Goal: Task Accomplishment & Management: Manage account settings

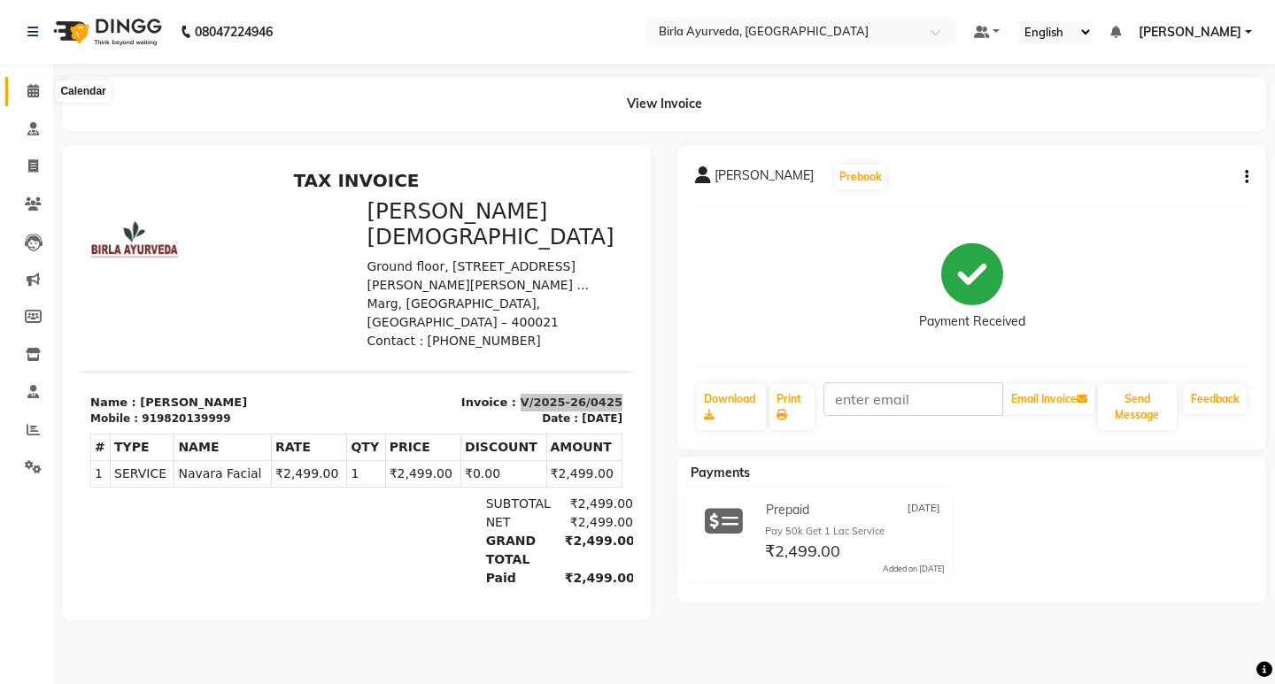
click at [39, 91] on icon at bounding box center [33, 90] width 12 height 13
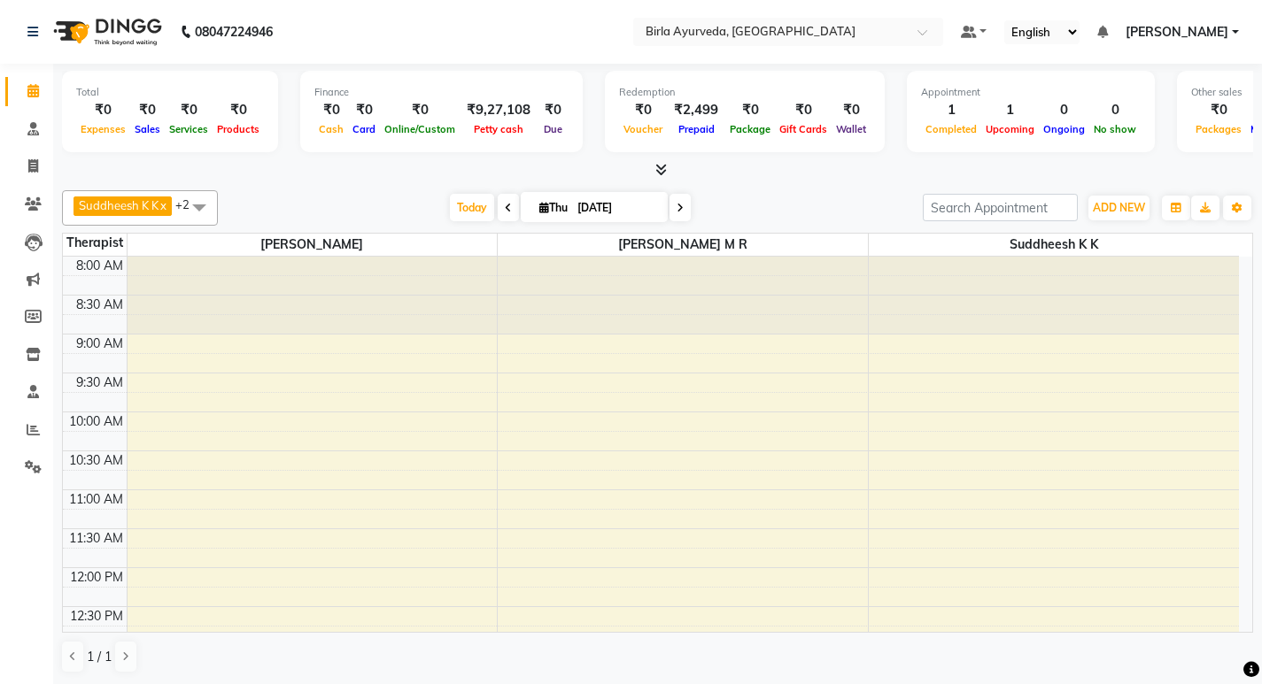
click at [678, 208] on icon at bounding box center [679, 208] width 7 height 11
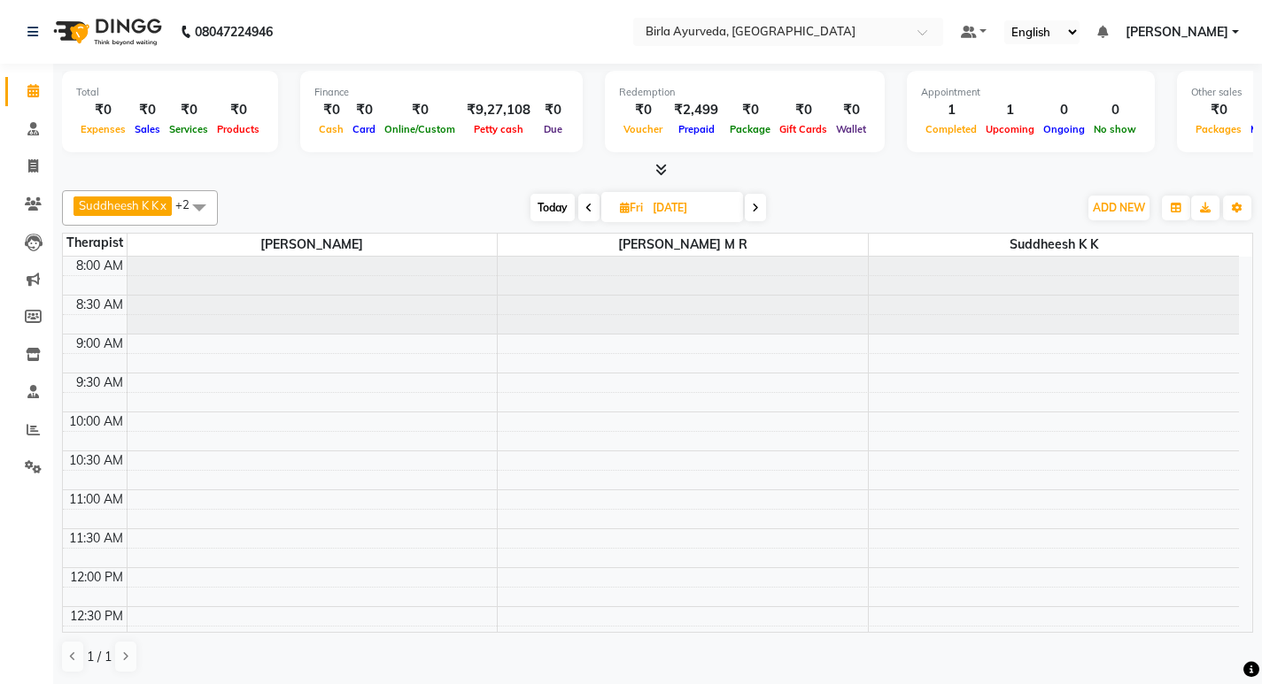
scroll to position [546, 0]
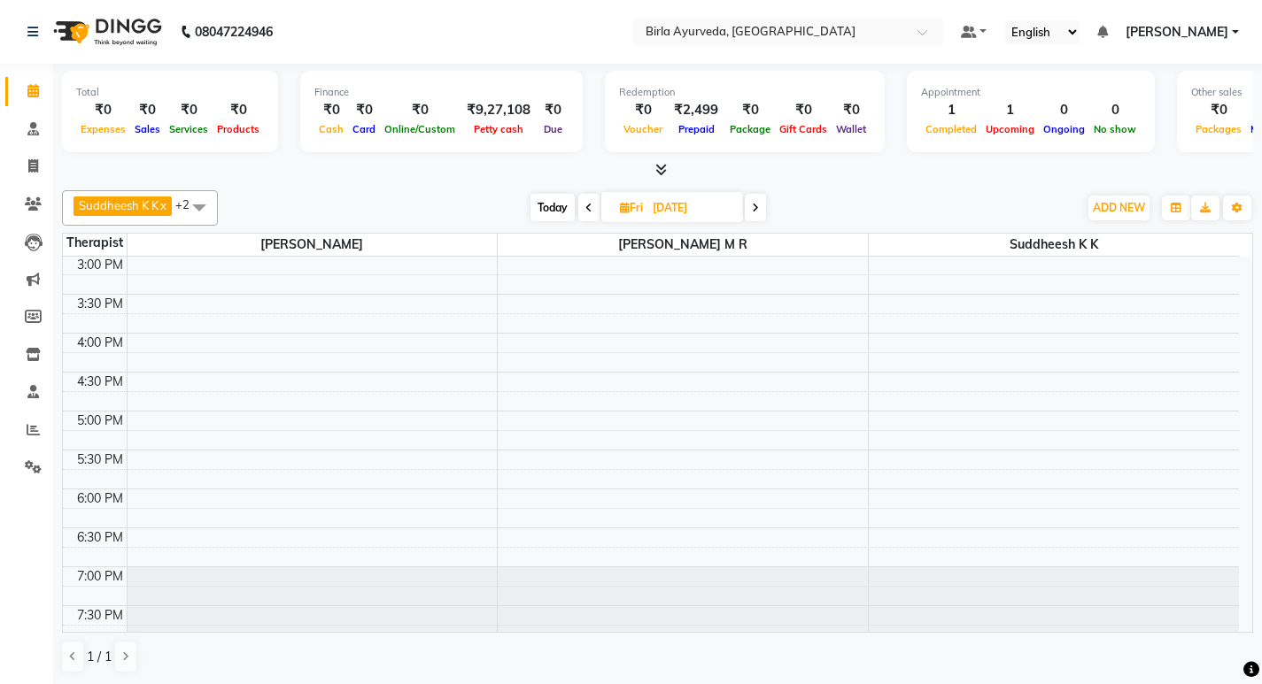
click at [753, 207] on span at bounding box center [755, 207] width 21 height 27
type input "[DATE]"
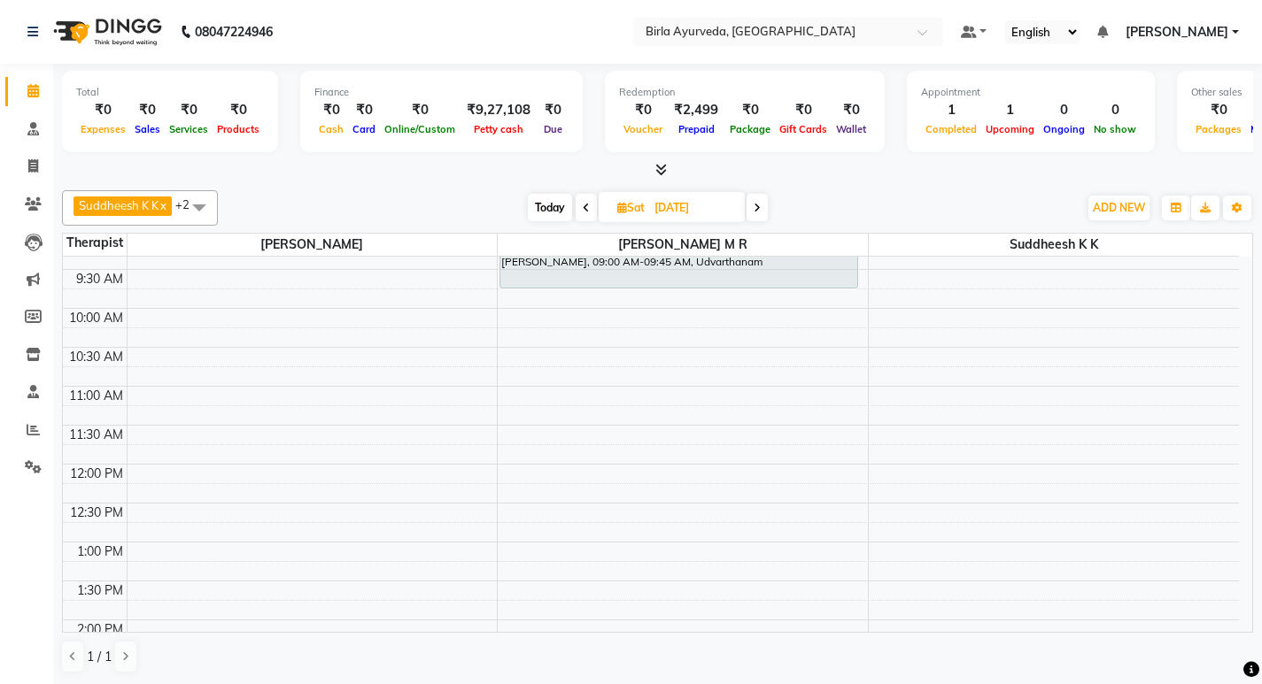
scroll to position [0, 0]
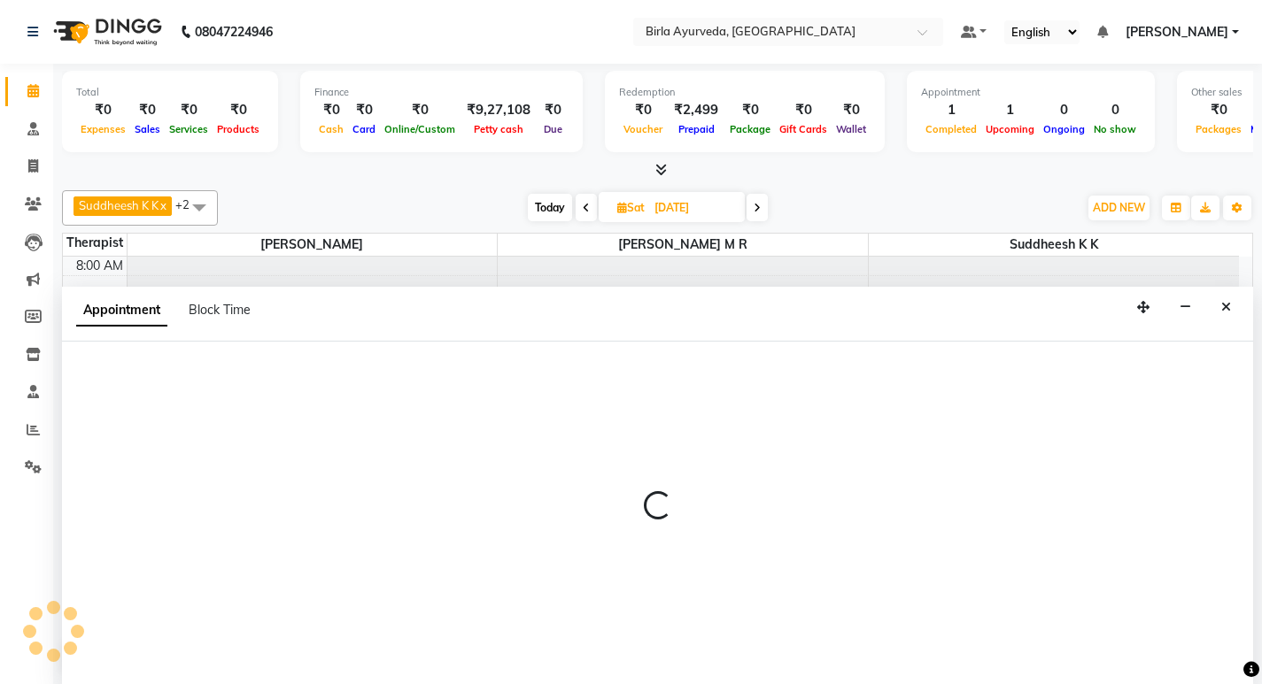
scroll to position [1, 0]
select select "56922"
select select "600"
select select "tentative"
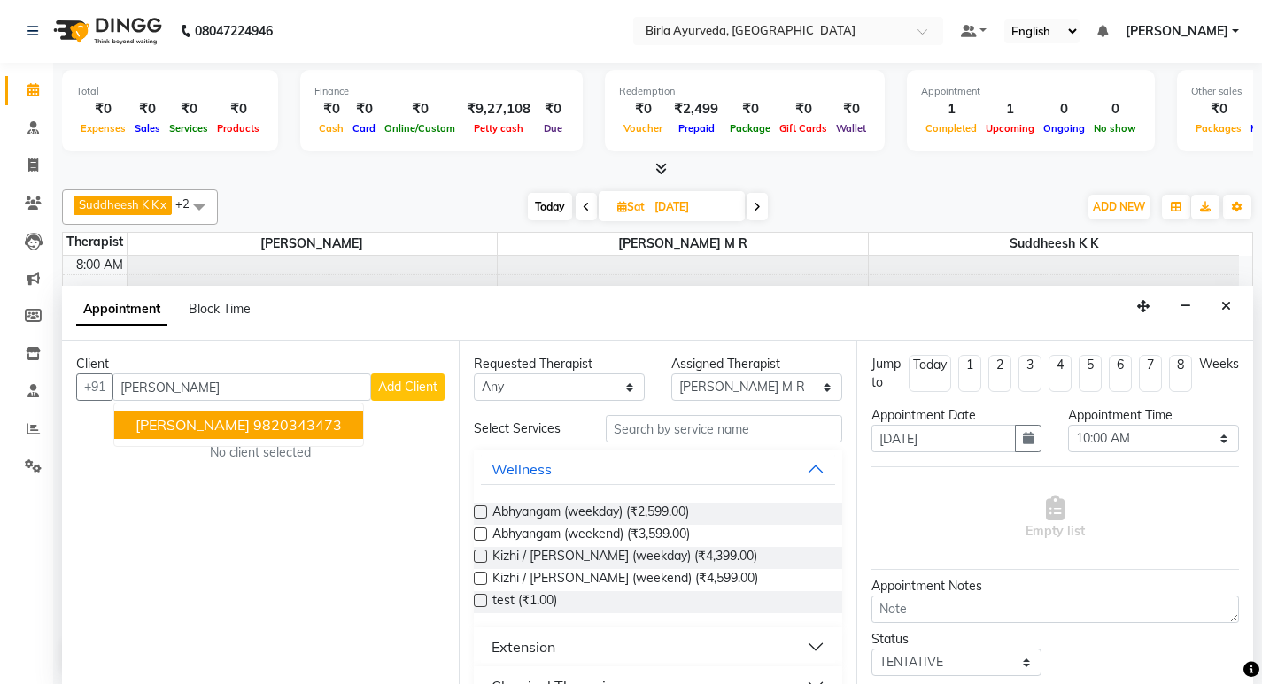
click at [307, 424] on ngb-highlight "9820343473" at bounding box center [297, 425] width 89 height 18
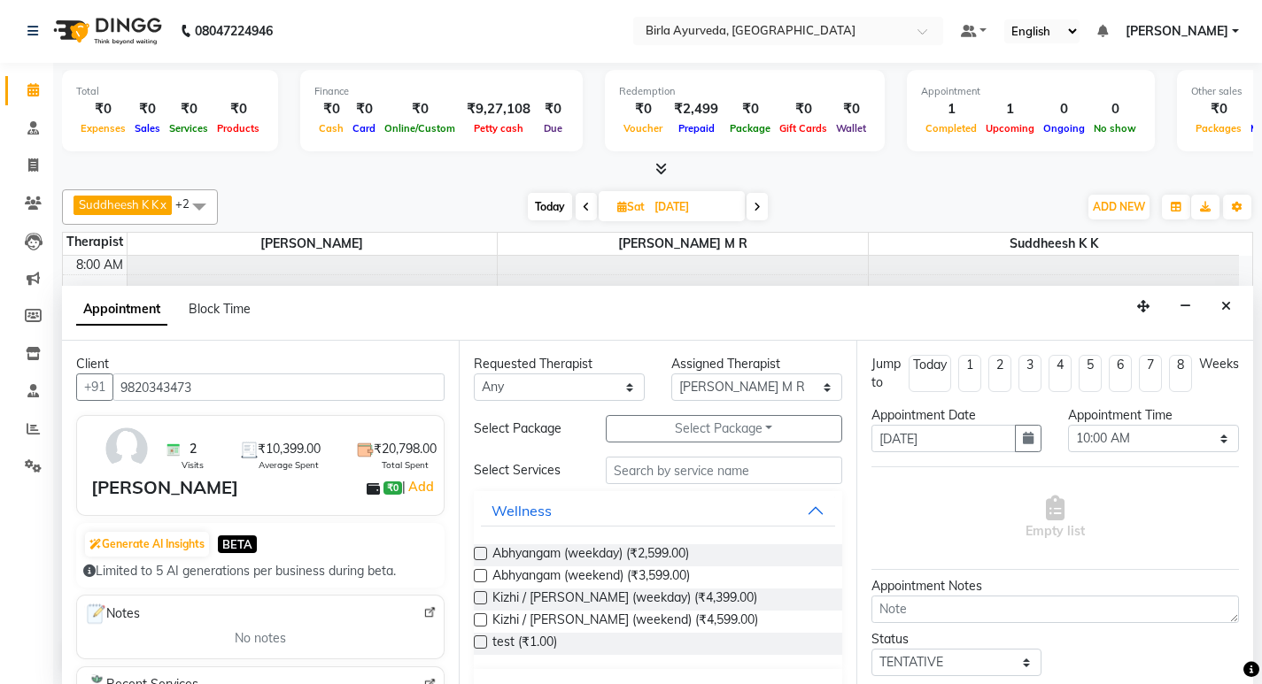
type input "9820343473"
click at [478, 557] on label at bounding box center [480, 553] width 13 height 13
click at [478, 557] on input "checkbox" at bounding box center [480, 556] width 12 height 12
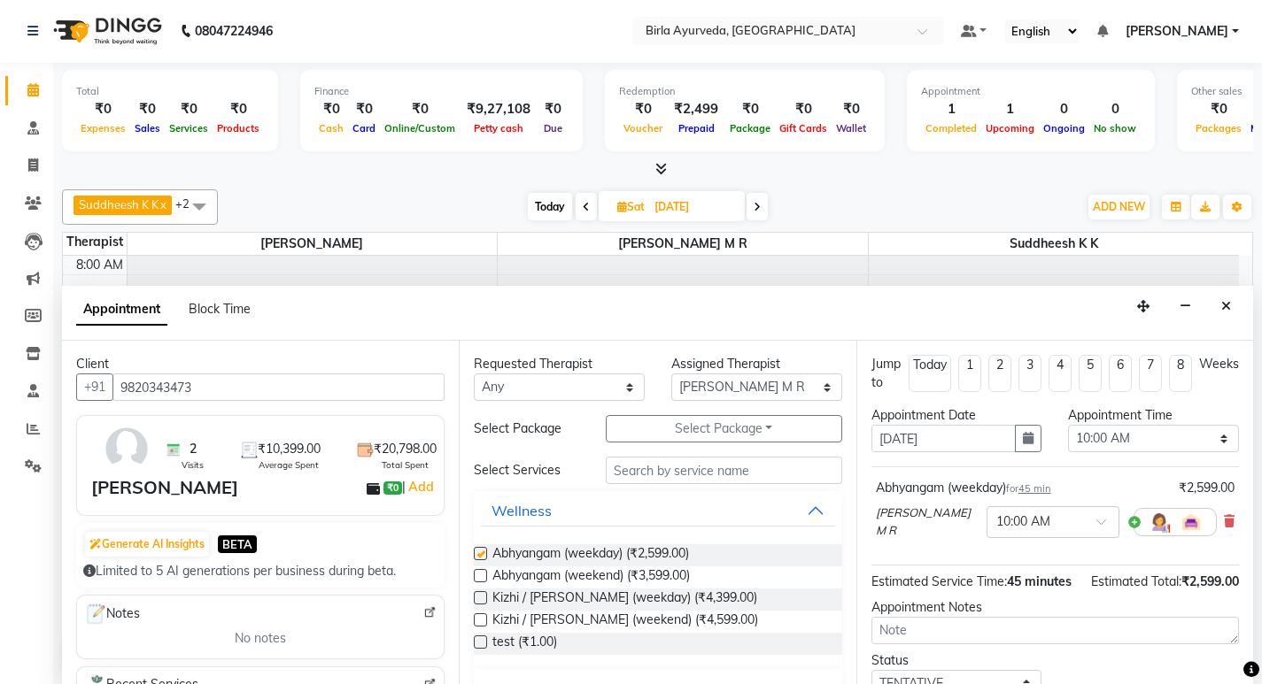
checkbox input "false"
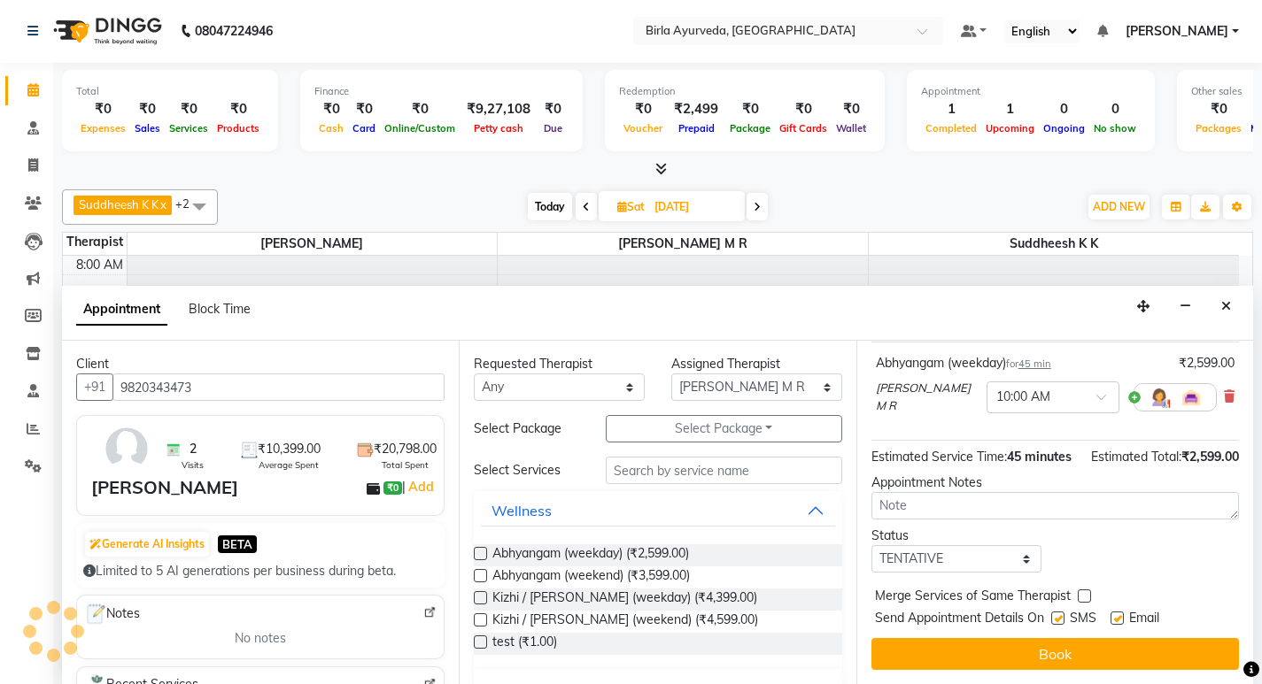
scroll to position [141, 0]
click at [1115, 618] on label at bounding box center [1116, 618] width 13 height 13
click at [1115, 618] on input "checkbox" at bounding box center [1116, 620] width 12 height 12
checkbox input "false"
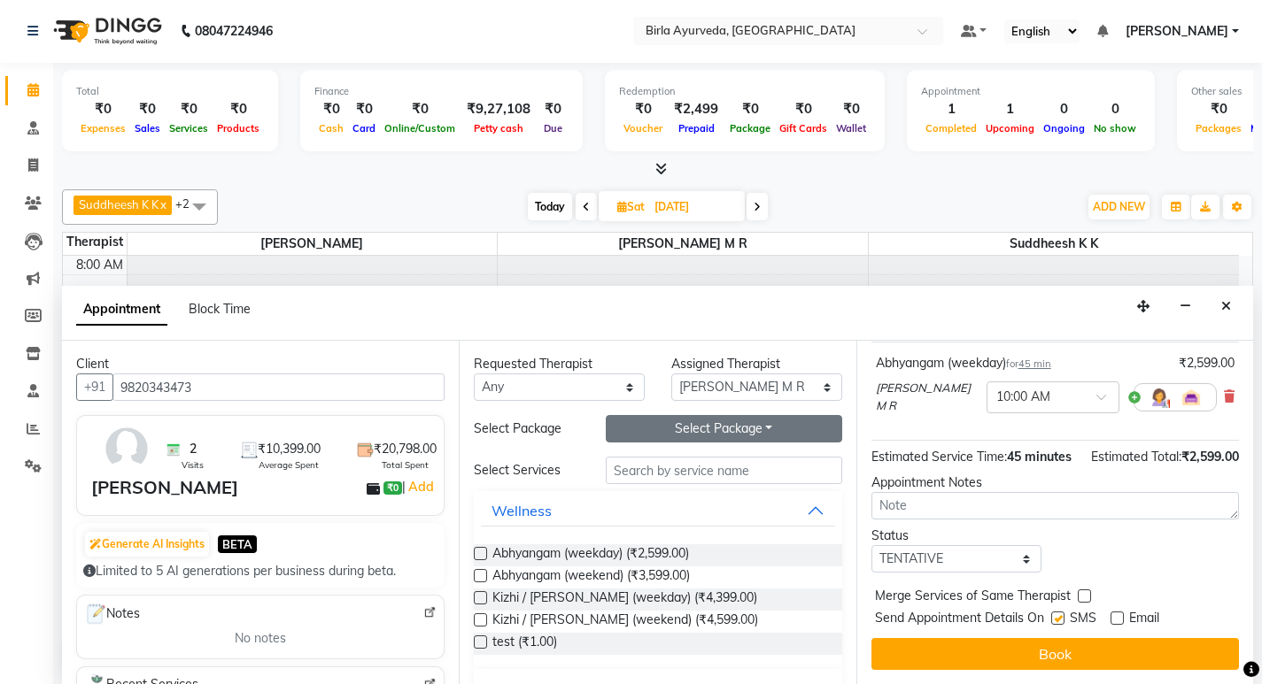
click at [714, 432] on button "Select Package Toggle Dropdown" at bounding box center [724, 428] width 236 height 27
click at [664, 466] on li "Virechan Package" at bounding box center [679, 465] width 146 height 26
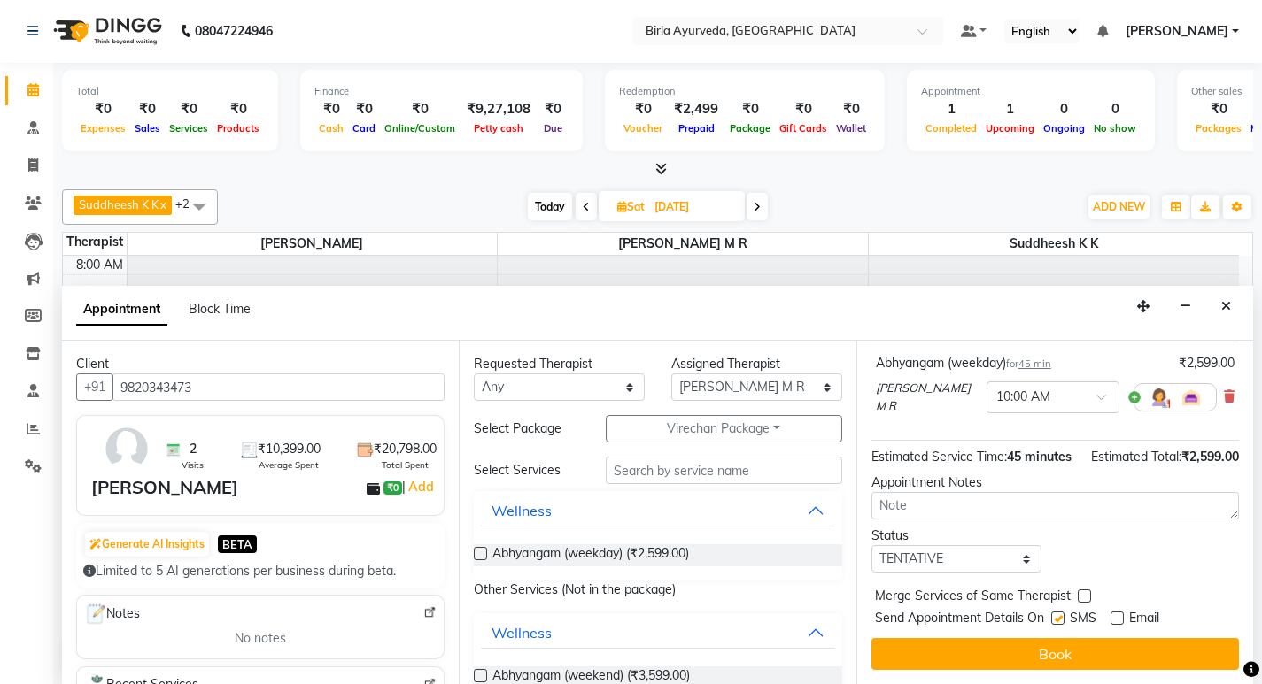
click at [482, 555] on label at bounding box center [480, 553] width 13 height 13
click at [482, 555] on input "checkbox" at bounding box center [480, 556] width 12 height 12
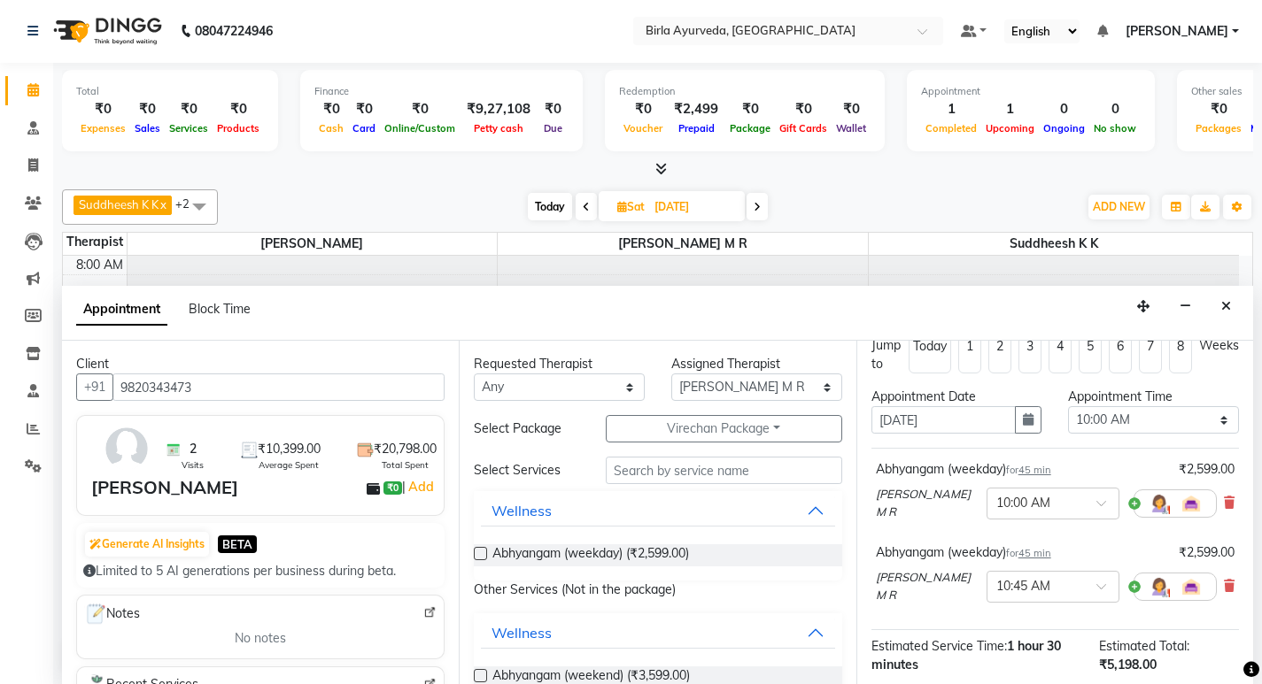
scroll to position [0, 0]
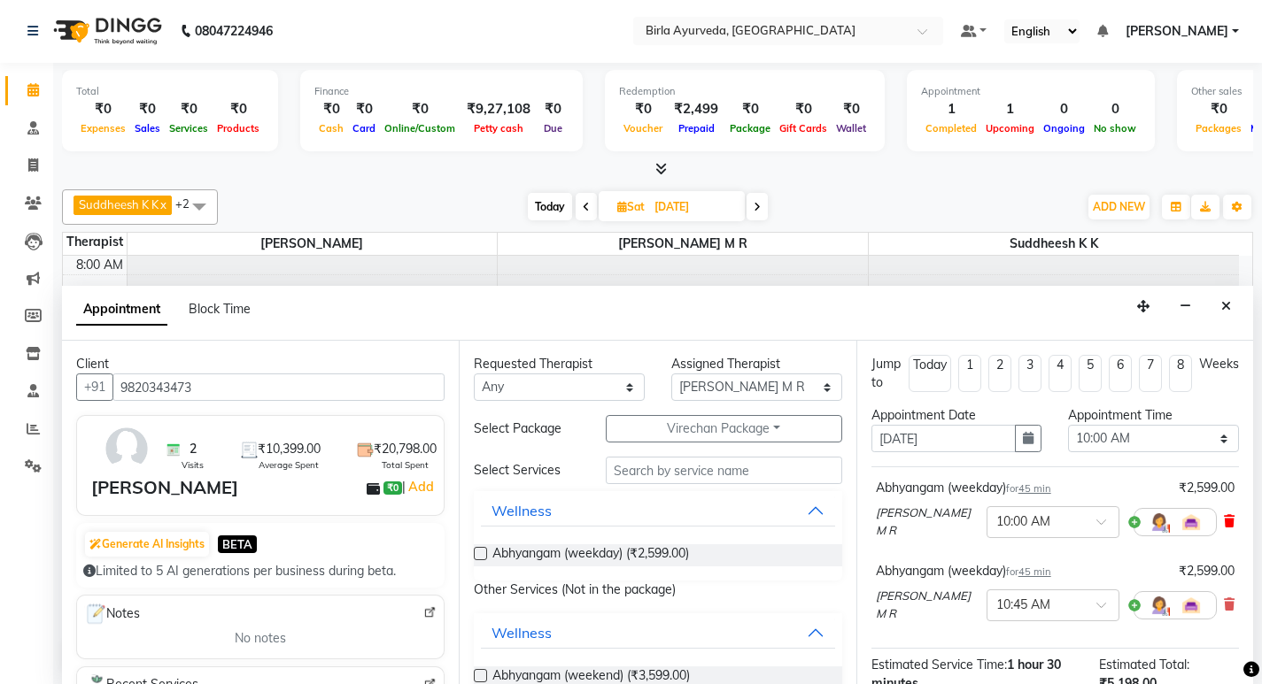
click at [1223, 516] on icon at bounding box center [1228, 521] width 11 height 12
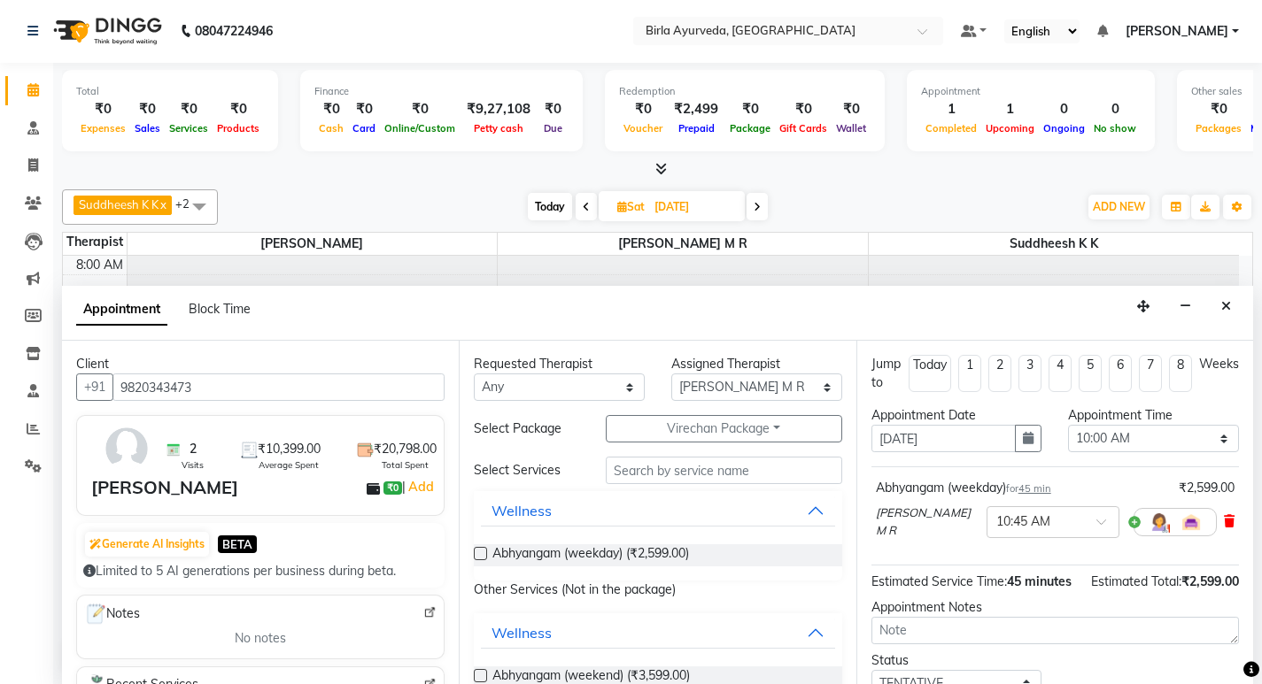
click at [1223, 516] on icon at bounding box center [1228, 521] width 11 height 12
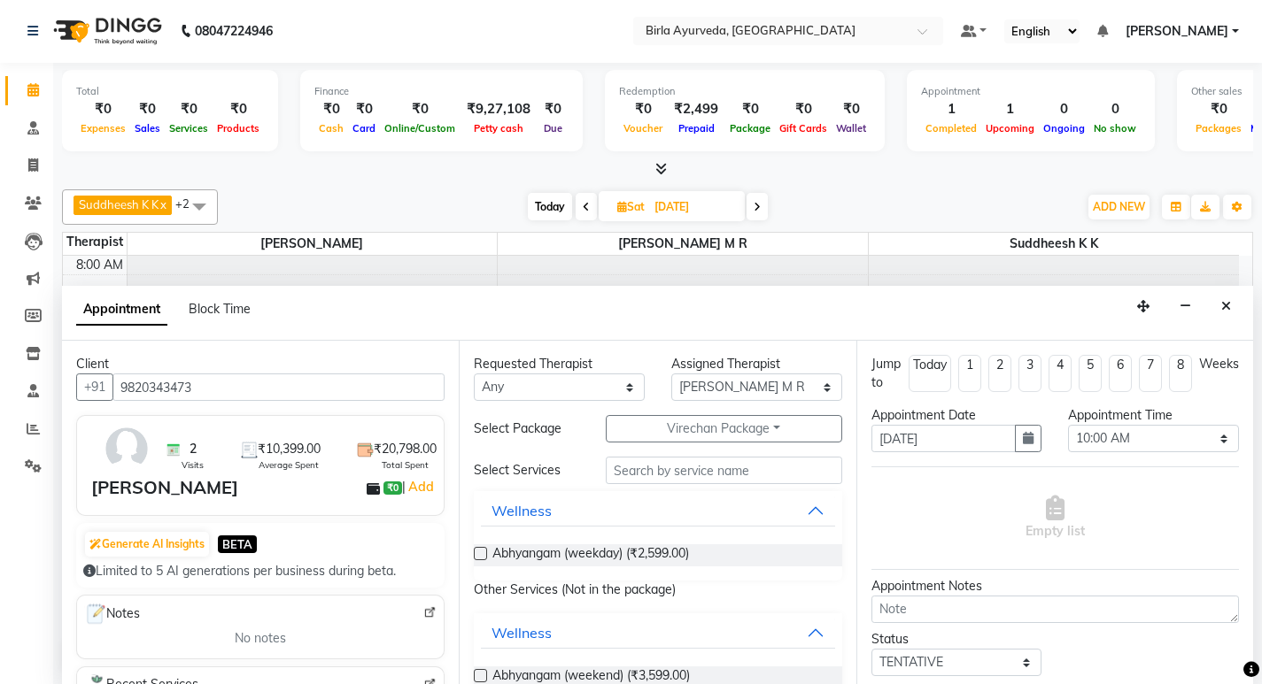
click at [483, 552] on label at bounding box center [480, 553] width 13 height 13
click at [483, 552] on input "checkbox" at bounding box center [480, 556] width 12 height 12
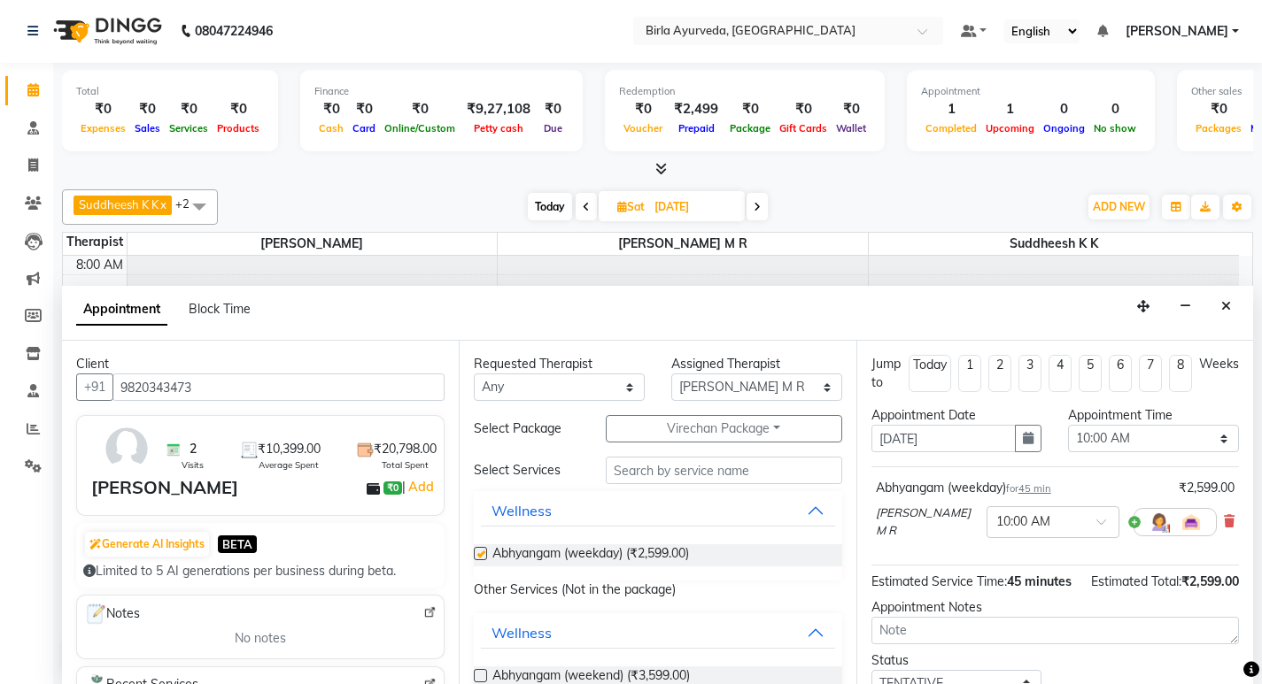
checkbox input "false"
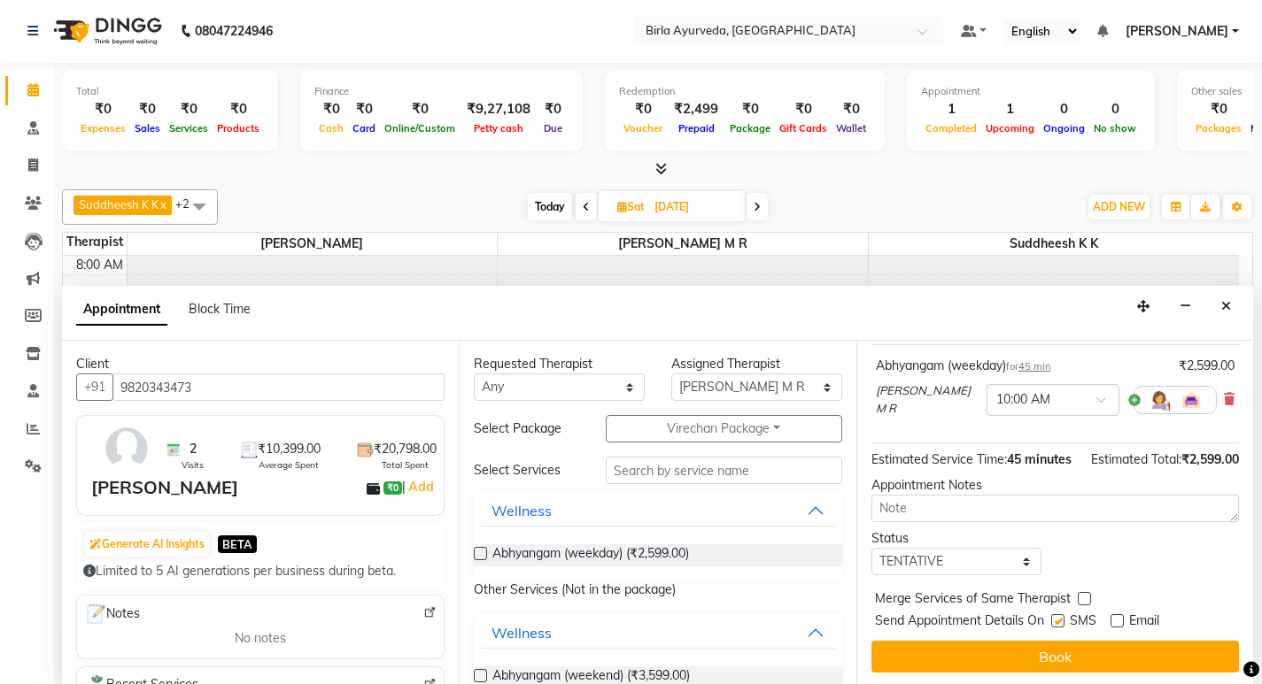
scroll to position [141, 0]
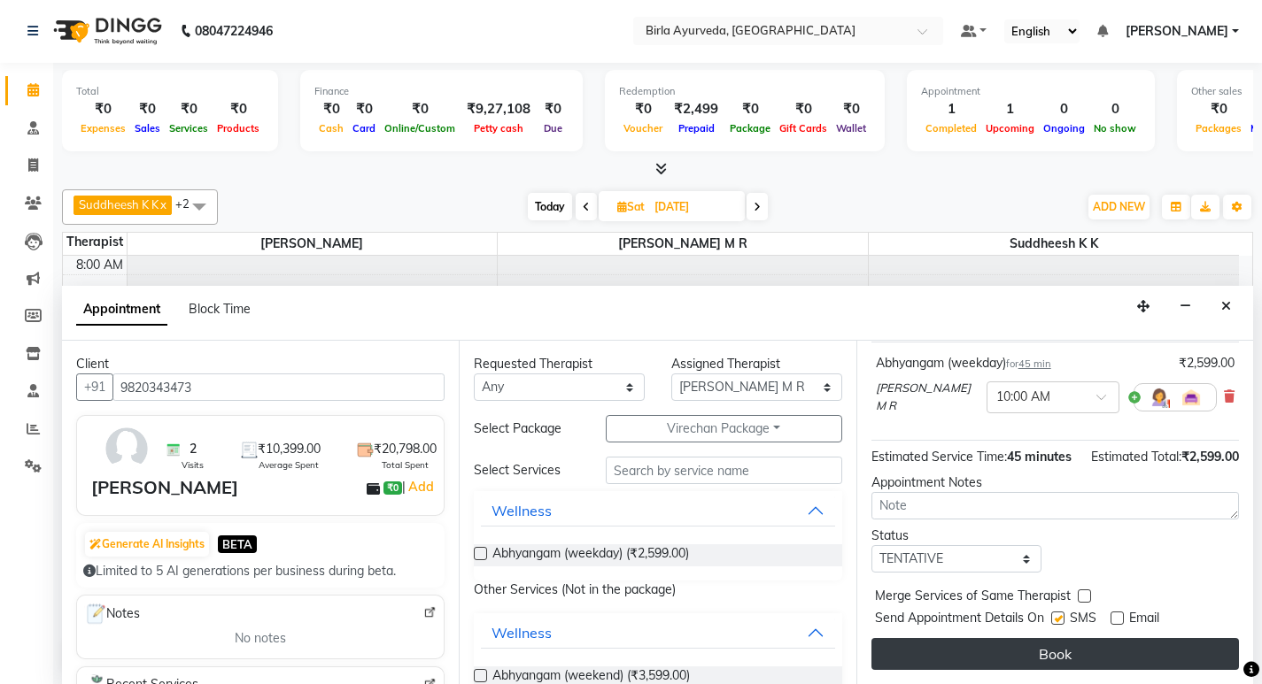
click at [1034, 655] on button "Book" at bounding box center [1054, 654] width 367 height 32
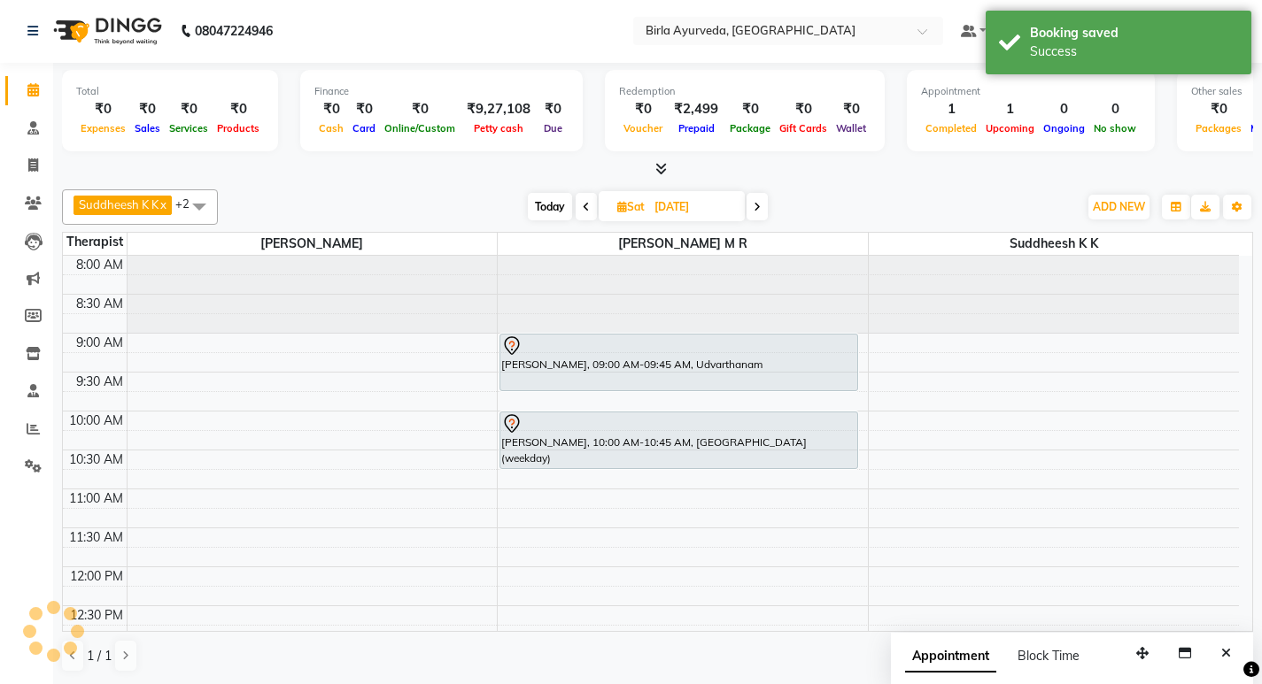
scroll to position [0, 0]
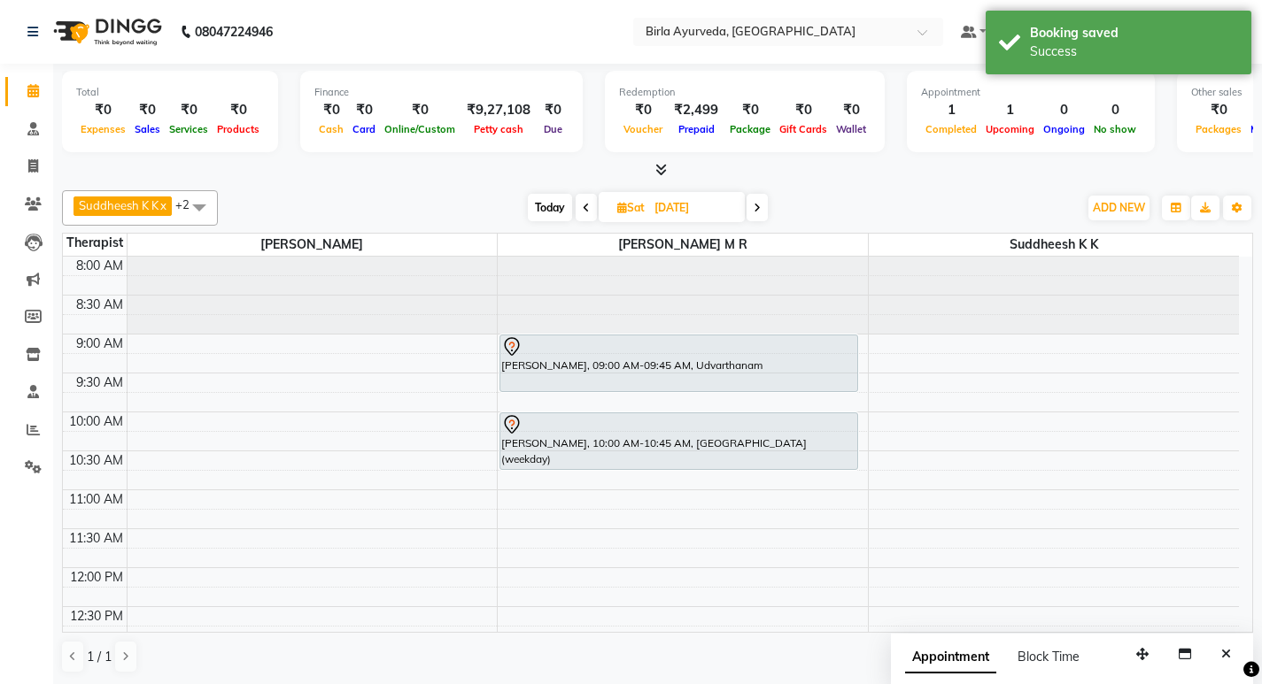
select select "56922"
select select "tentative"
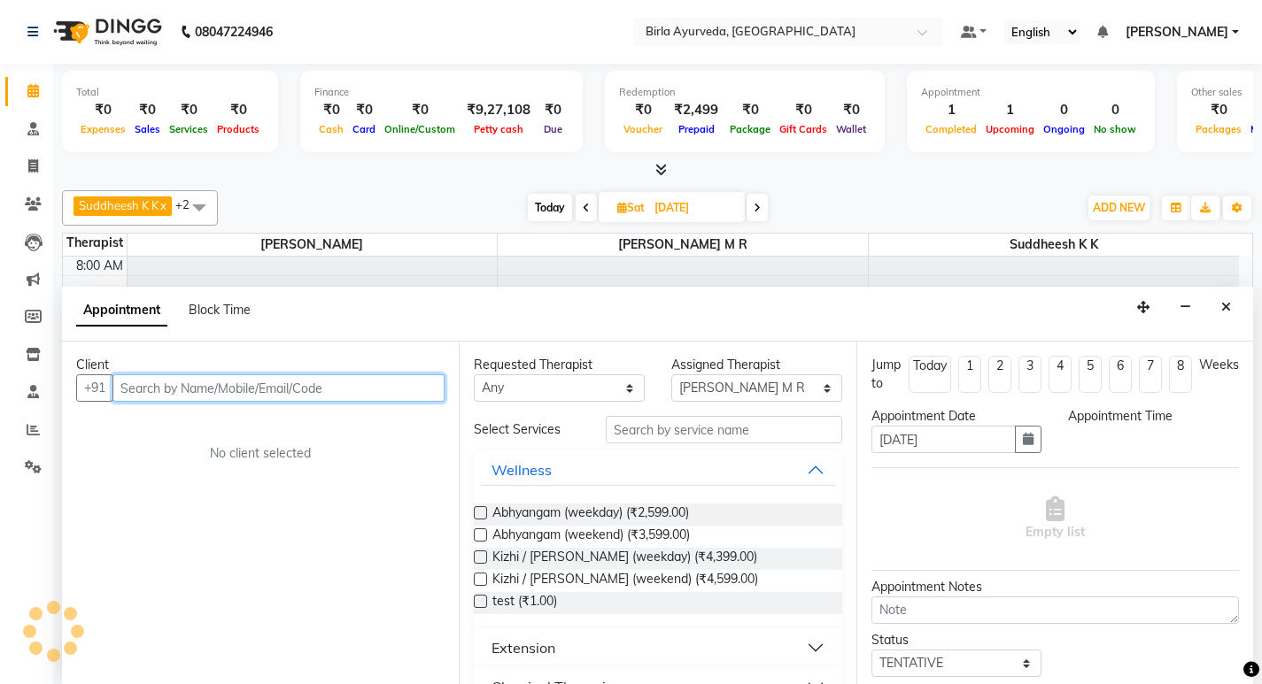
select select "660"
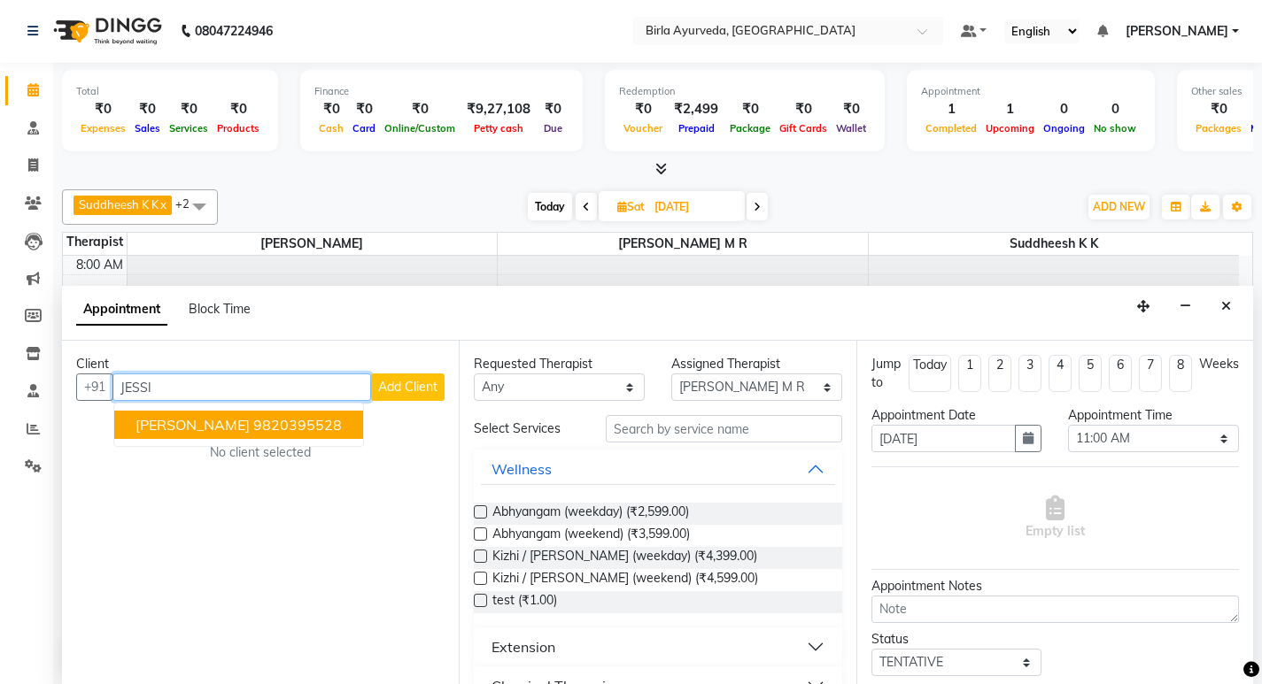
click at [274, 418] on ngb-highlight "9820395528" at bounding box center [297, 425] width 89 height 18
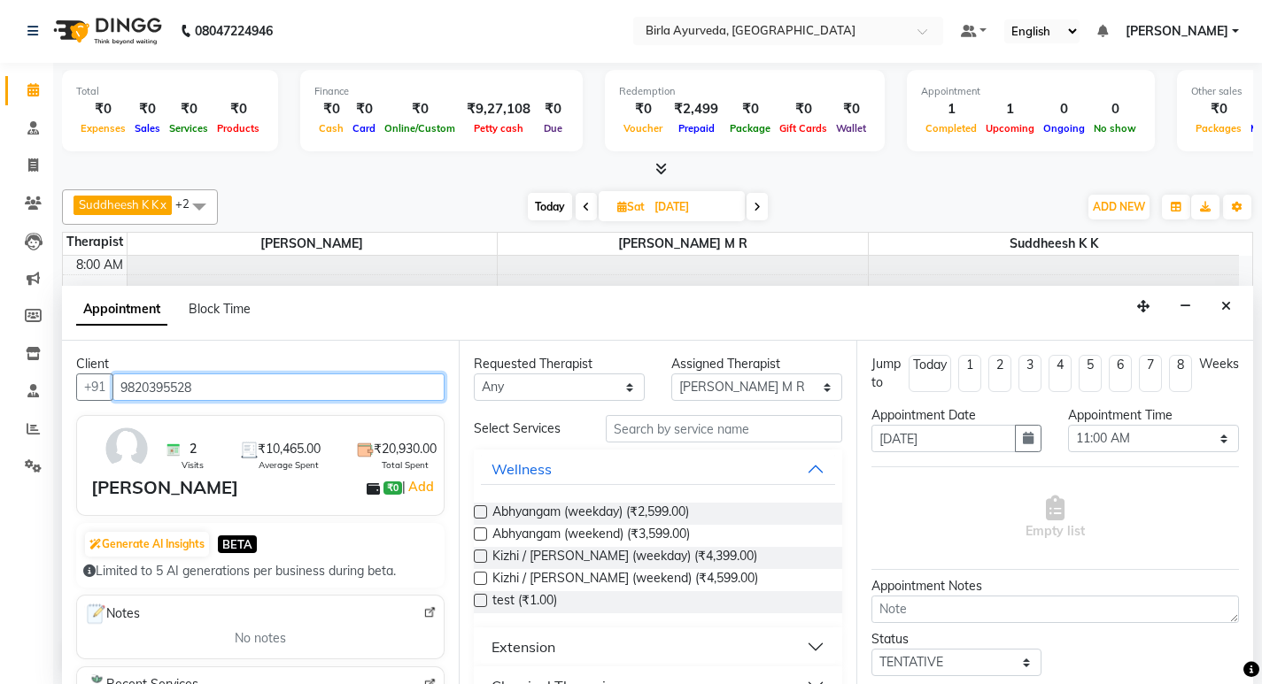
type input "9820395528"
click at [479, 535] on label at bounding box center [480, 534] width 13 height 13
click at [479, 535] on input "checkbox" at bounding box center [480, 536] width 12 height 12
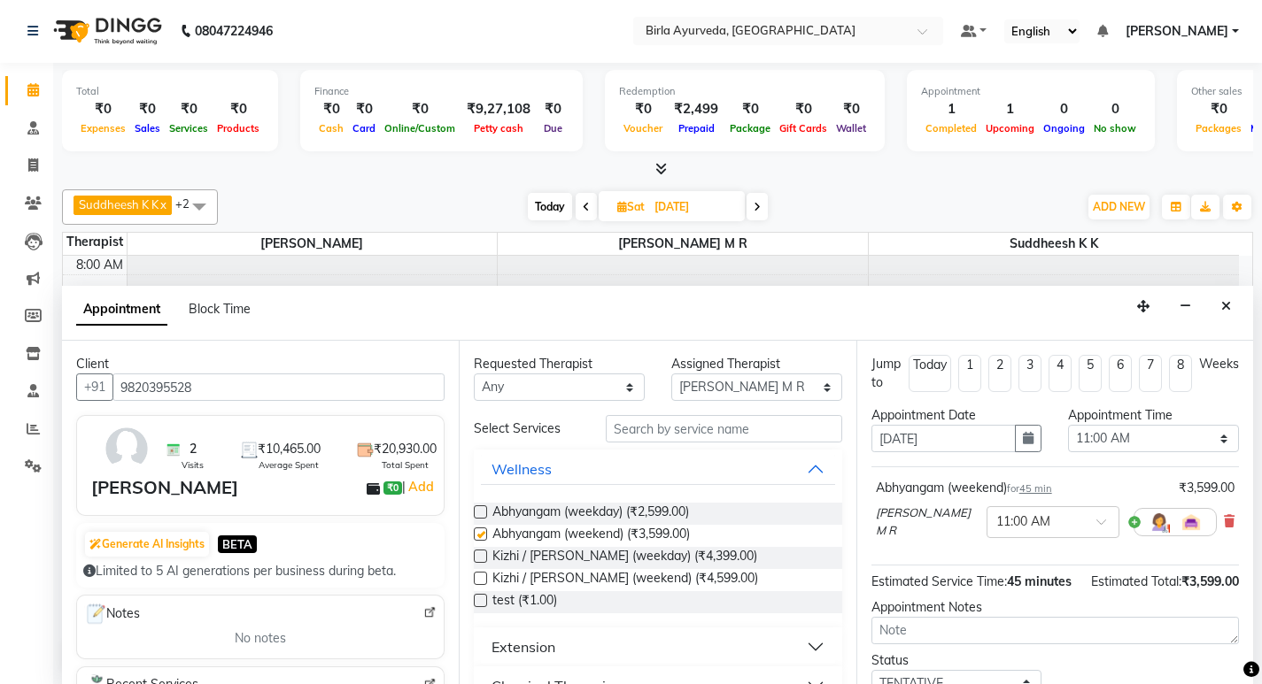
checkbox input "false"
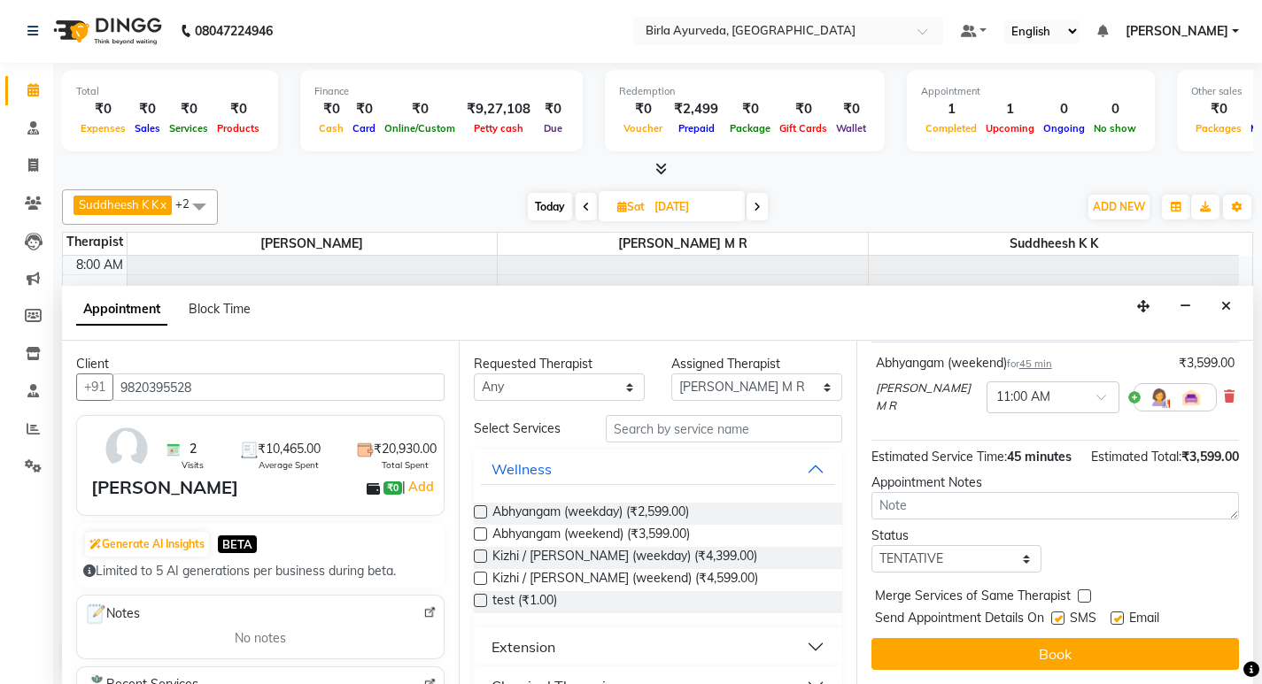
scroll to position [141, 0]
click at [1115, 619] on label at bounding box center [1116, 618] width 13 height 13
click at [1115, 619] on input "checkbox" at bounding box center [1116, 620] width 12 height 12
checkbox input "false"
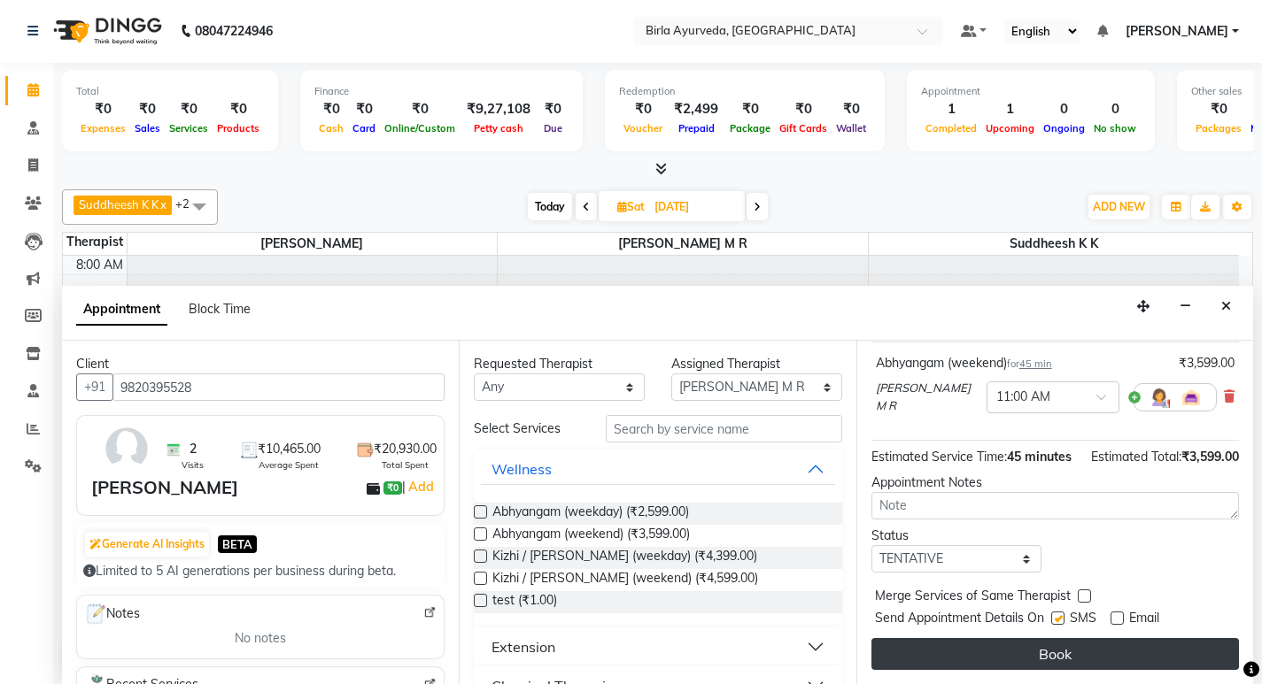
click at [1038, 649] on button "Book" at bounding box center [1054, 654] width 367 height 32
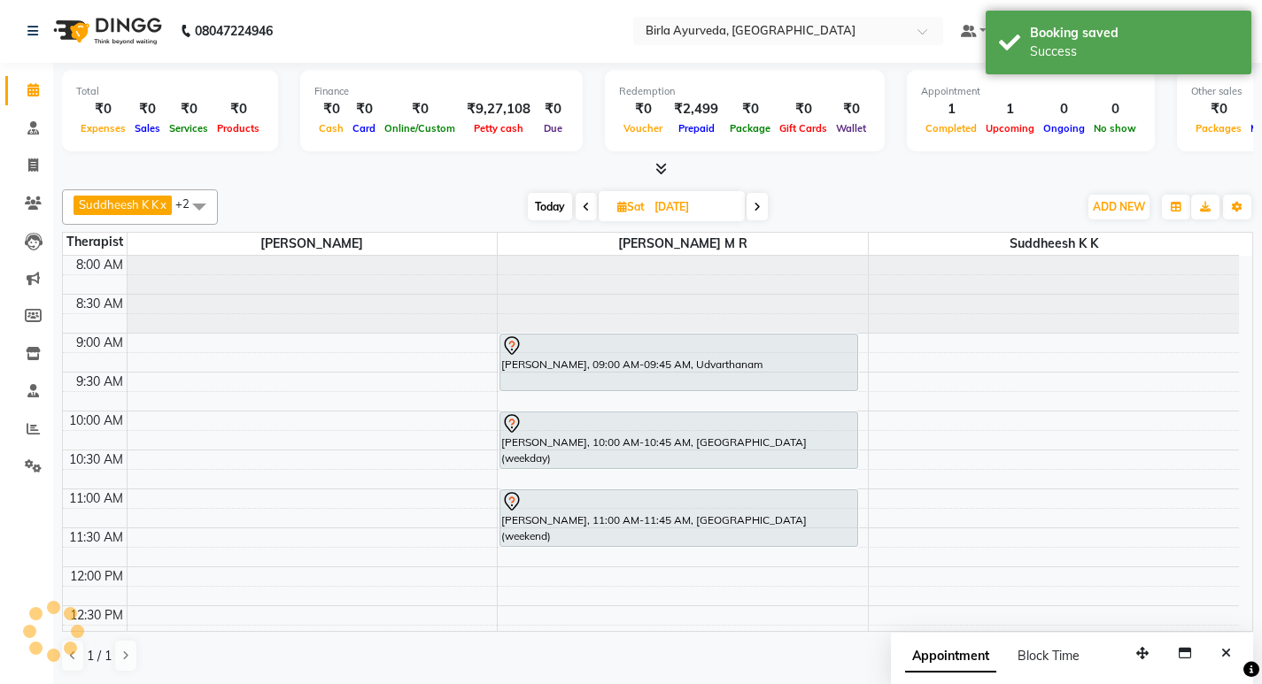
scroll to position [0, 0]
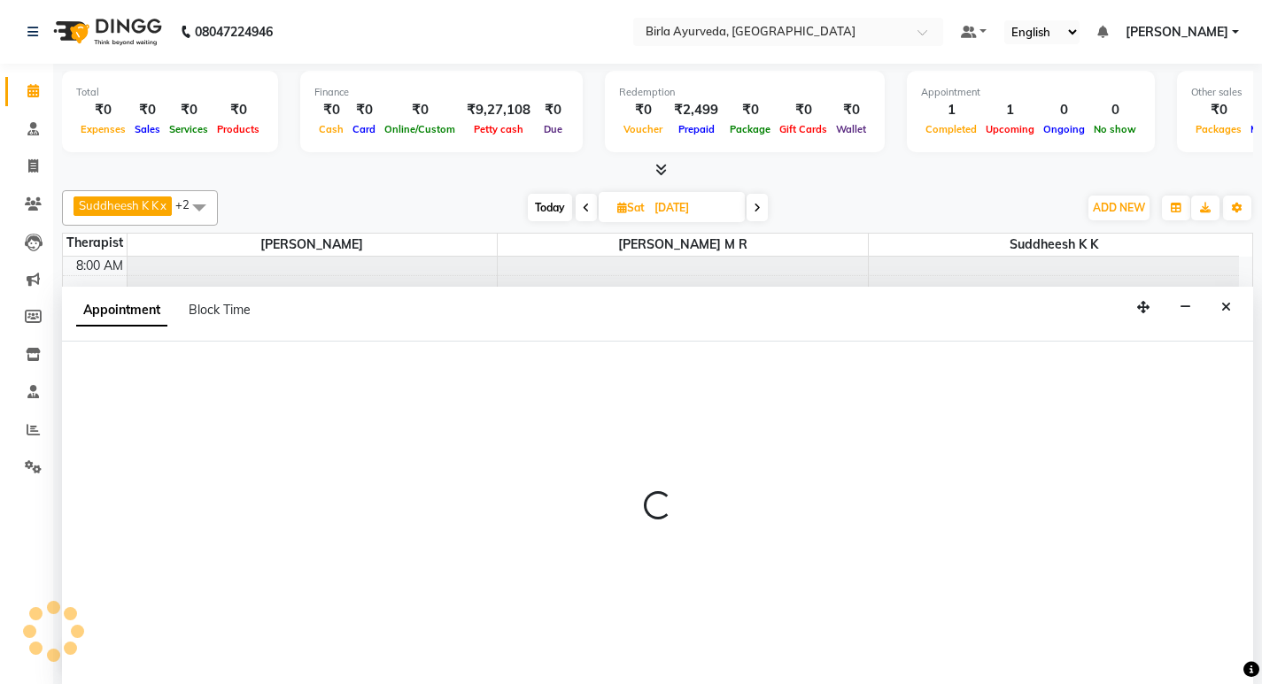
select select "56922"
select select "720"
select select "tentative"
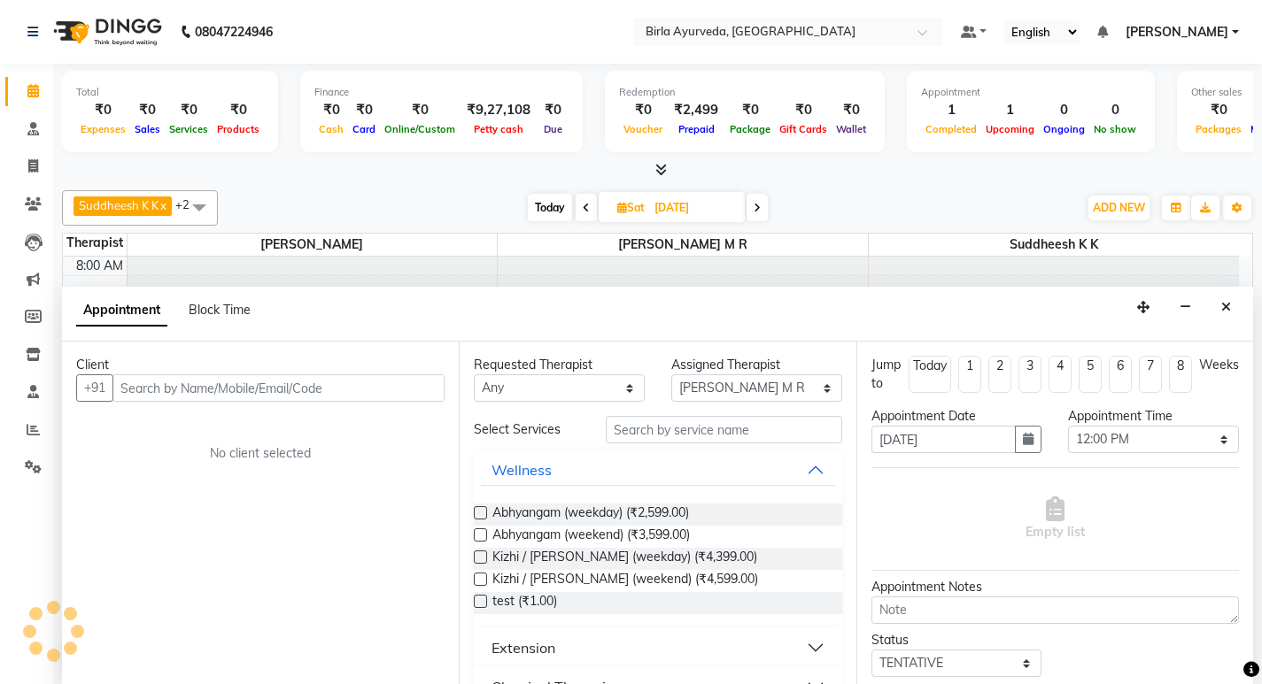
scroll to position [1, 0]
click at [197, 383] on input "text" at bounding box center [278, 387] width 332 height 27
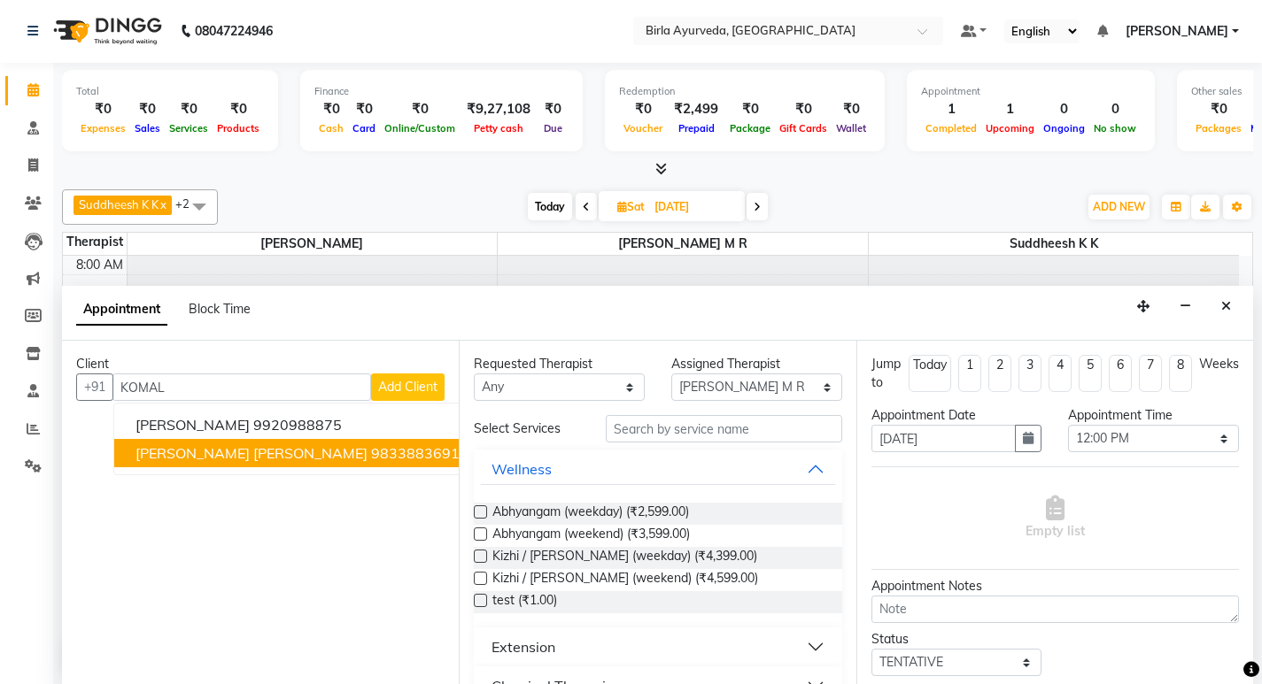
click at [212, 452] on span "[PERSON_NAME] [PERSON_NAME]" at bounding box center [251, 453] width 232 height 18
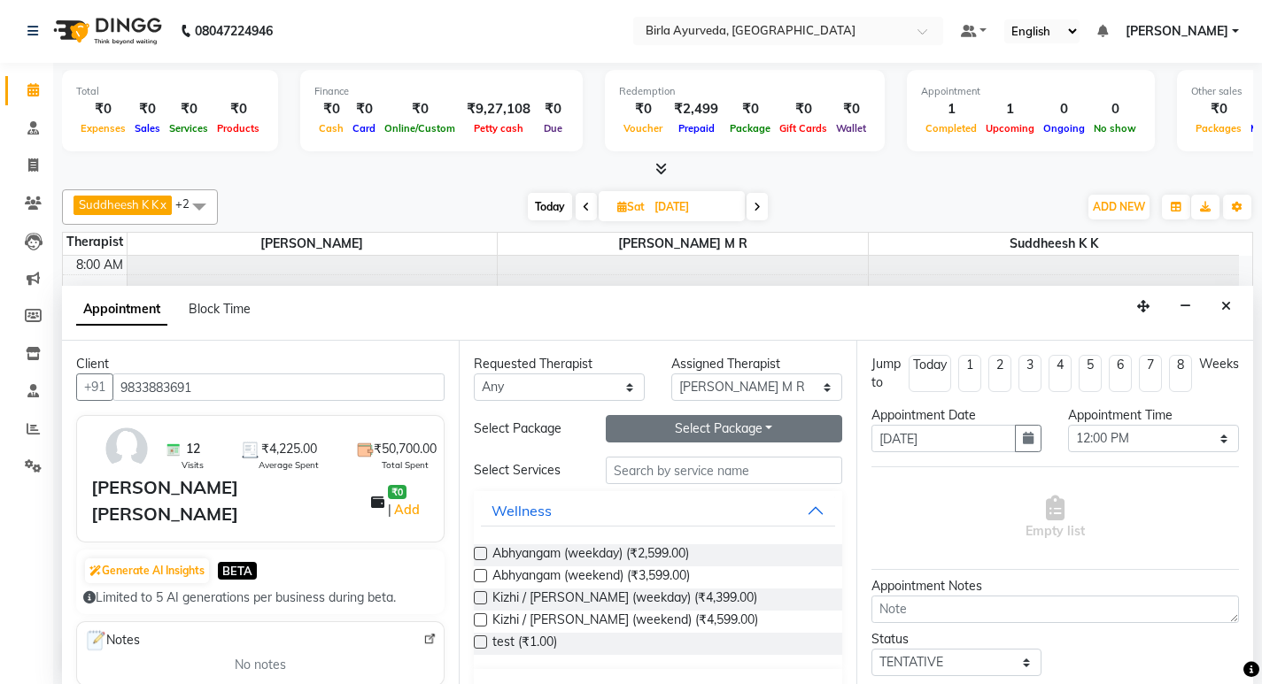
type input "9833883691"
click at [694, 423] on button "Select Package Toggle Dropdown" at bounding box center [724, 428] width 236 height 27
click at [640, 471] on li "mrs [PERSON_NAME]" at bounding box center [690, 465] width 169 height 26
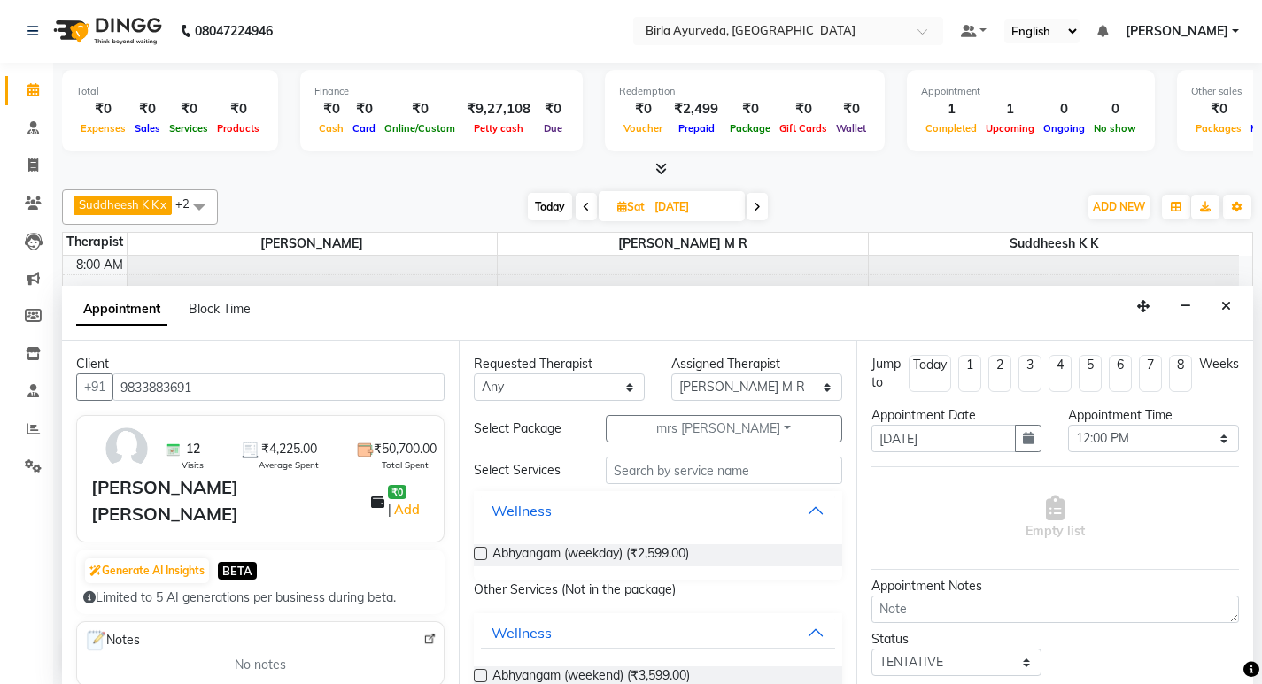
click at [479, 552] on label at bounding box center [480, 553] width 13 height 13
click at [479, 552] on input "checkbox" at bounding box center [480, 556] width 12 height 12
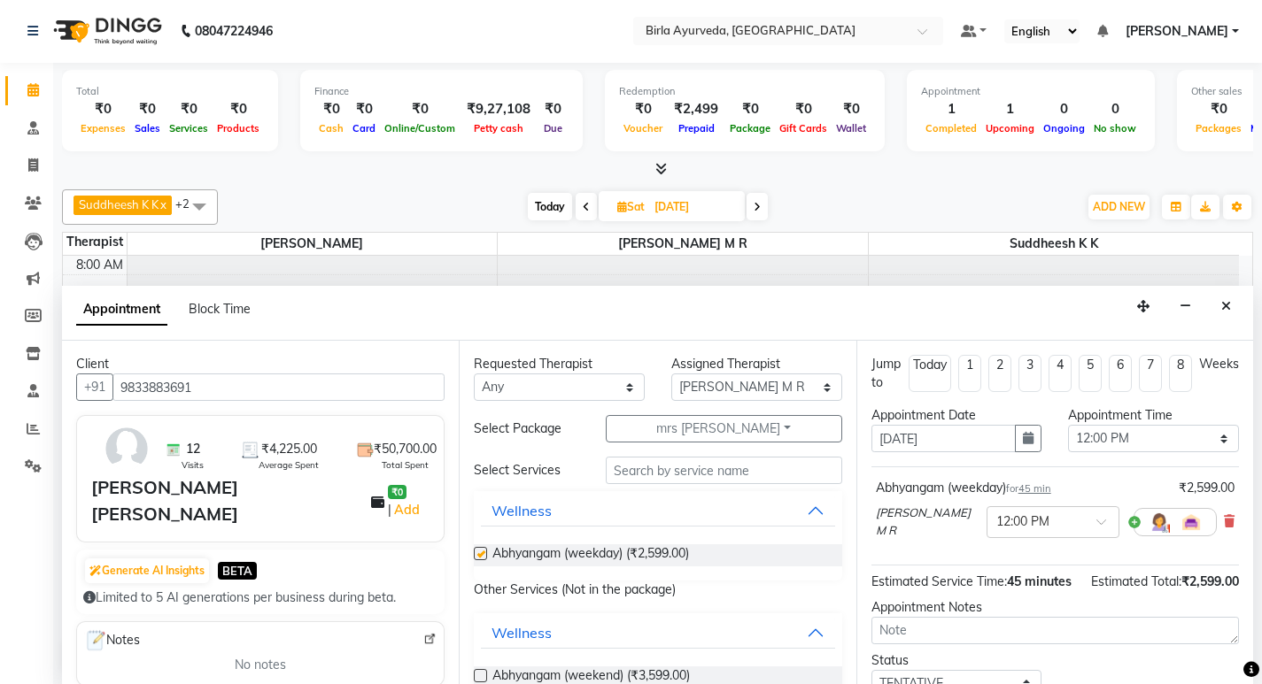
checkbox input "false"
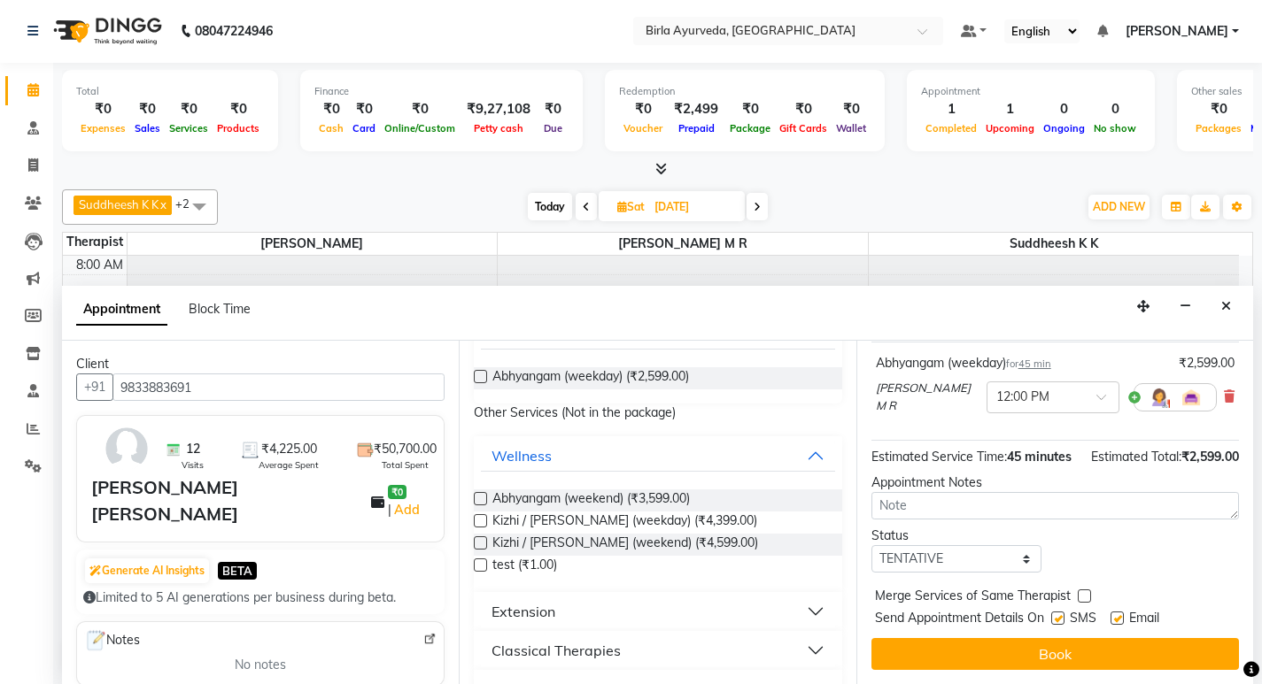
scroll to position [141, 0]
click at [1125, 616] on div "Email" at bounding box center [1141, 620] width 63 height 22
click at [1119, 616] on label at bounding box center [1116, 618] width 13 height 13
click at [1119, 616] on input "checkbox" at bounding box center [1116, 620] width 12 height 12
checkbox input "false"
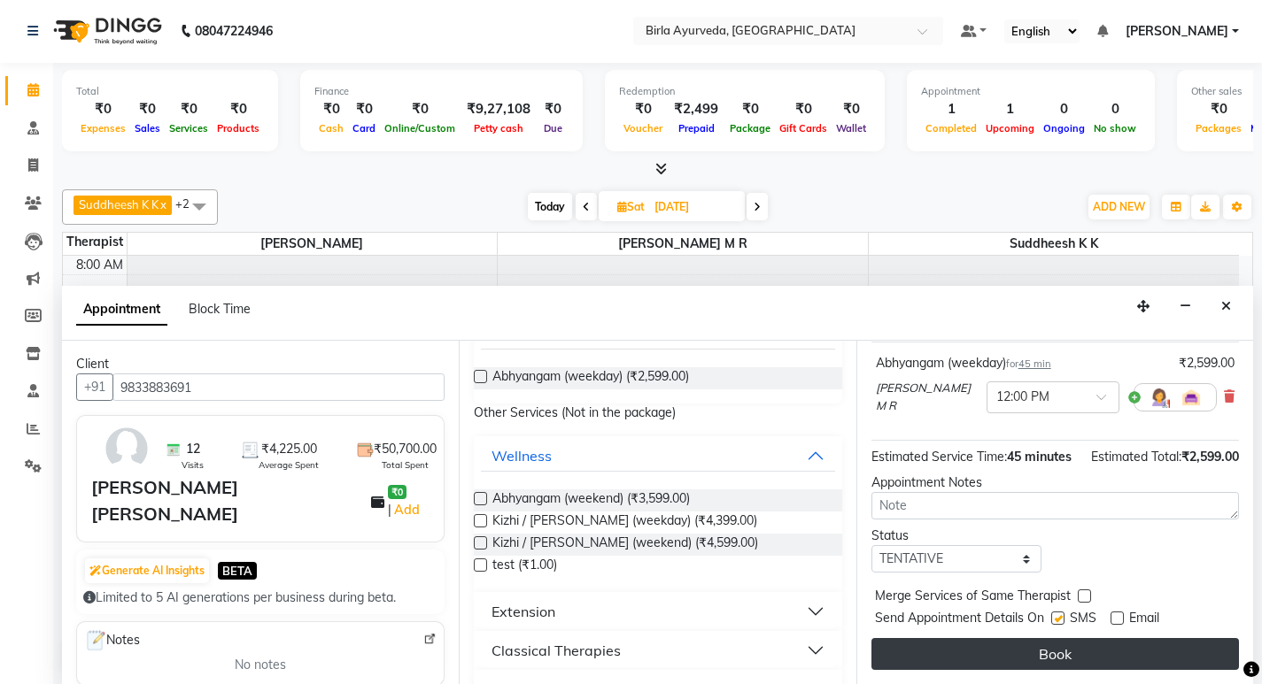
click at [1025, 650] on button "Book" at bounding box center [1054, 654] width 367 height 32
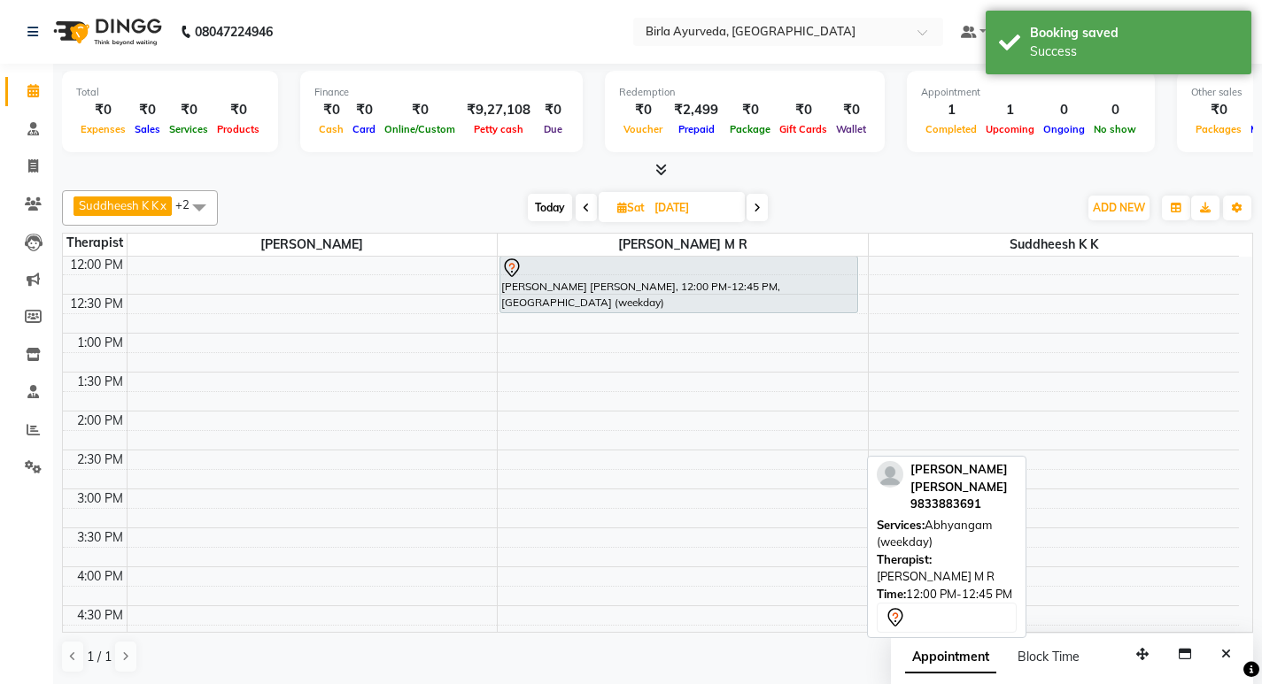
scroll to position [354, 0]
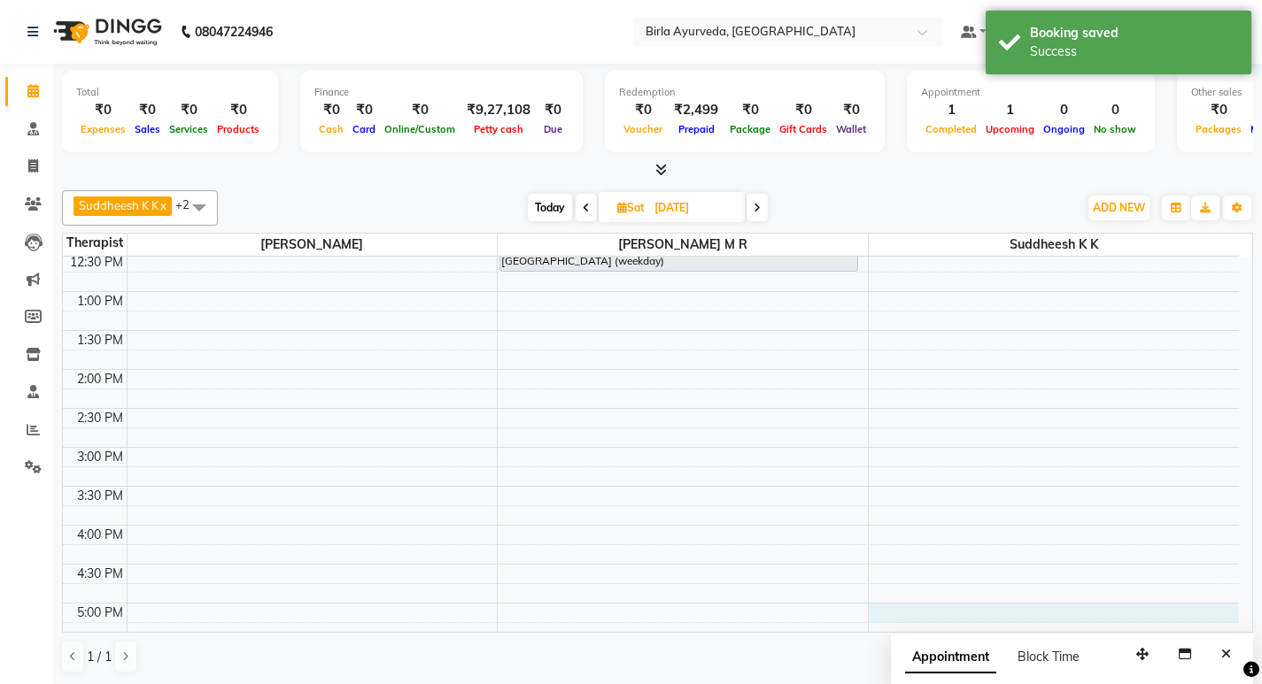
click at [906, 616] on div "8:00 AM 8:30 AM 9:00 AM 9:30 AM 10:00 AM 10:30 AM 11:00 AM 11:30 AM 12:00 PM 12…" at bounding box center [651, 370] width 1176 height 934
select select "56923"
select select "1020"
select select "tentative"
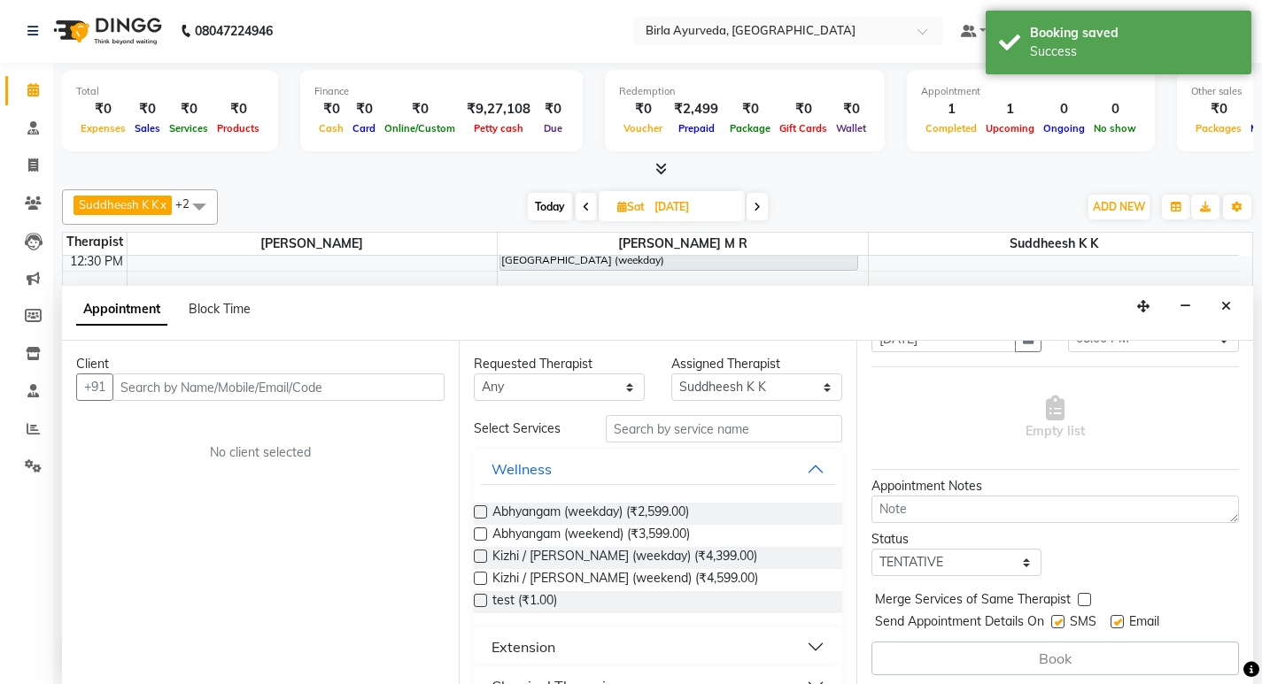
scroll to position [105, 0]
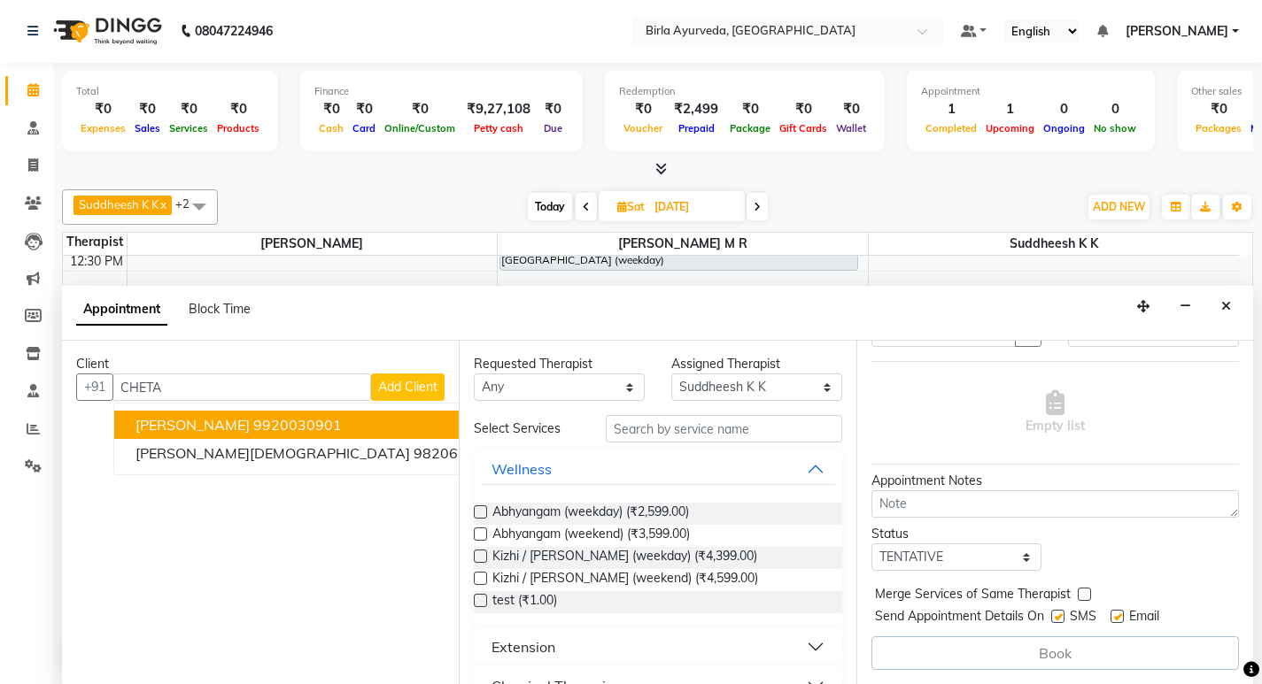
click at [273, 425] on ngb-highlight "9920030901" at bounding box center [297, 425] width 89 height 18
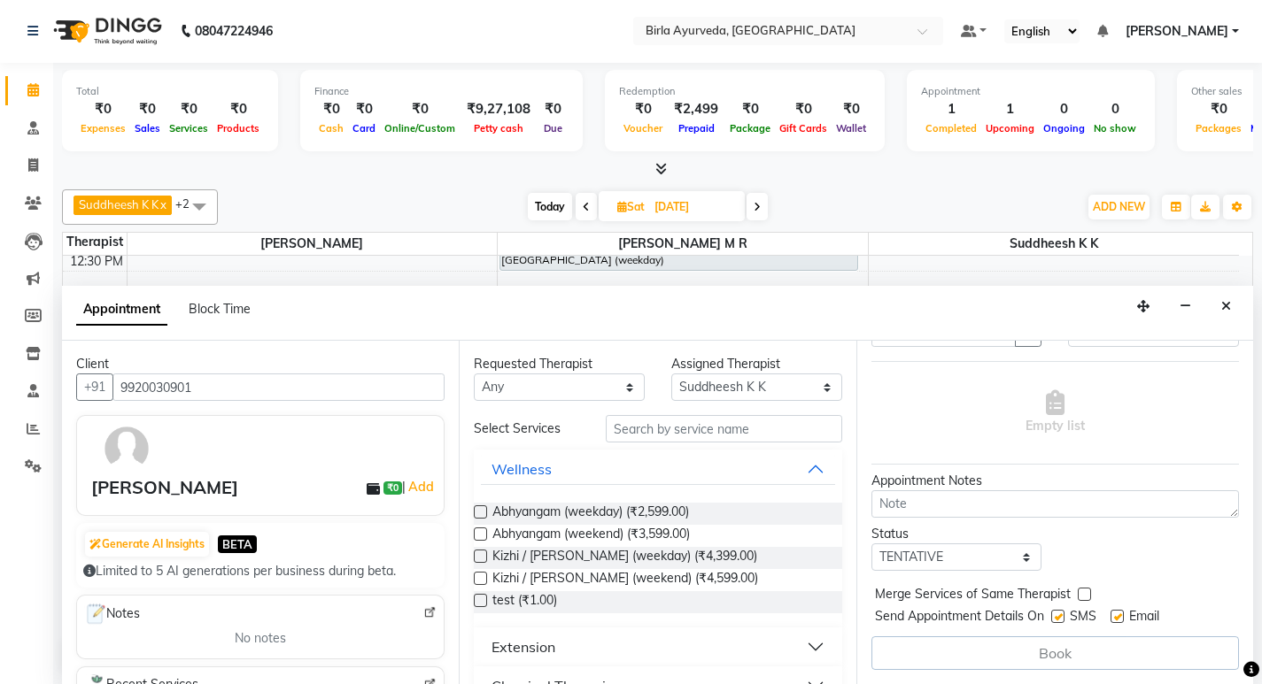
type input "9920030901"
click at [482, 530] on label at bounding box center [480, 534] width 13 height 13
click at [482, 530] on input "checkbox" at bounding box center [480, 536] width 12 height 12
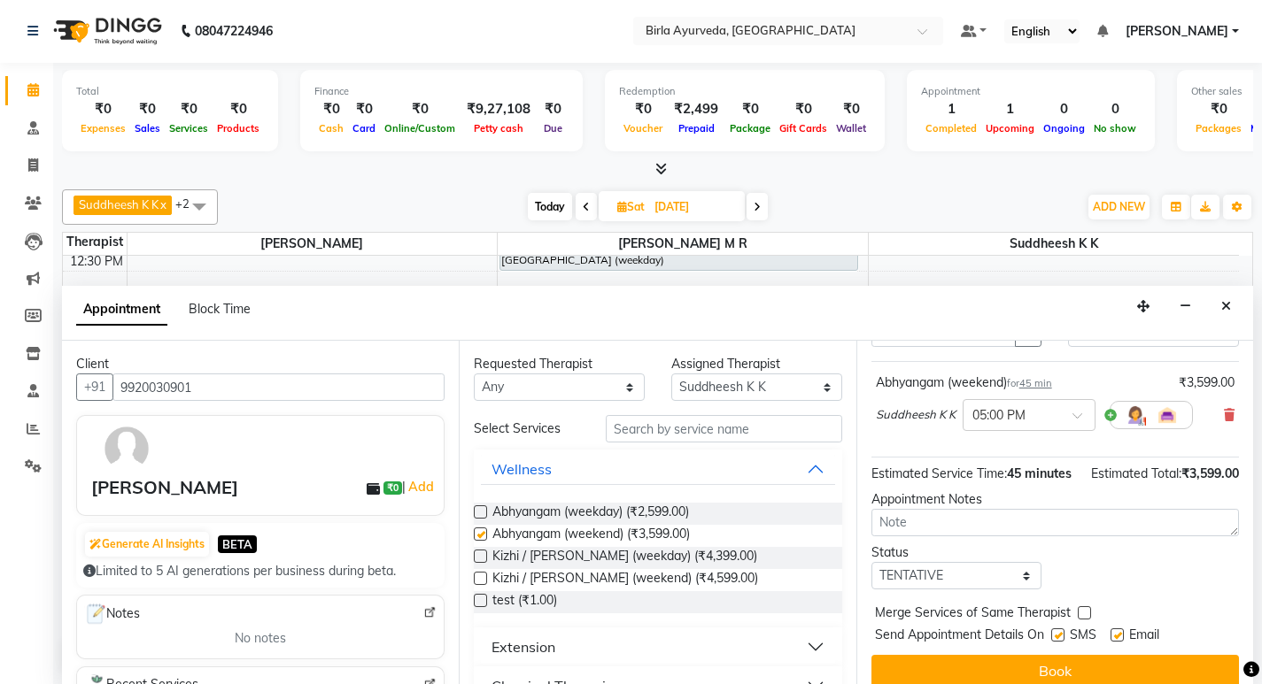
checkbox input "false"
click at [683, 428] on input "text" at bounding box center [724, 428] width 236 height 27
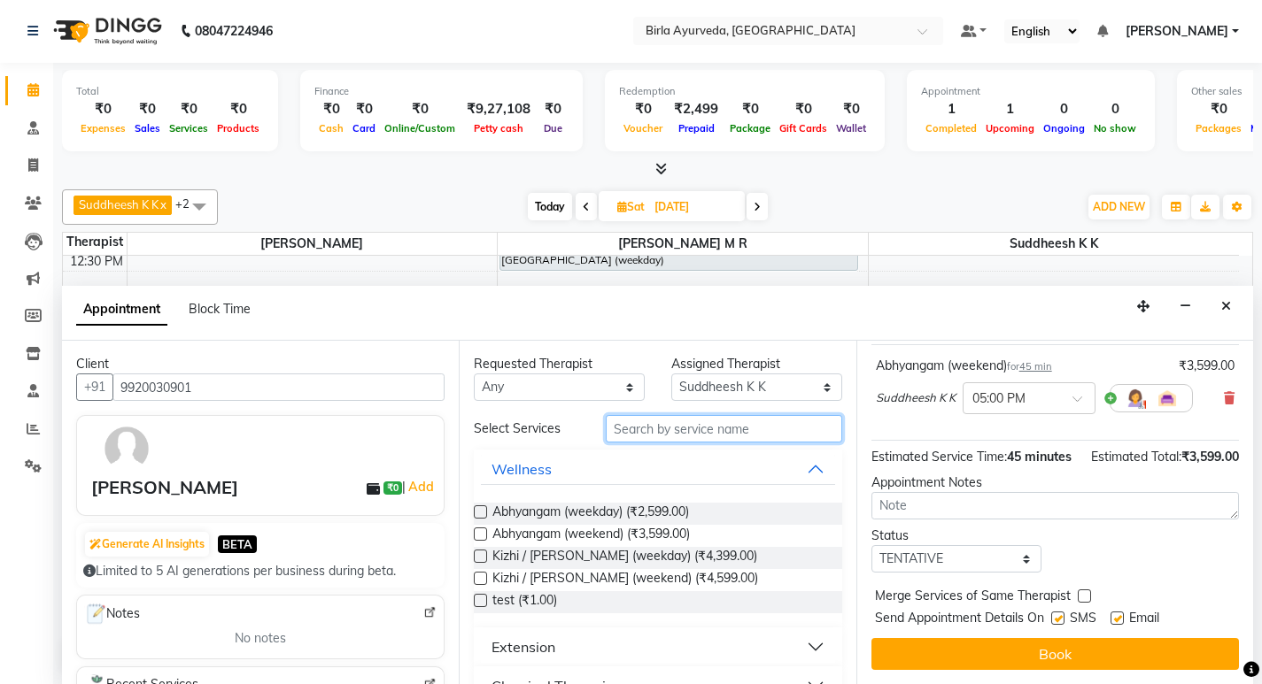
scroll to position [141, 0]
click at [1118, 615] on label at bounding box center [1116, 618] width 13 height 13
click at [1118, 615] on input "checkbox" at bounding box center [1116, 620] width 12 height 12
checkbox input "false"
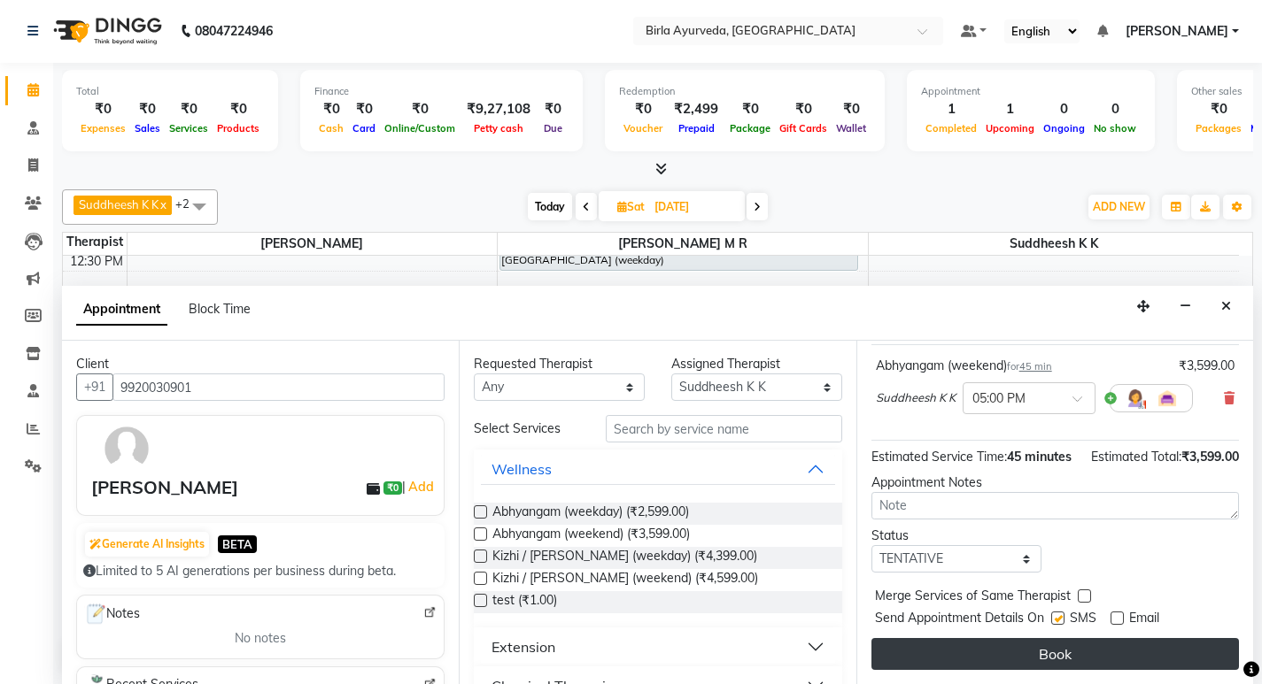
click at [1038, 652] on button "Book" at bounding box center [1054, 654] width 367 height 32
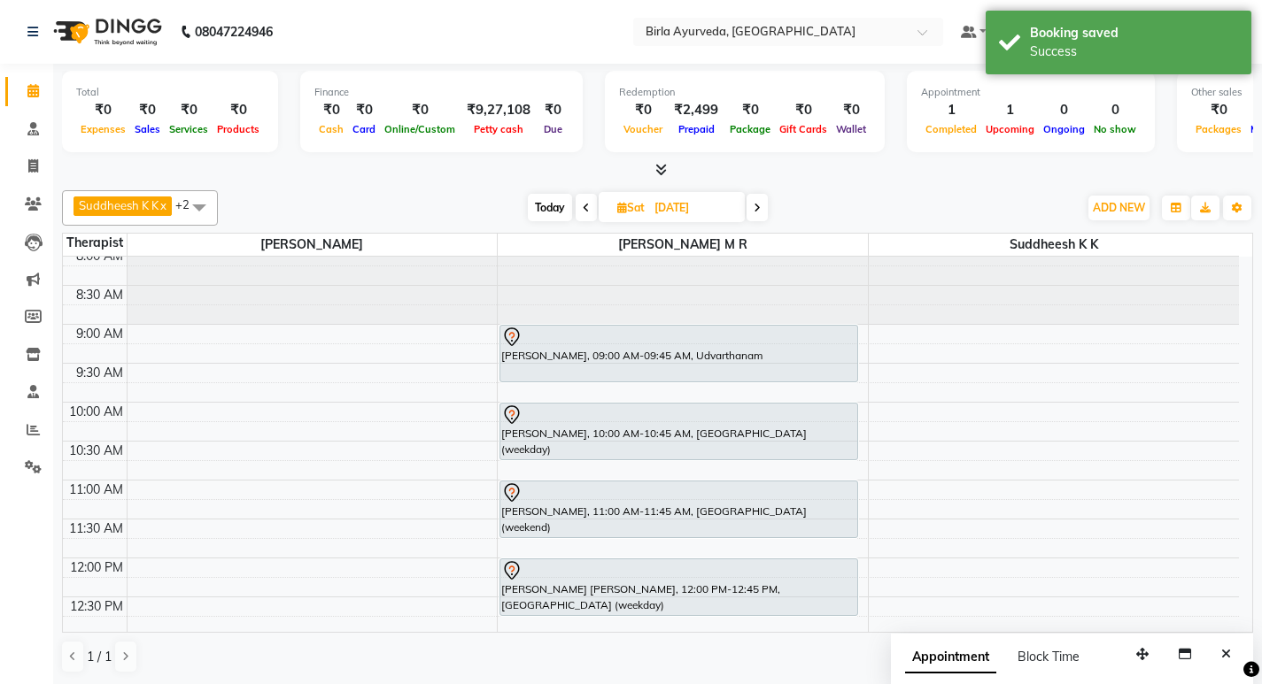
scroll to position [0, 0]
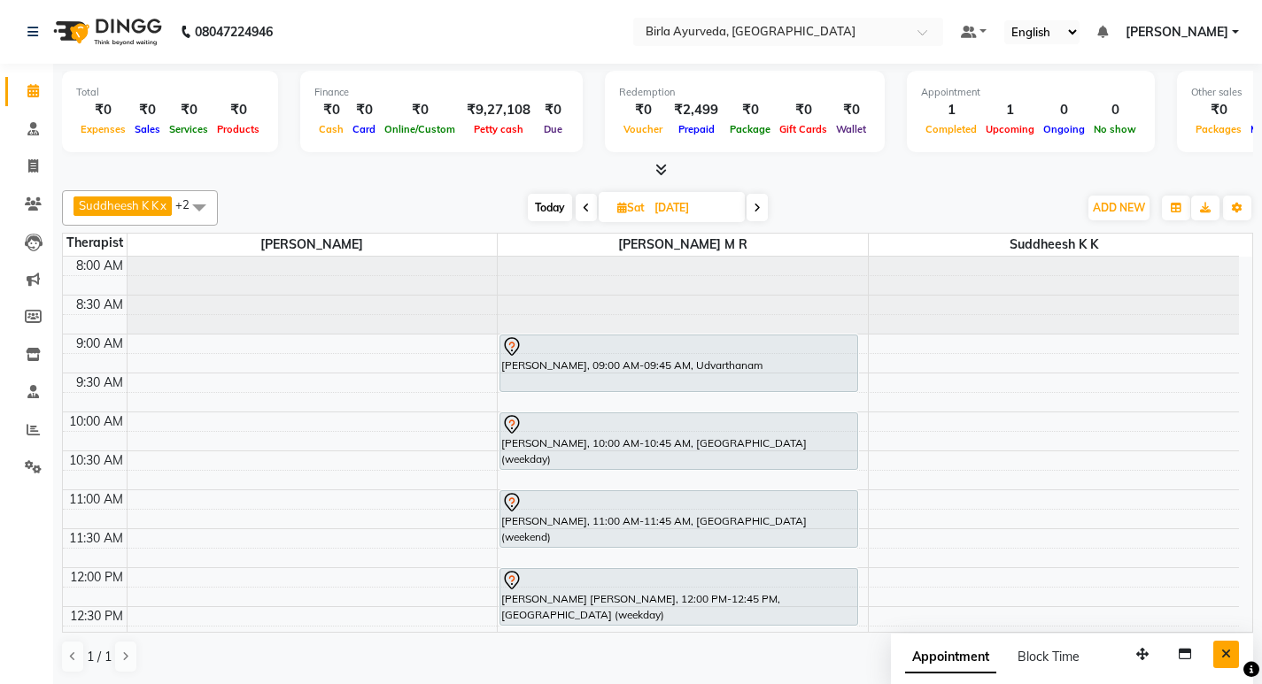
click at [1228, 657] on icon "Close" at bounding box center [1226, 654] width 10 height 12
drag, startPoint x: 552, startPoint y: 211, endPoint x: 540, endPoint y: 222, distance: 16.9
click at [554, 211] on span "Today" at bounding box center [550, 207] width 44 height 27
type input "[DATE]"
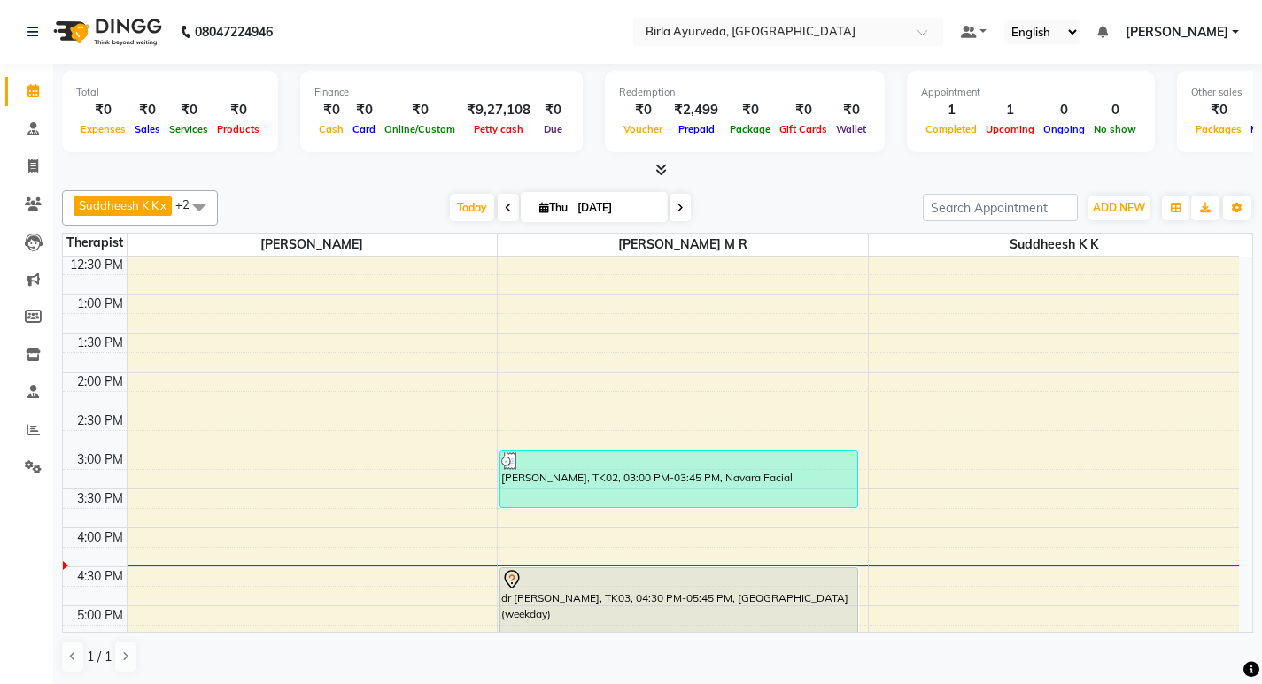
scroll to position [293, 0]
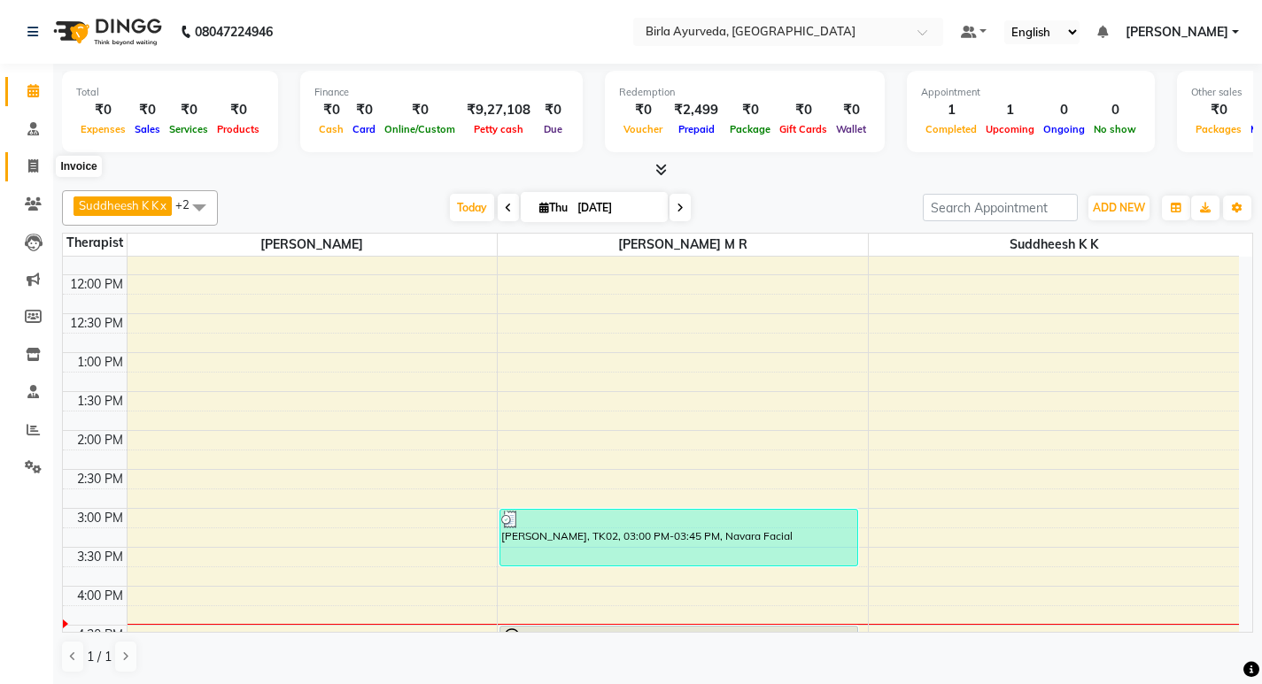
click at [28, 168] on icon at bounding box center [33, 165] width 10 height 13
select select "6820"
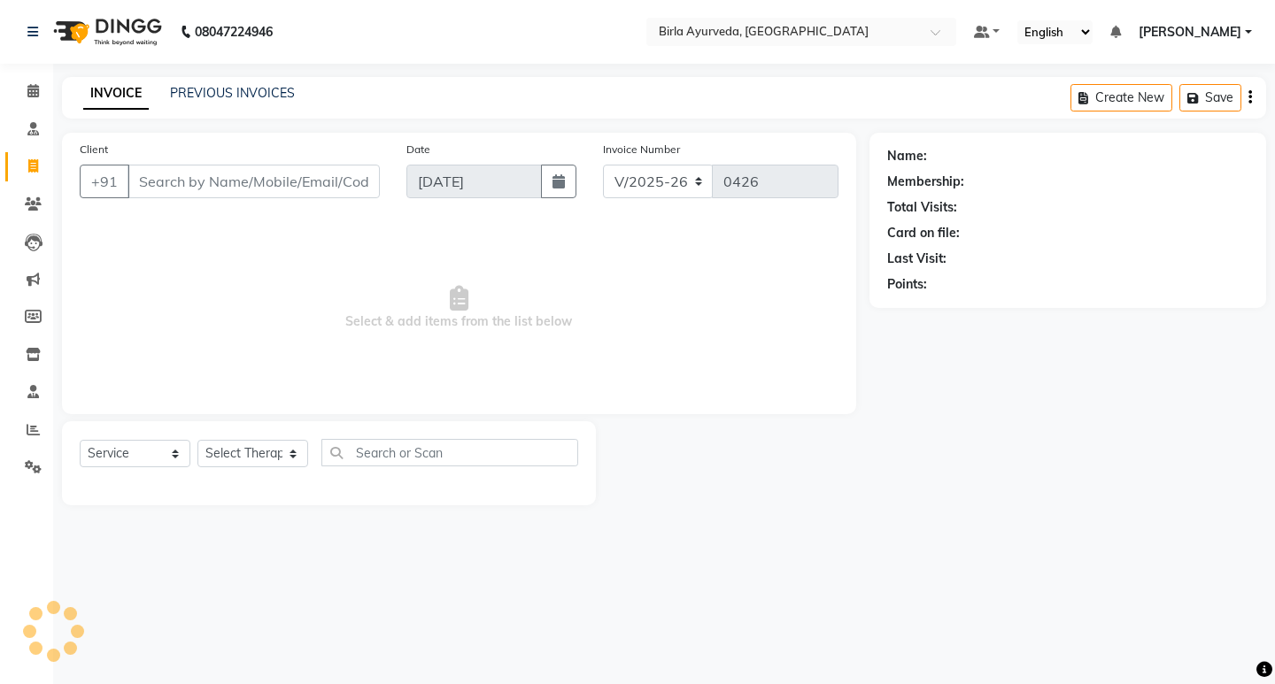
select select "package"
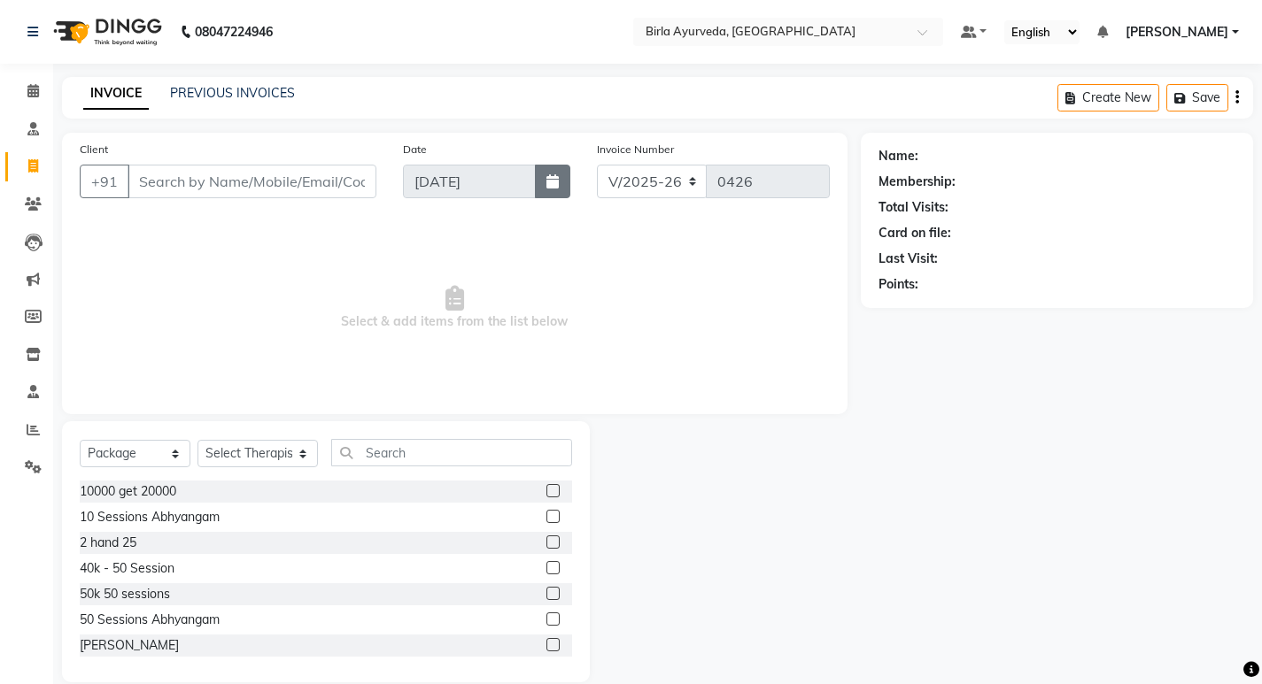
click at [559, 181] on icon "button" at bounding box center [552, 181] width 12 height 14
select select "9"
select select "2025"
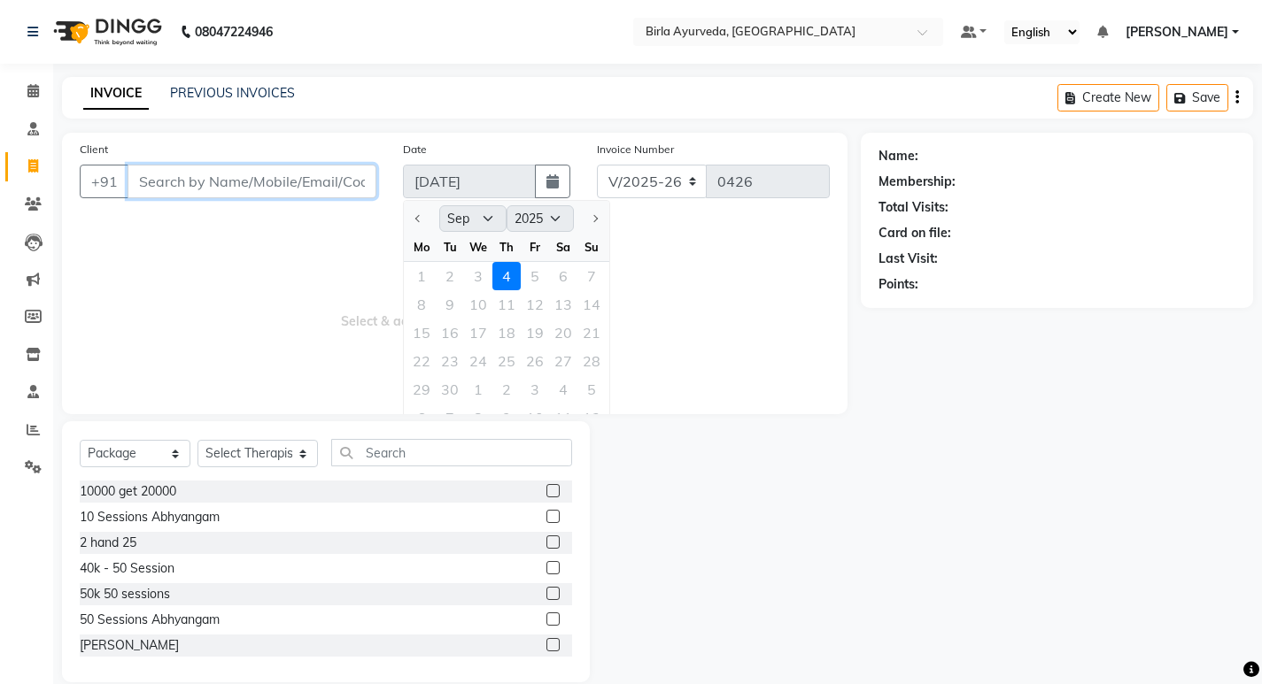
click at [290, 177] on input "Client" at bounding box center [251, 182] width 249 height 34
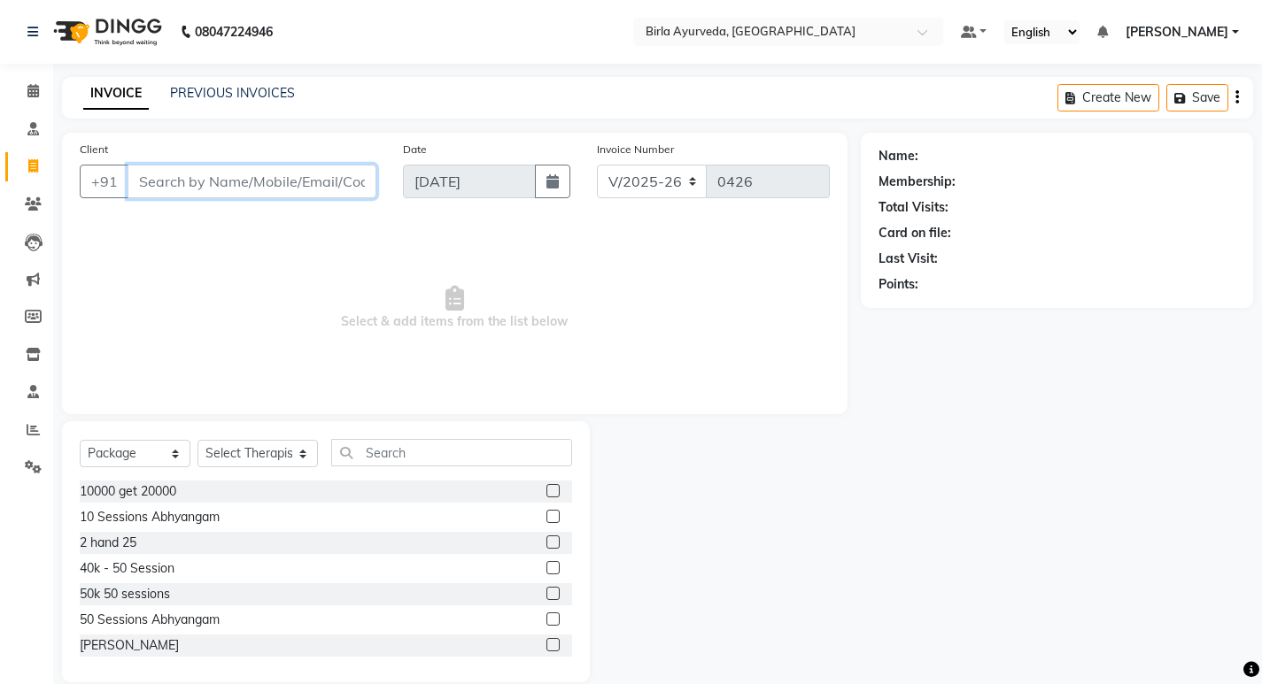
click at [260, 174] on input "Client" at bounding box center [251, 182] width 249 height 34
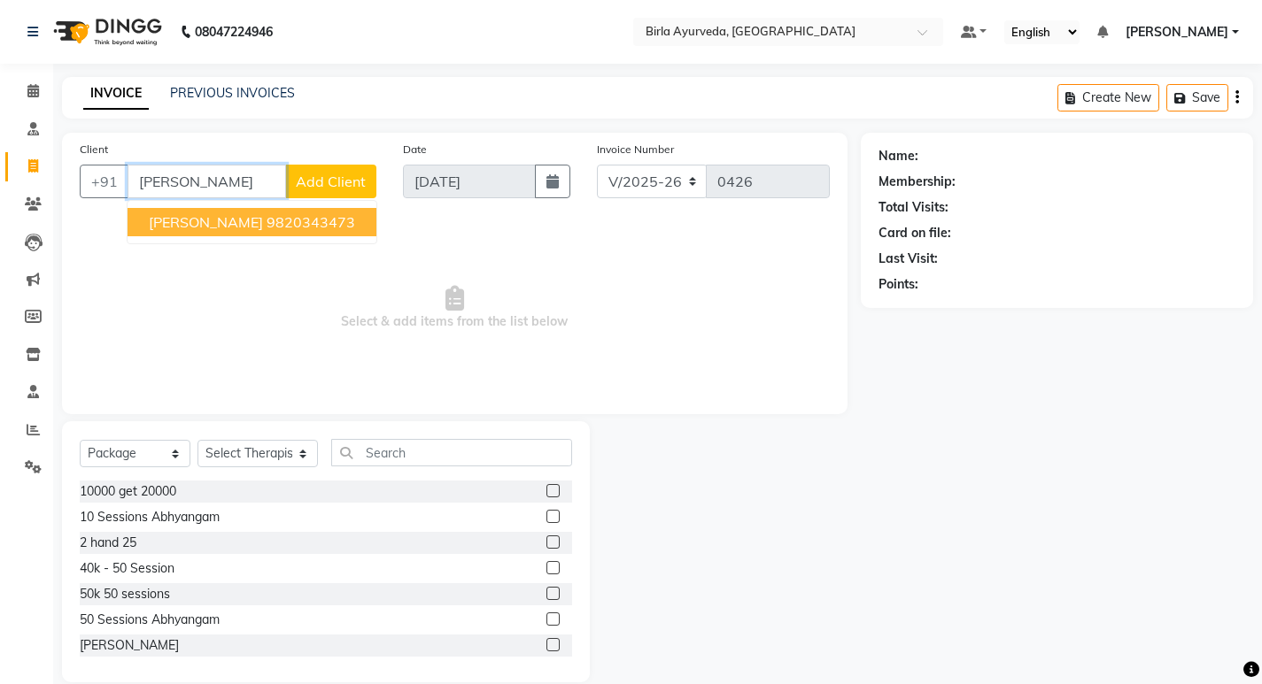
click at [251, 222] on span "[PERSON_NAME]" at bounding box center [206, 222] width 114 height 18
type input "9820343473"
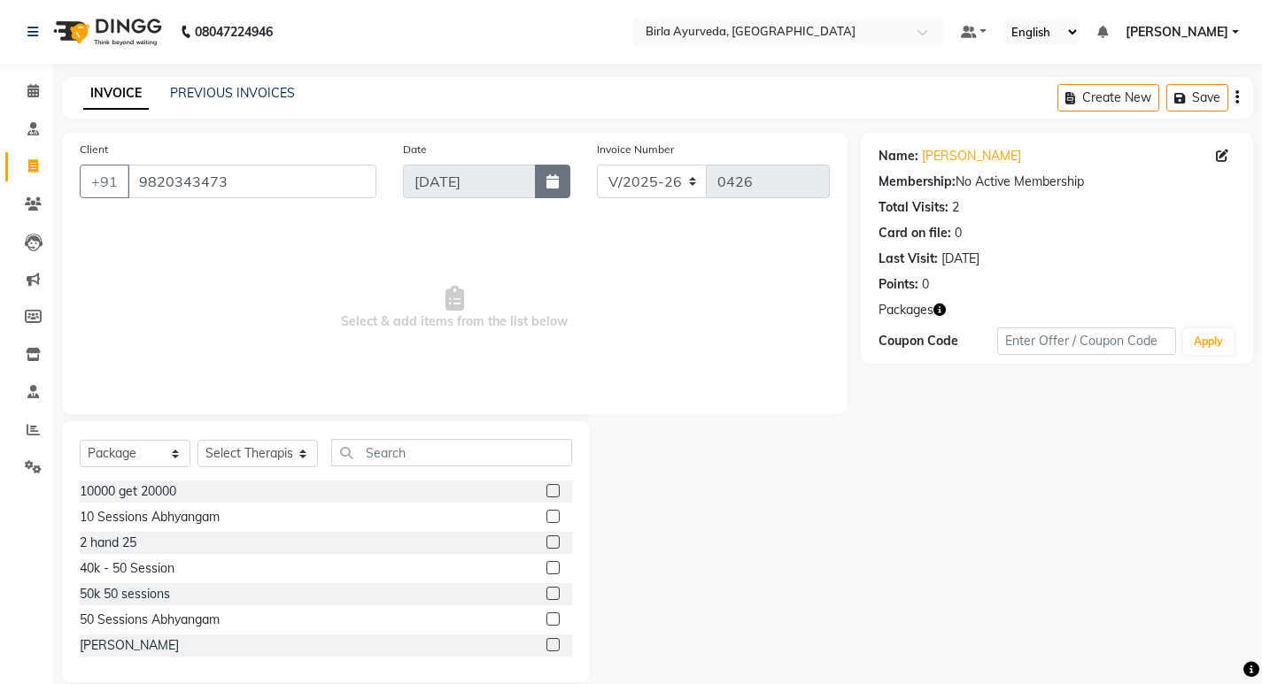
click at [548, 180] on icon "button" at bounding box center [552, 181] width 12 height 14
select select "9"
select select "2025"
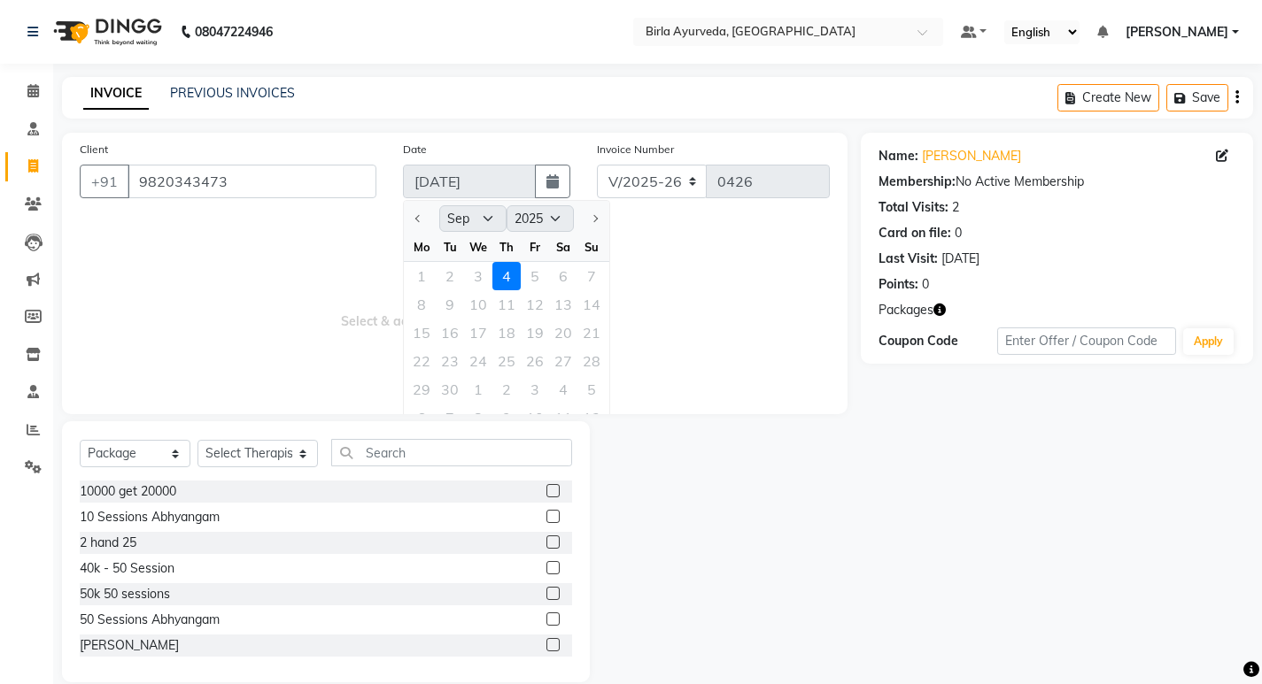
scroll to position [25, 0]
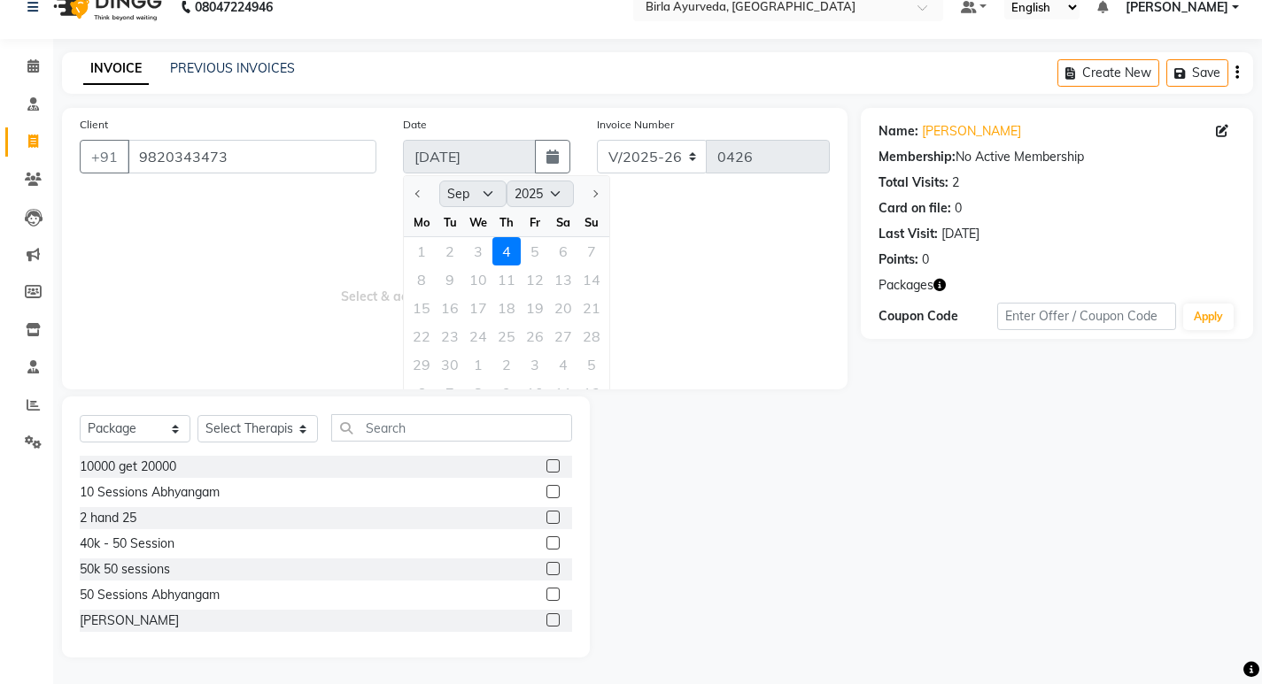
click at [709, 288] on span "Select & add items from the list below" at bounding box center [455, 283] width 750 height 177
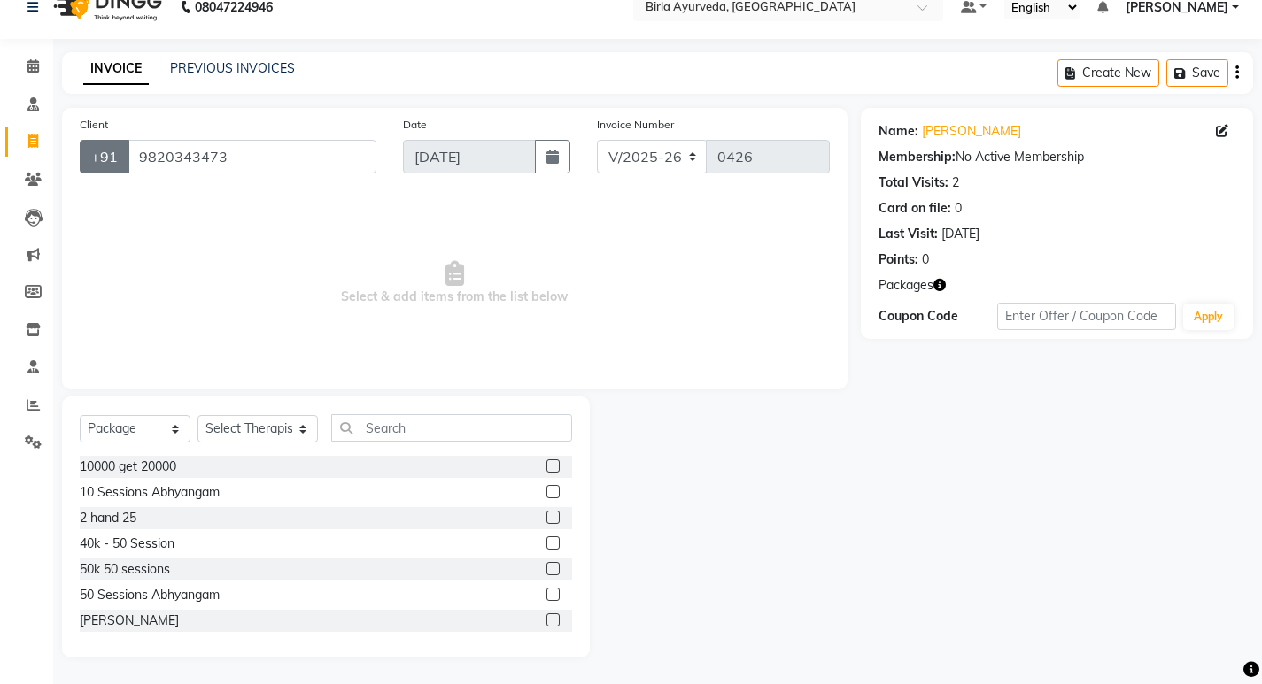
scroll to position [0, 0]
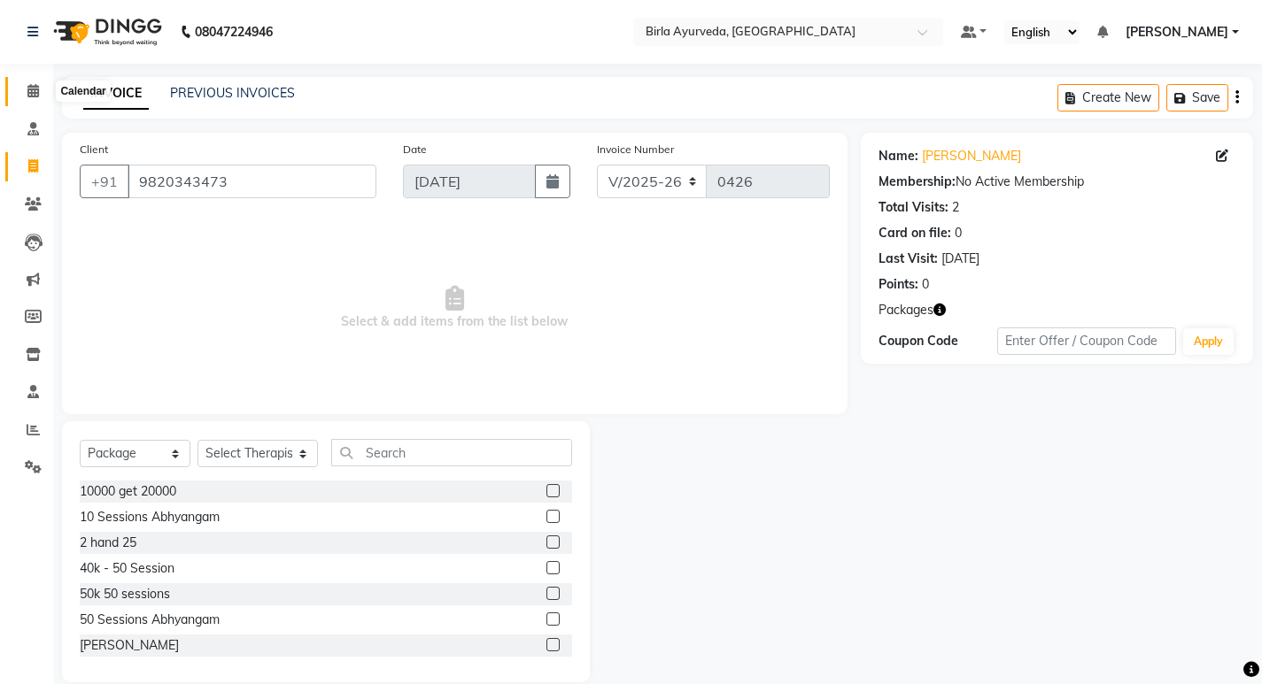
click at [32, 90] on icon at bounding box center [33, 90] width 12 height 13
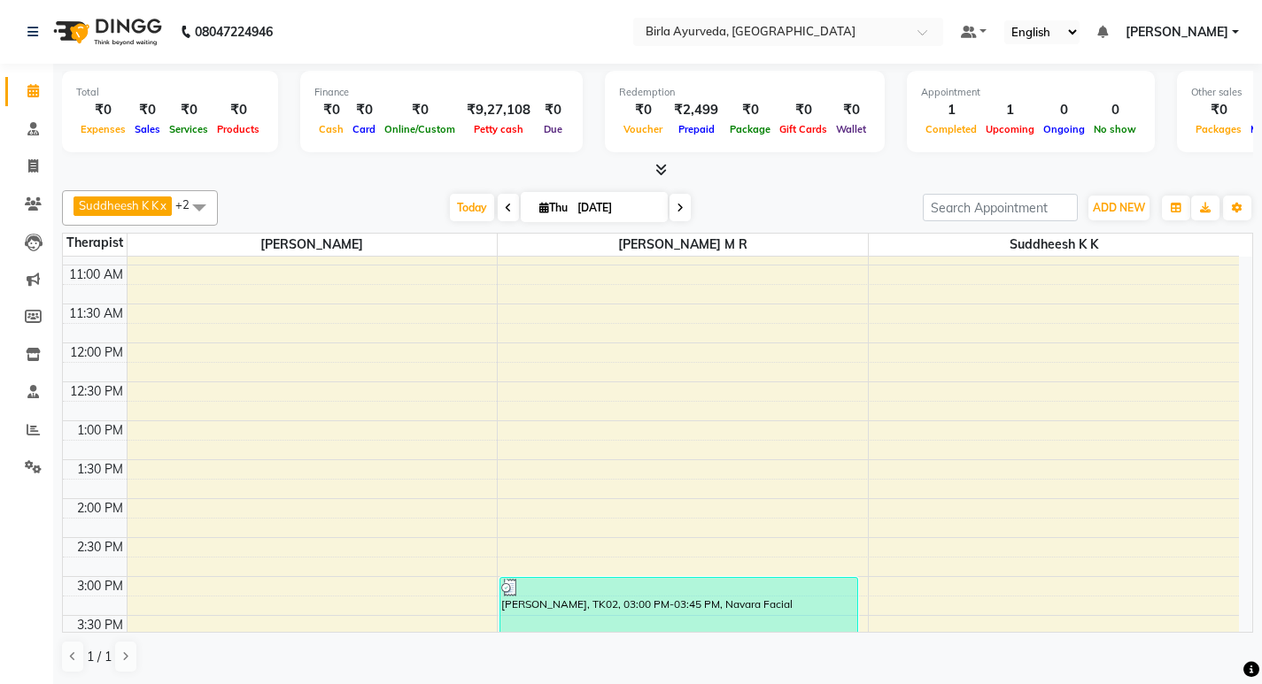
scroll to position [266, 0]
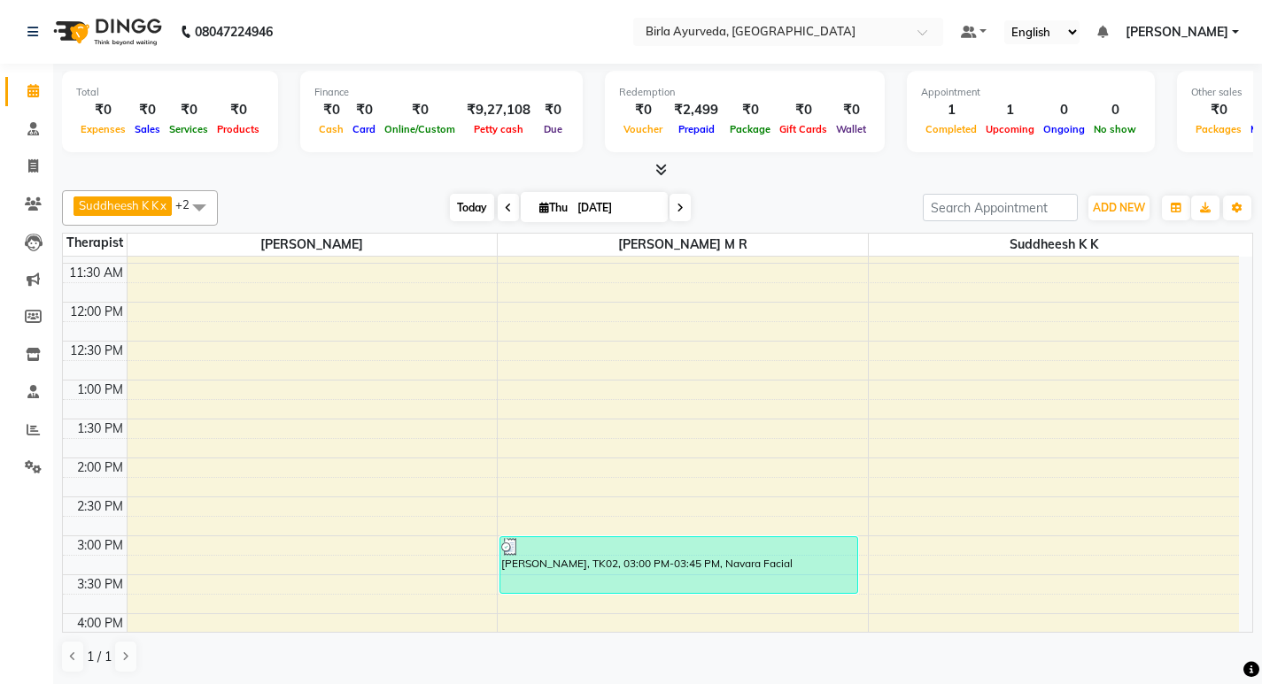
click at [470, 210] on span "Today" at bounding box center [472, 207] width 44 height 27
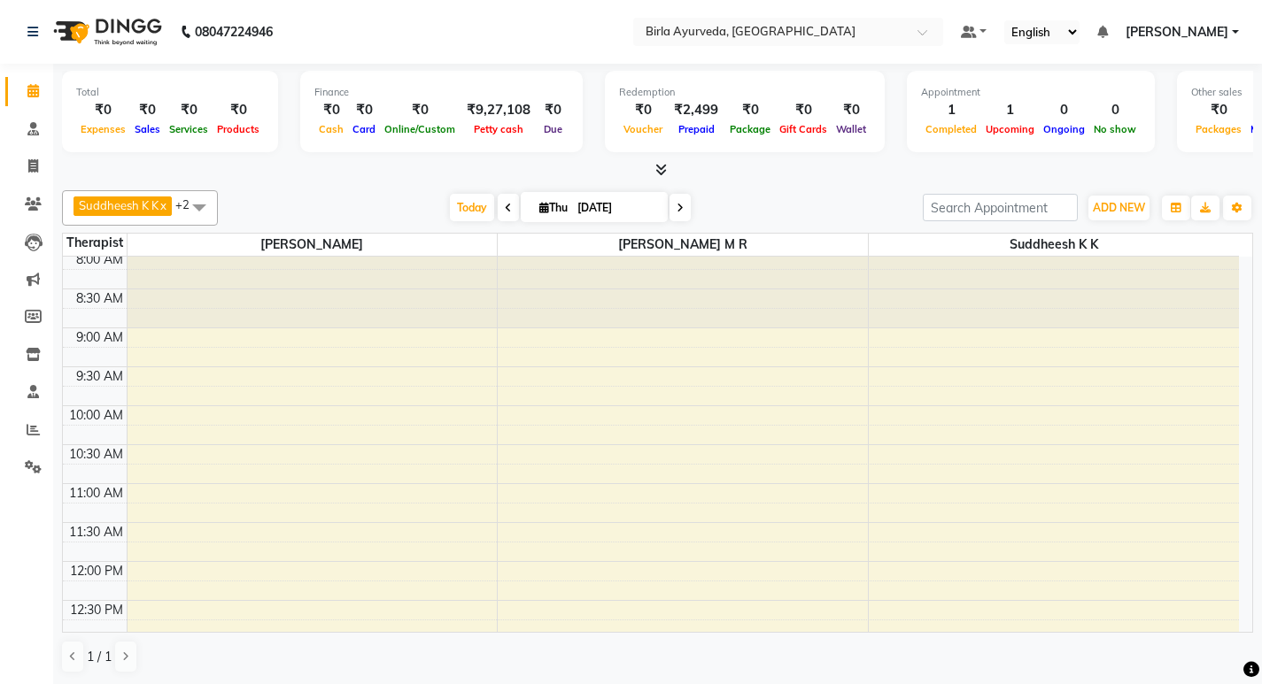
scroll to position [0, 0]
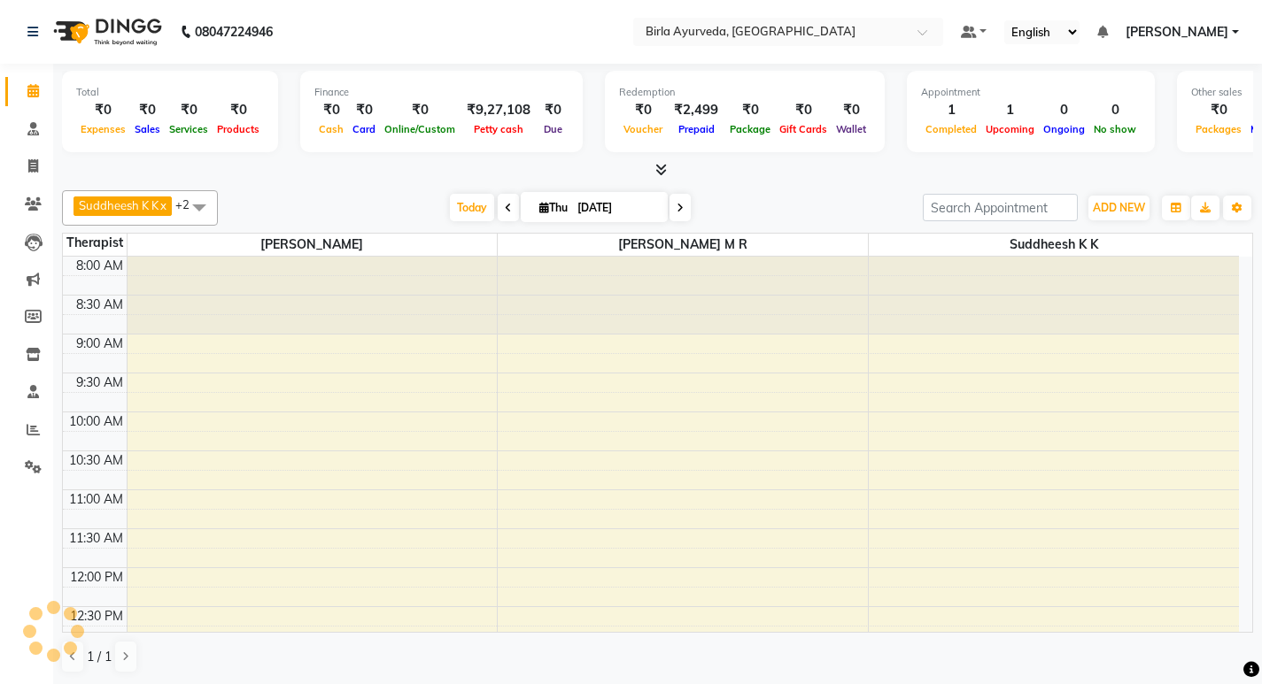
click at [611, 303] on div at bounding box center [683, 296] width 370 height 78
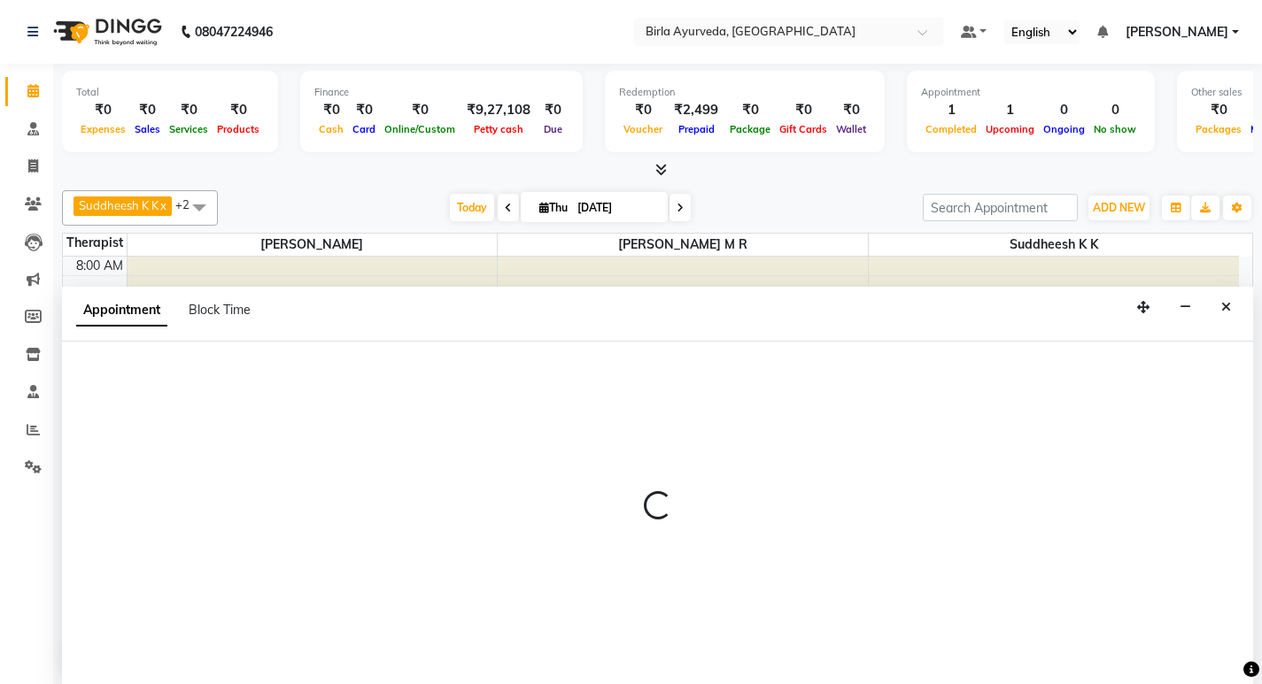
scroll to position [1, 0]
select select "56922"
select select "555"
select select "tentative"
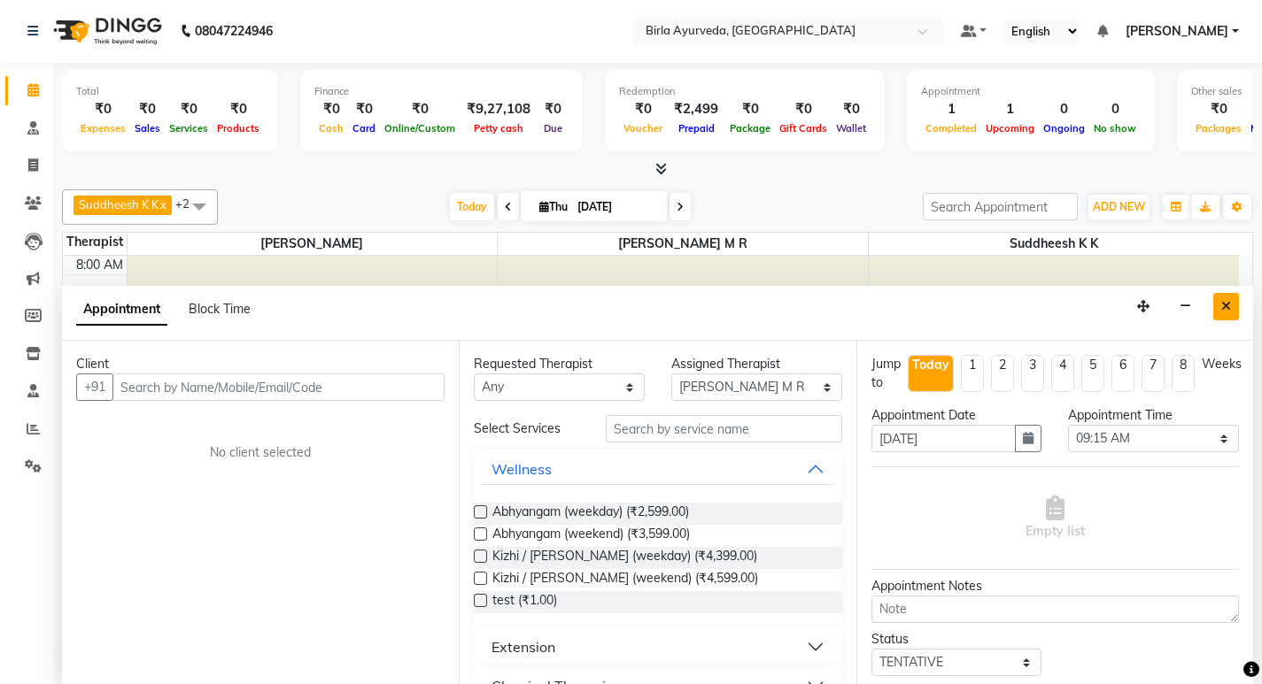
click at [1231, 304] on button "Close" at bounding box center [1226, 306] width 26 height 27
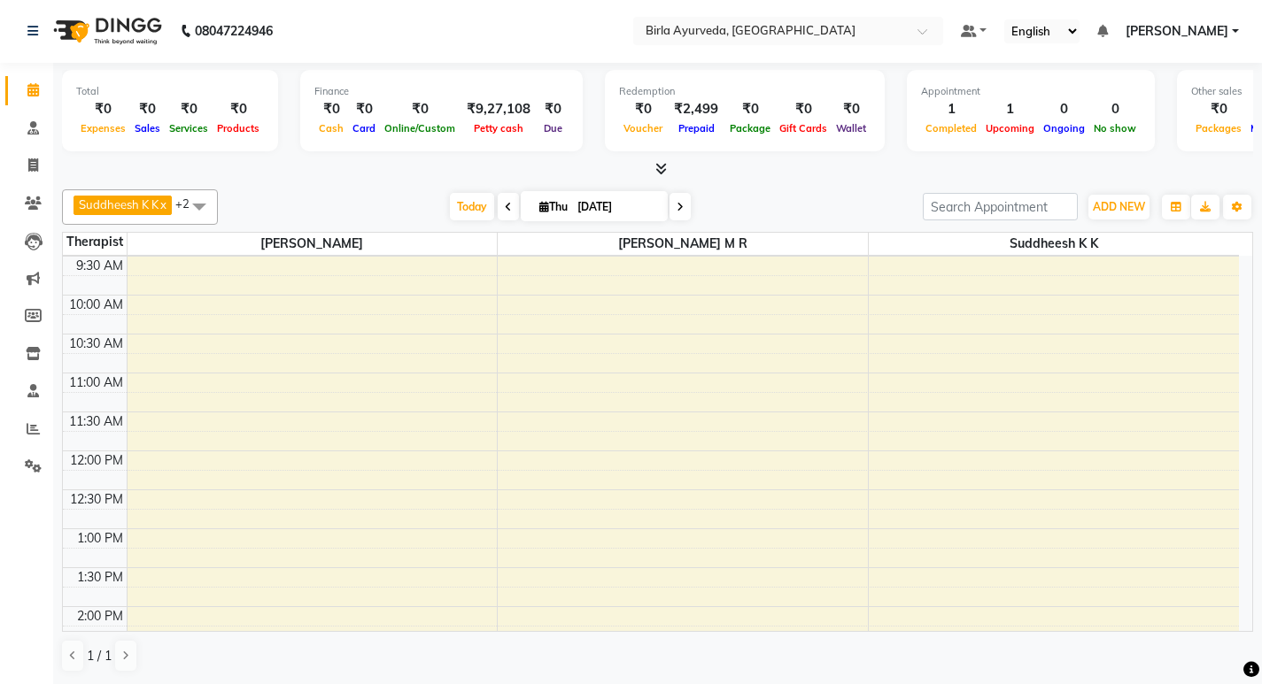
scroll to position [0, 0]
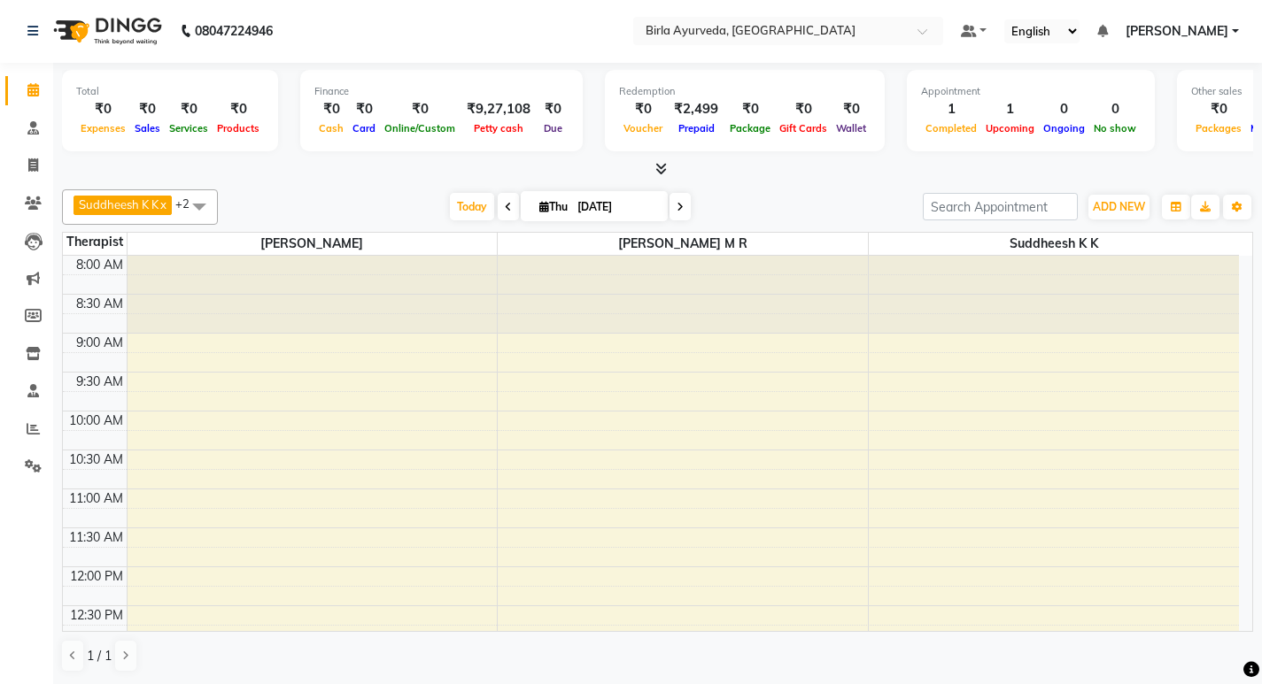
click at [506, 207] on icon at bounding box center [508, 207] width 7 height 11
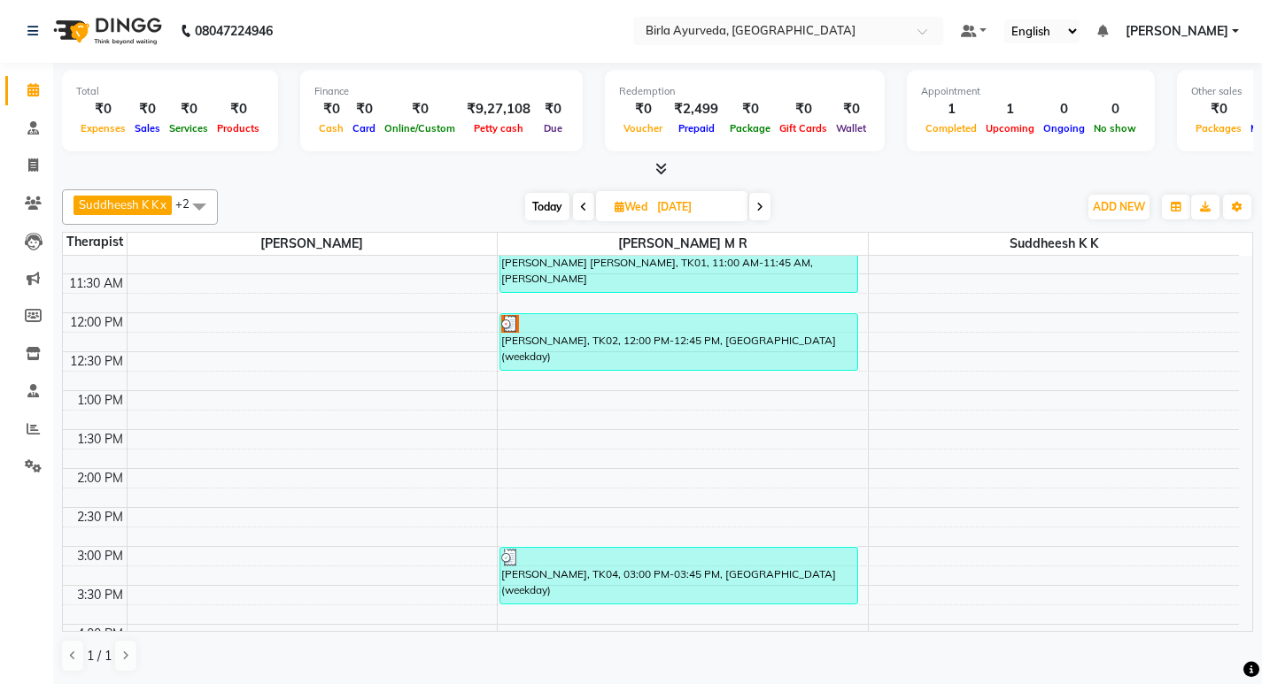
scroll to position [205, 0]
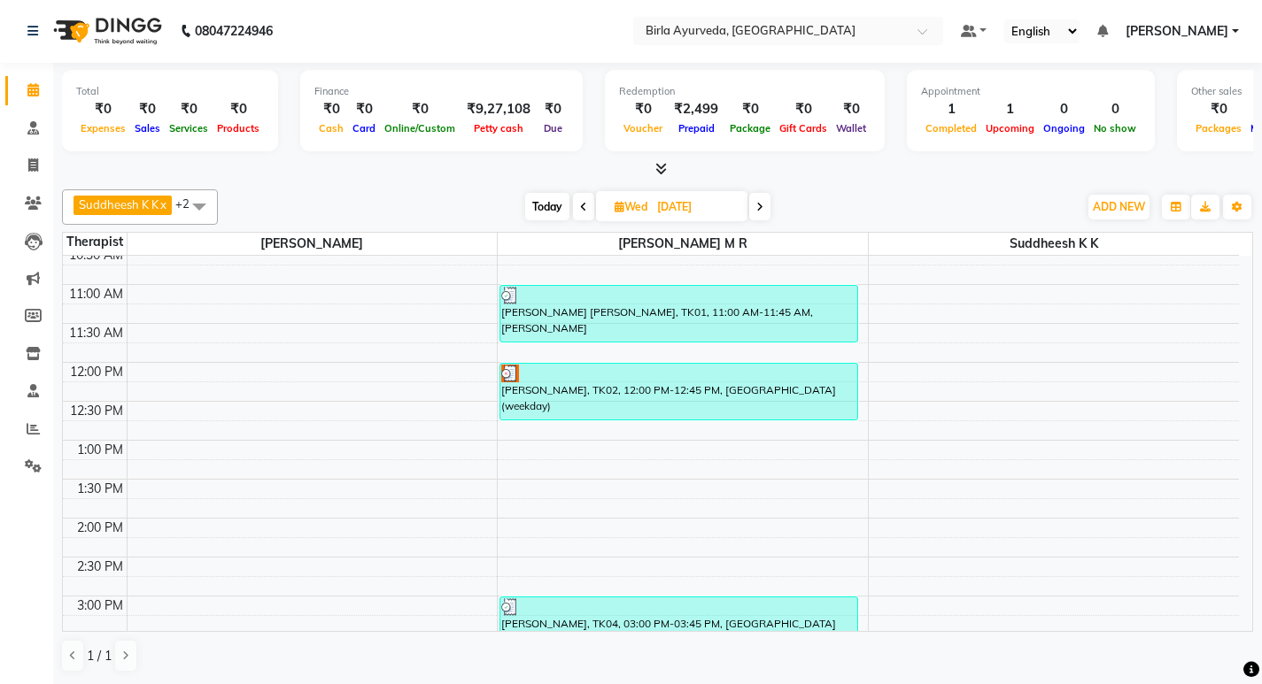
drag, startPoint x: 540, startPoint y: 212, endPoint x: 557, endPoint y: 209, distance: 17.2
click at [541, 212] on span "Today" at bounding box center [547, 206] width 44 height 27
type input "[DATE]"
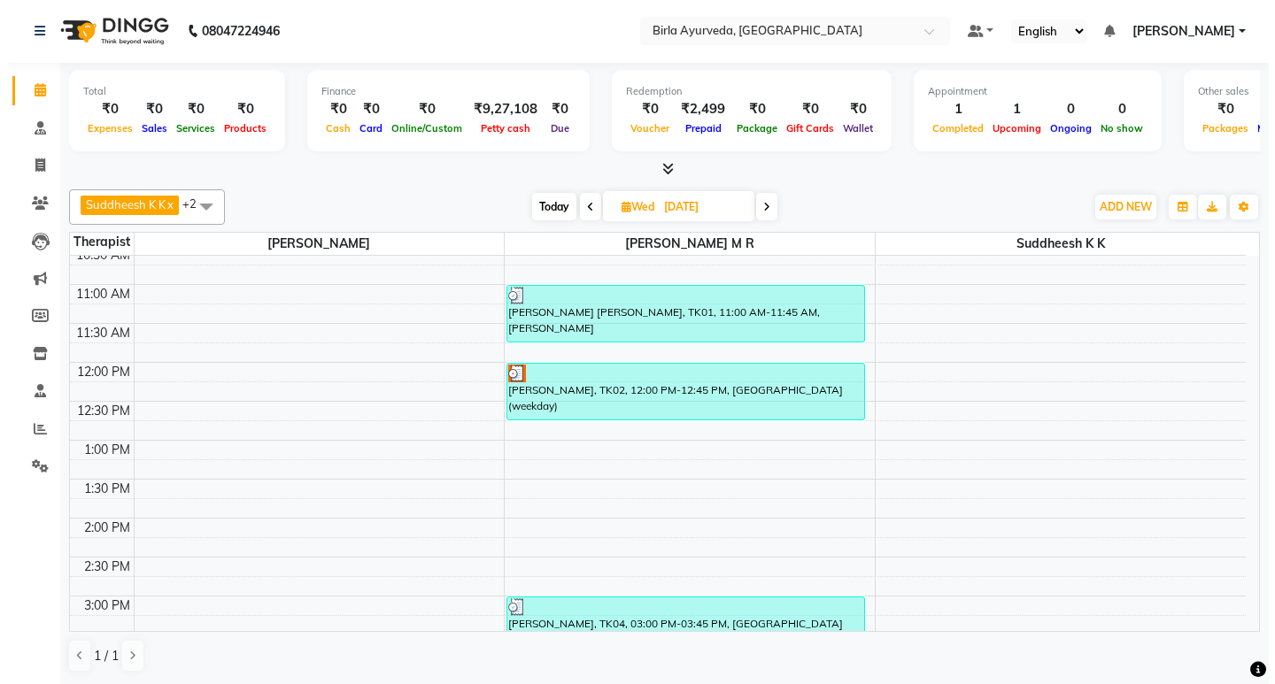
scroll to position [559, 0]
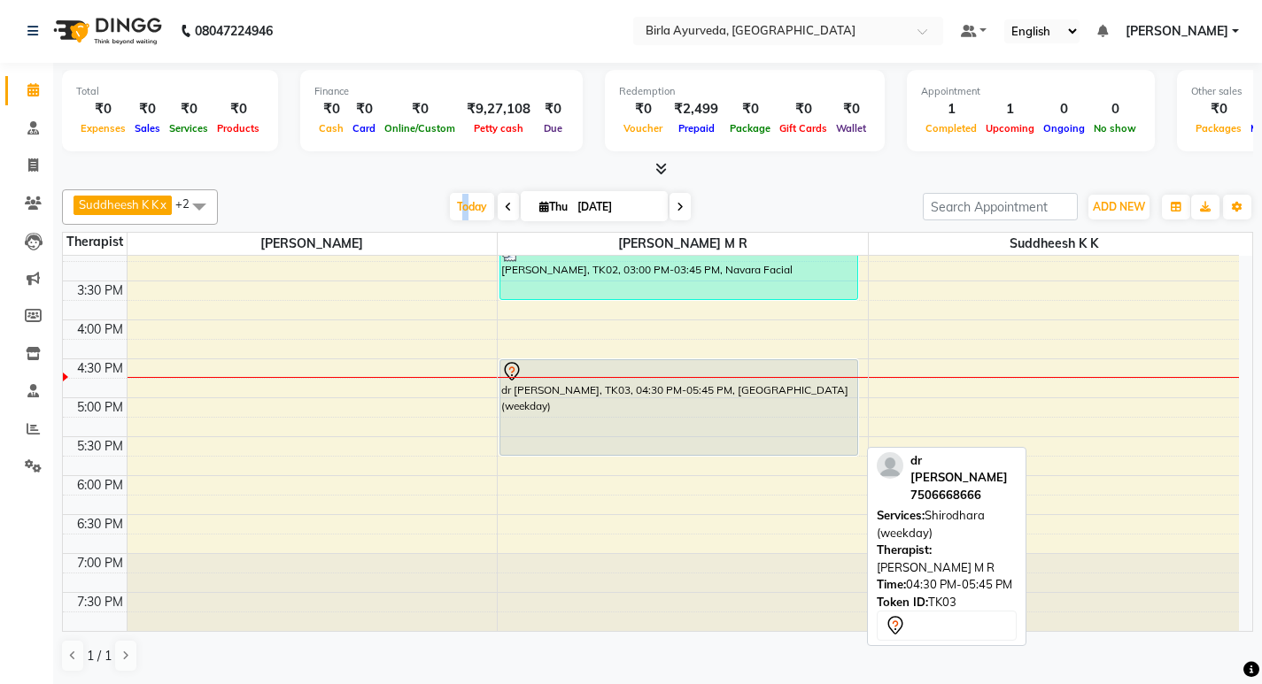
click at [551, 366] on div at bounding box center [678, 371] width 355 height 21
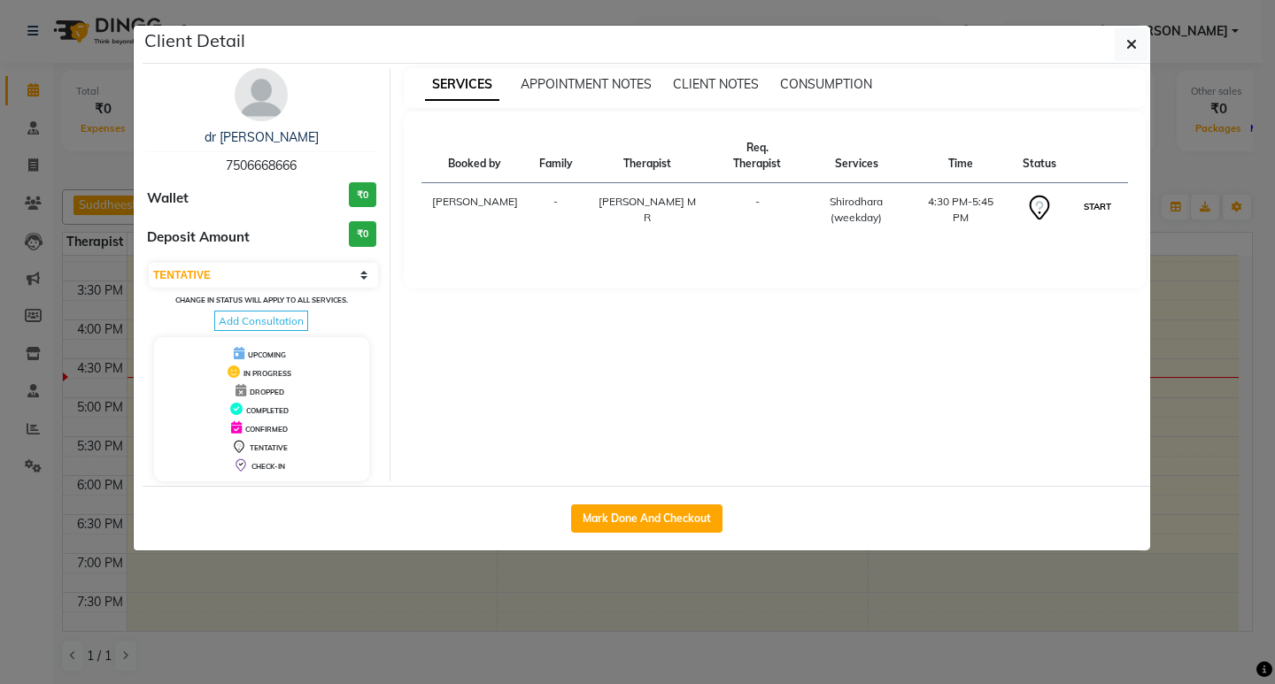
click at [1092, 196] on button "START" at bounding box center [1097, 207] width 36 height 22
select select "1"
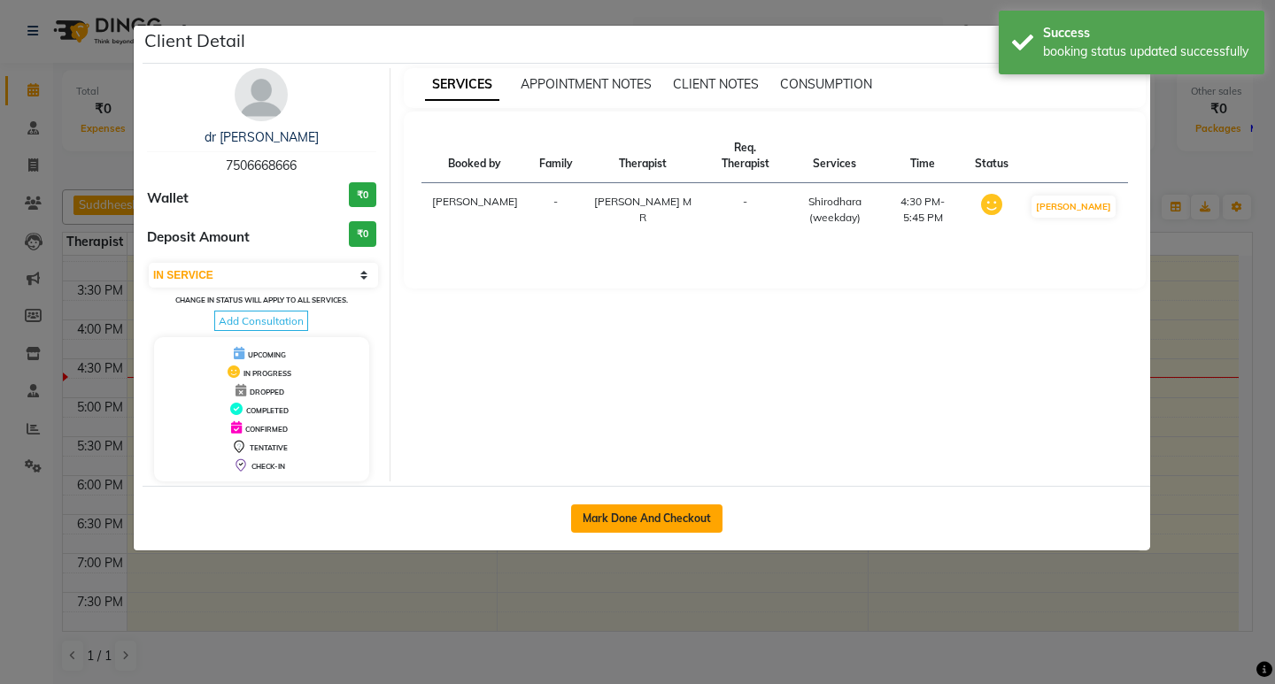
click at [636, 520] on button "Mark Done And Checkout" at bounding box center [646, 519] width 151 height 28
select select "service"
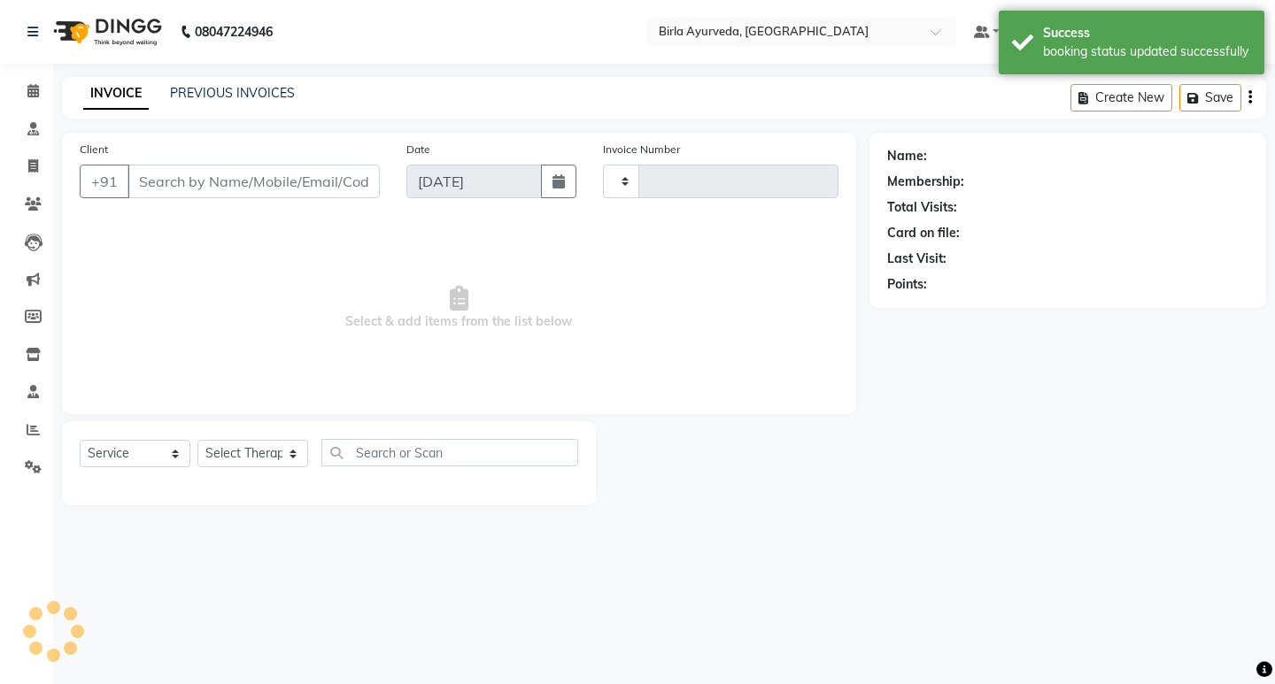
type input "0426"
select select "6820"
select select "package"
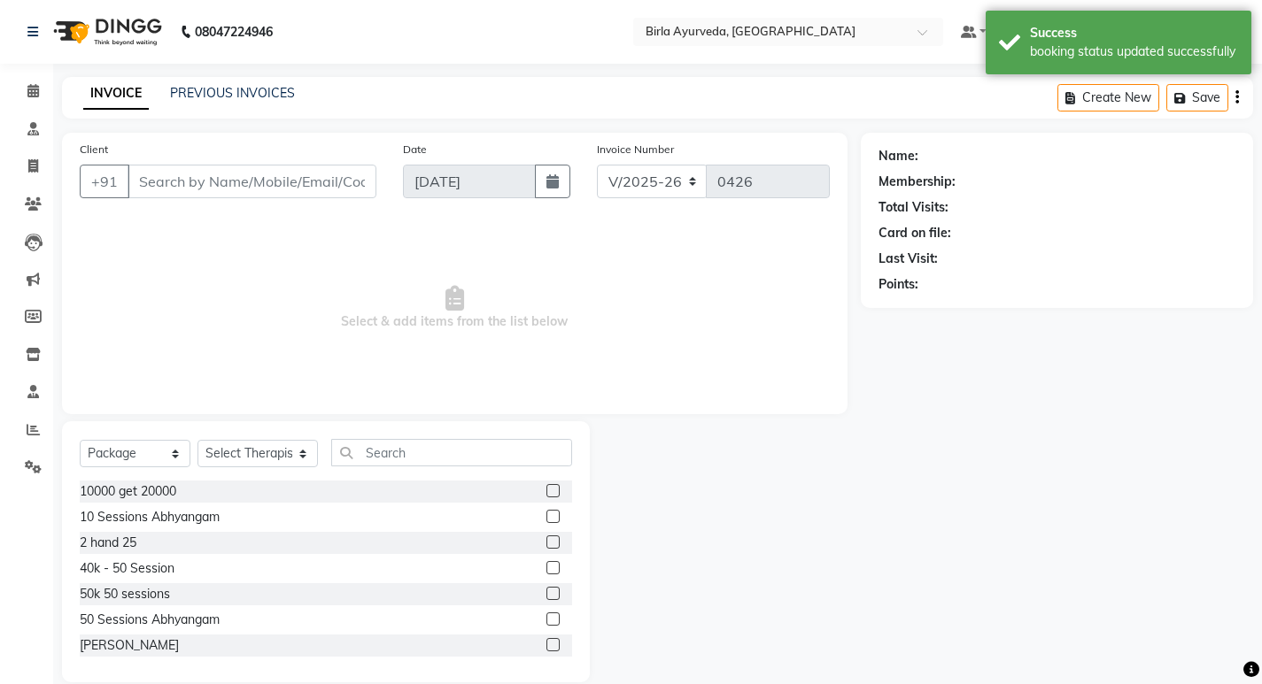
type input "7506668666"
select select "56922"
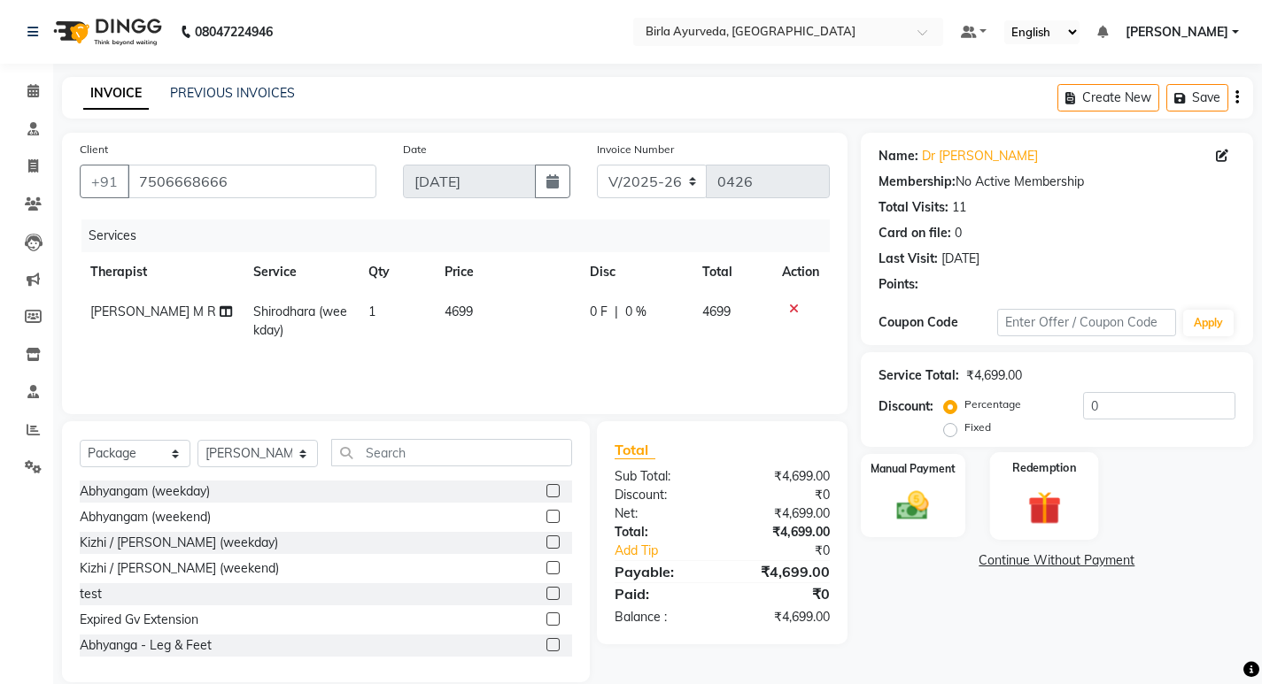
click at [1044, 501] on img at bounding box center [1044, 508] width 54 height 42
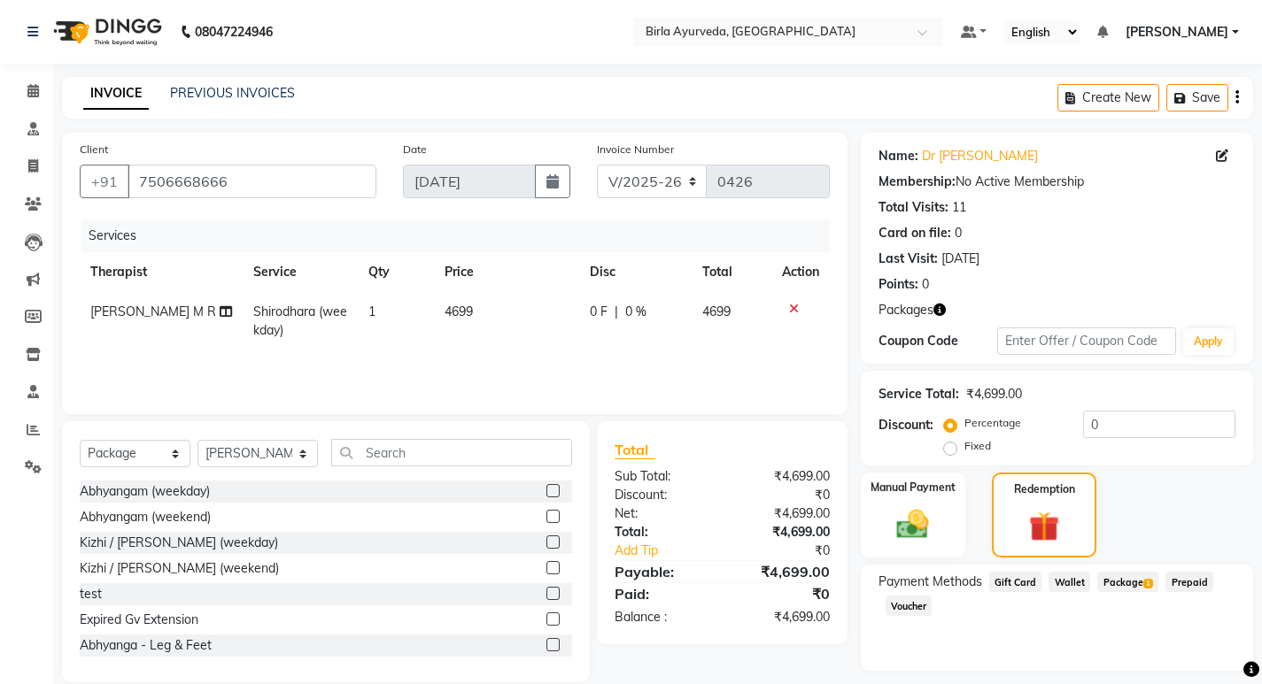
click at [1129, 582] on span "Package 1" at bounding box center [1127, 582] width 61 height 20
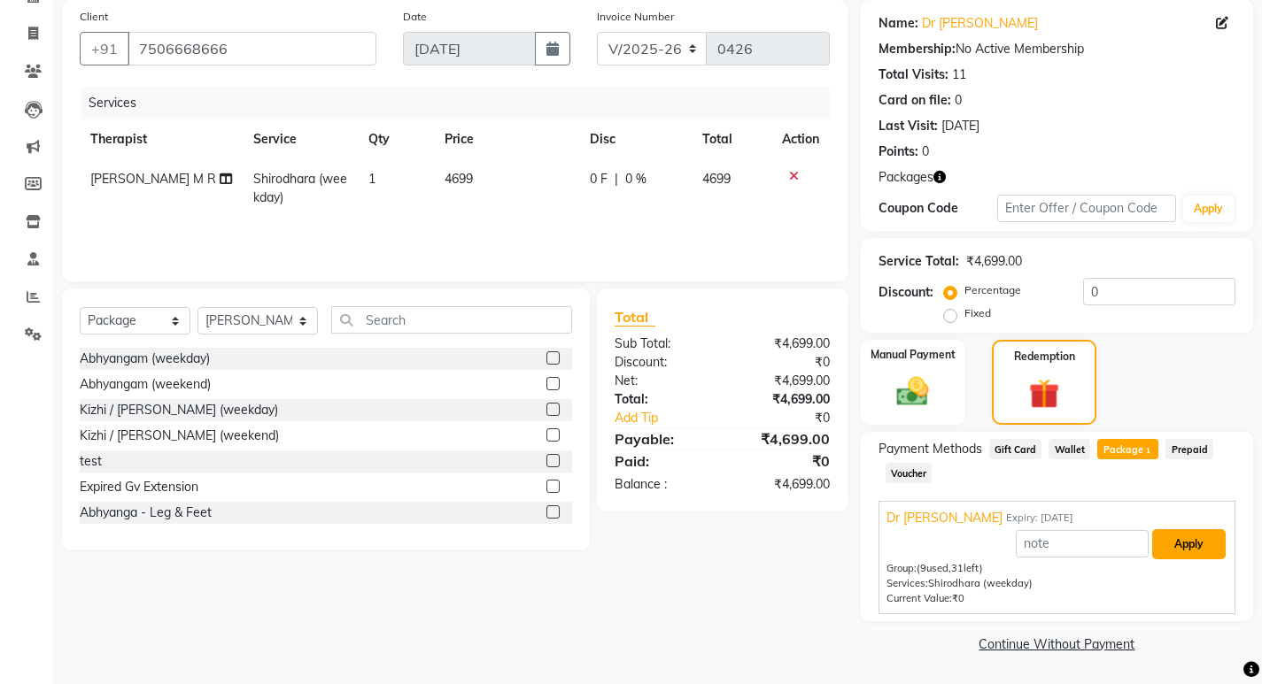
click at [1186, 541] on button "Apply" at bounding box center [1188, 544] width 73 height 30
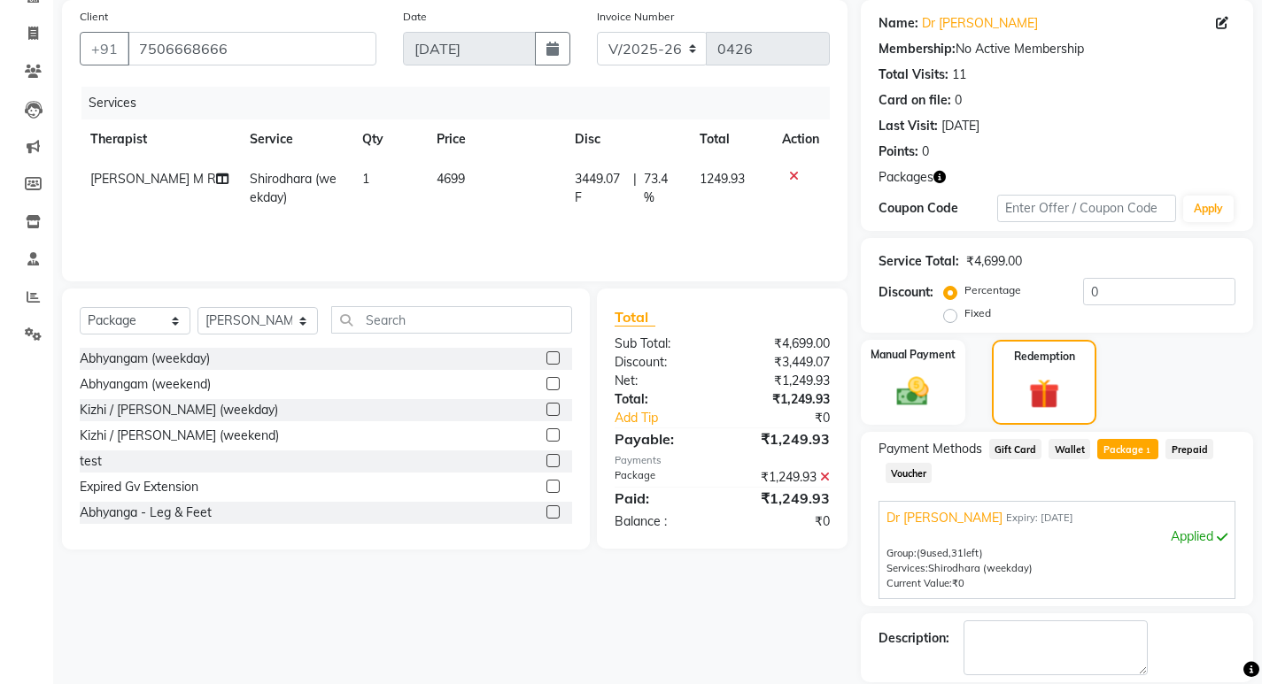
scroll to position [218, 0]
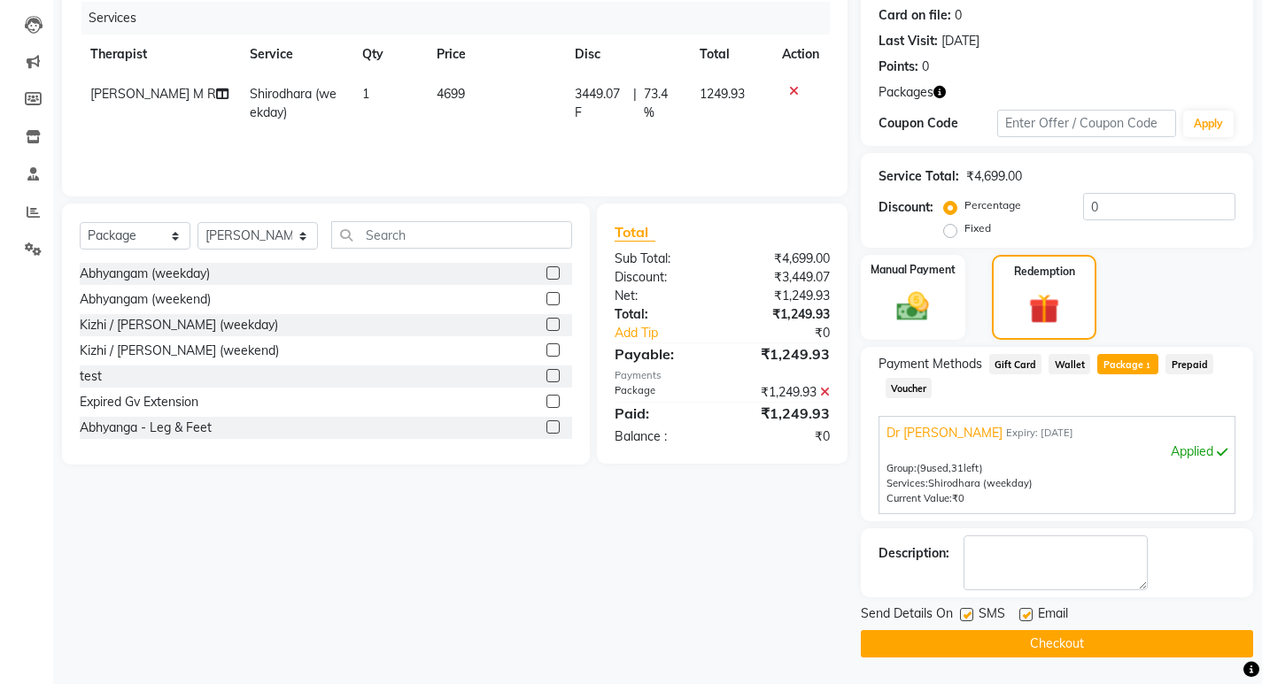
click at [1030, 618] on label at bounding box center [1025, 614] width 13 height 13
click at [1030, 618] on input "checkbox" at bounding box center [1025, 616] width 12 height 12
checkbox input "false"
click at [966, 617] on label at bounding box center [966, 614] width 13 height 13
click at [966, 617] on input "checkbox" at bounding box center [966, 616] width 12 height 12
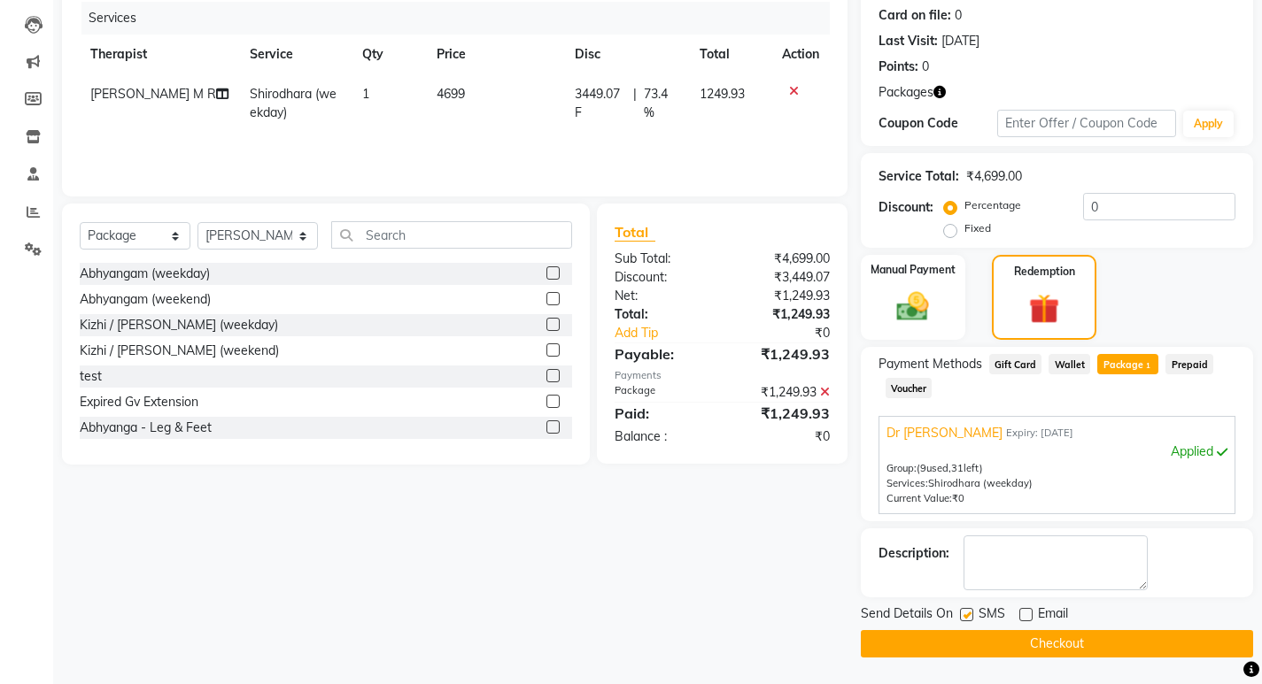
checkbox input "false"
click at [1018, 642] on button "Checkout" at bounding box center [1057, 643] width 392 height 27
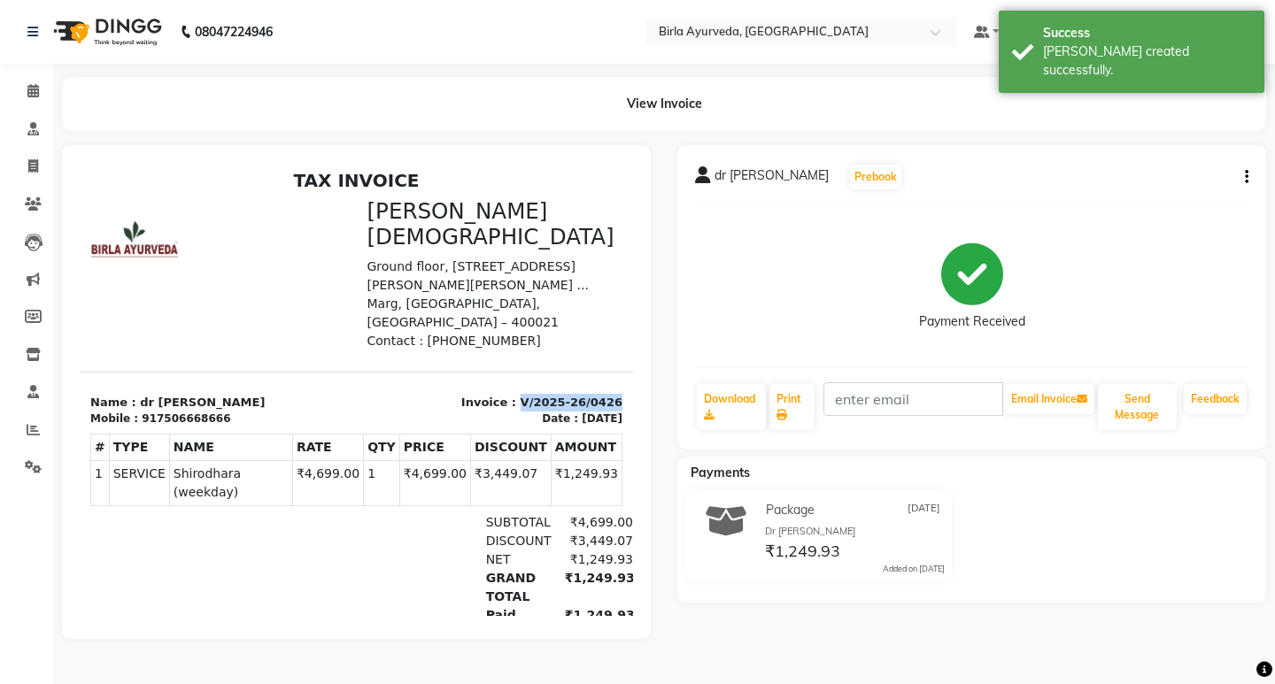
drag, startPoint x: 509, startPoint y: 360, endPoint x: 621, endPoint y: 365, distance: 112.5
click at [621, 365] on html "TAX INVOICE Birla [DEMOGRAPHIC_DATA] [STREET_ADDRESS][PERSON_NAME][PERSON_NAME]…" at bounding box center [356, 428] width 553 height 530
copy p "V/2025-26/0426"
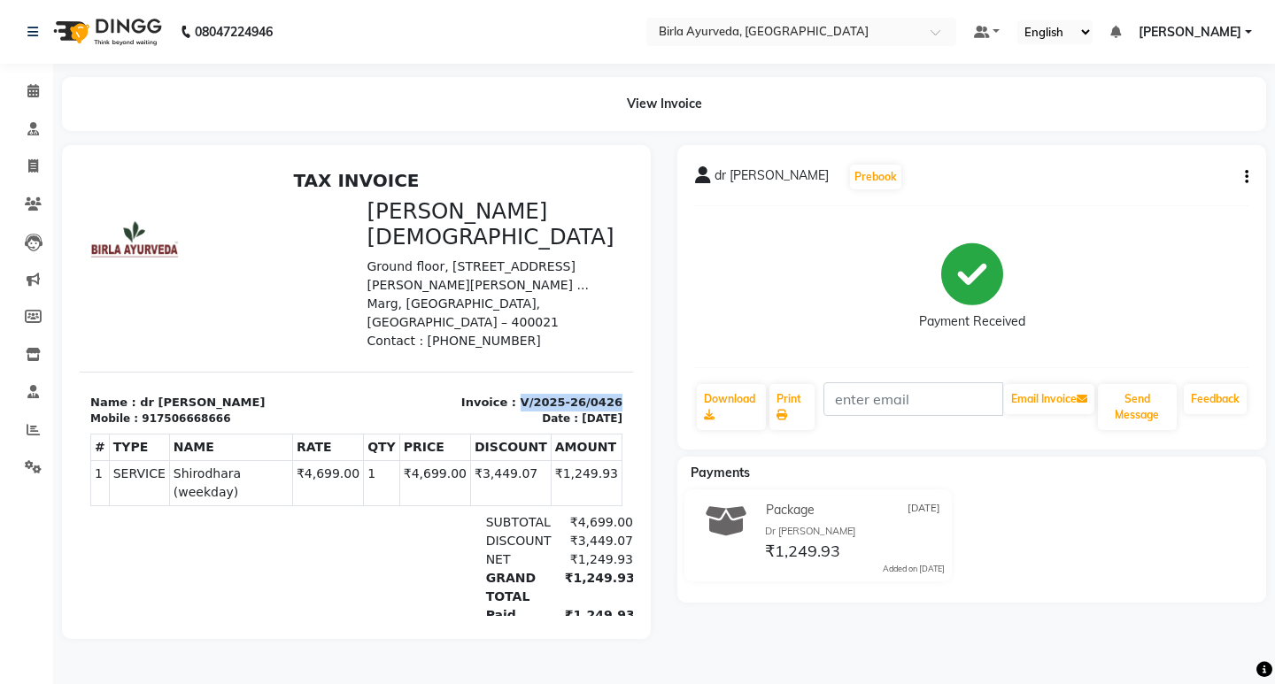
copy p "V/2025-26/0426"
click at [30, 92] on icon at bounding box center [33, 90] width 12 height 13
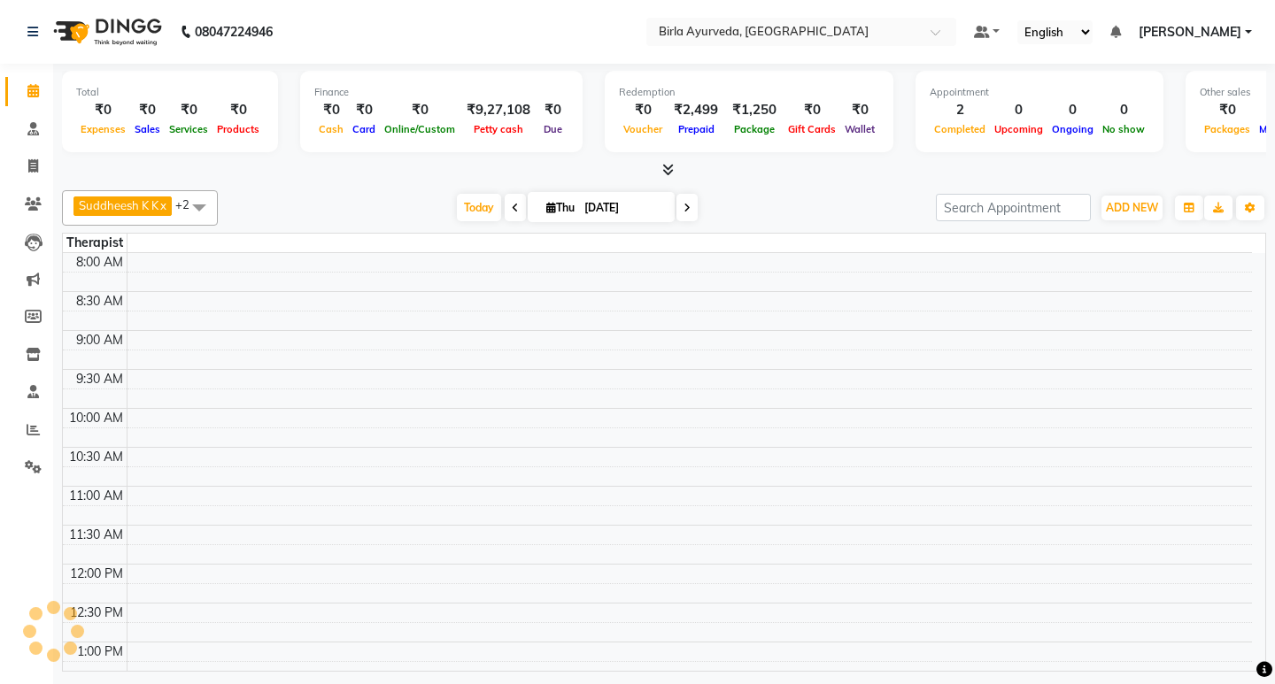
click at [679, 201] on span at bounding box center [686, 207] width 21 height 27
type input "[DATE]"
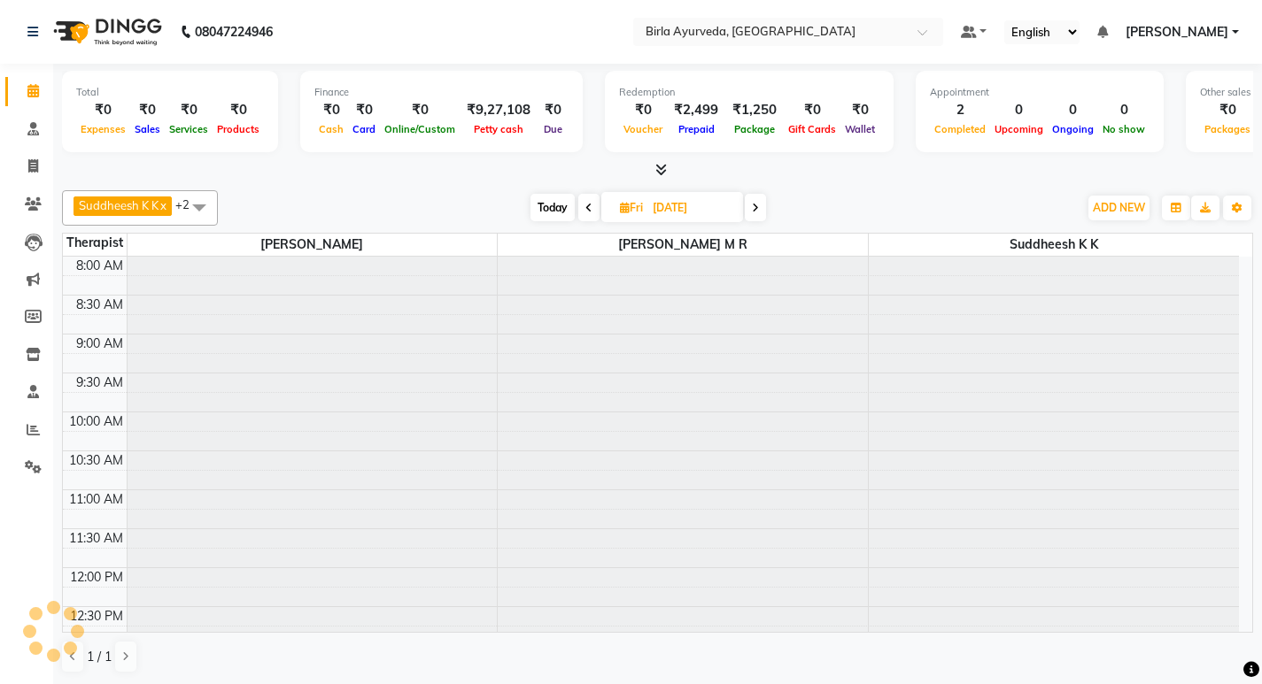
click at [679, 201] on input "[DATE]" at bounding box center [691, 208] width 89 height 27
select select "9"
select select "2025"
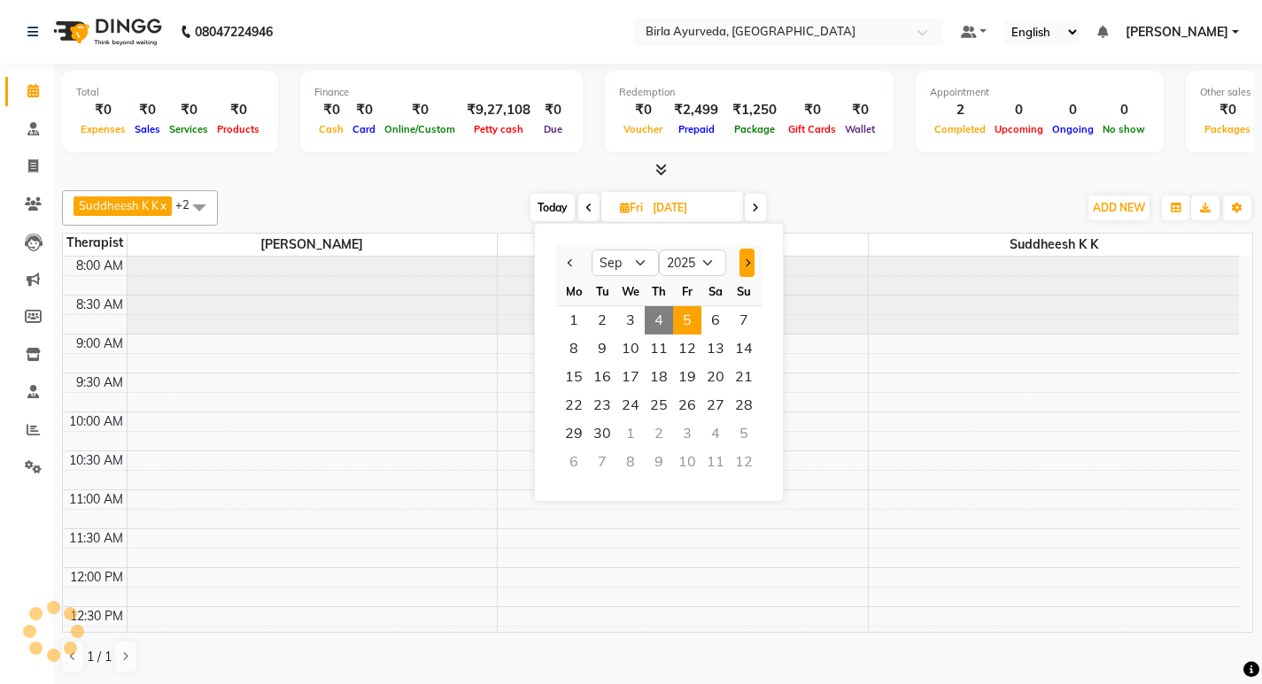
scroll to position [559, 0]
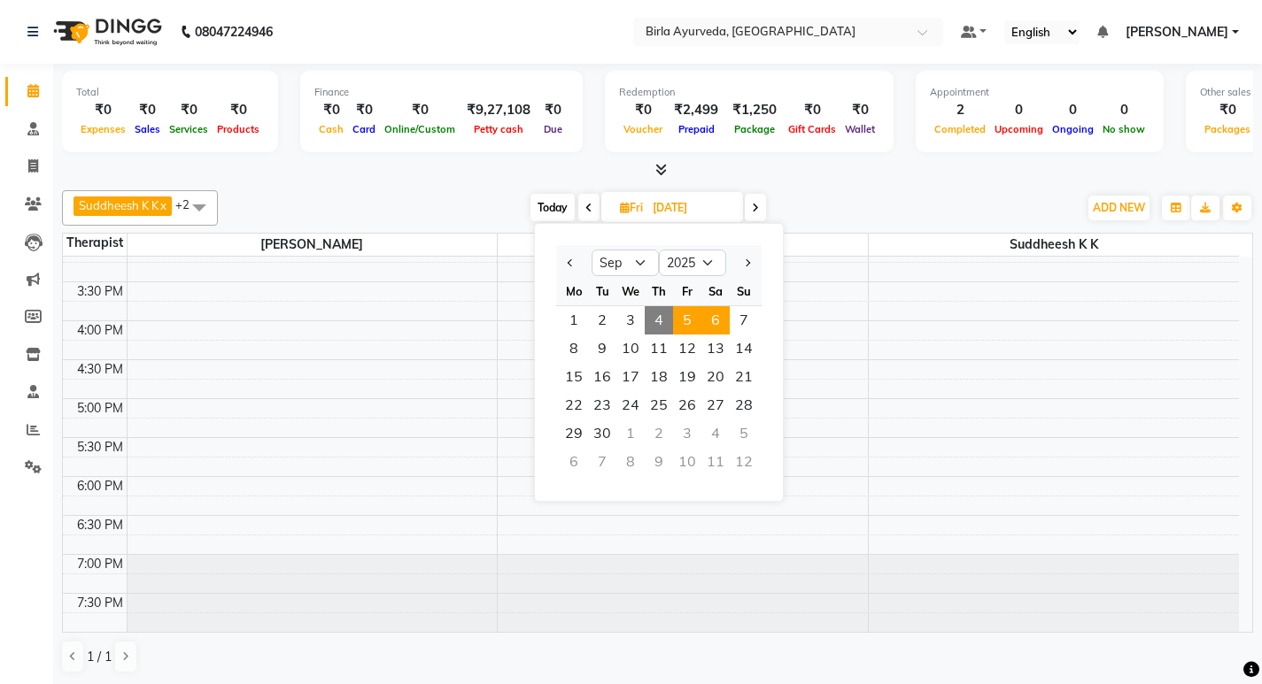
click at [725, 323] on span "6" at bounding box center [715, 320] width 28 height 28
type input "[DATE]"
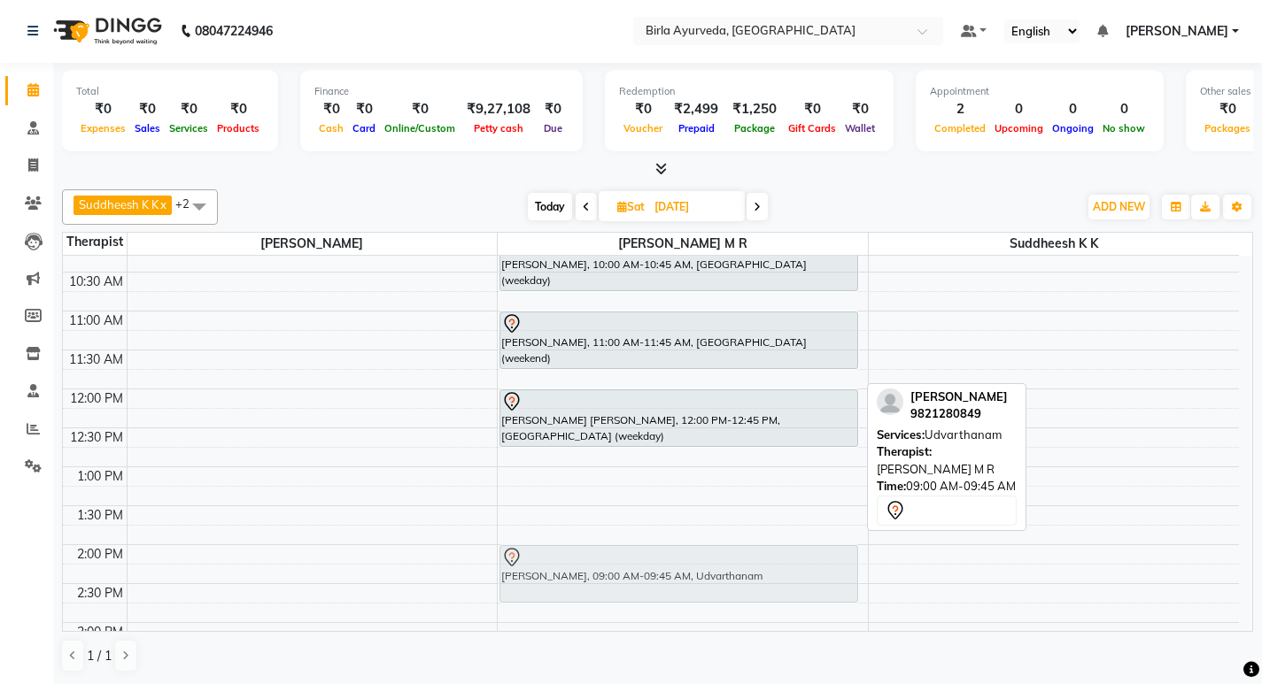
scroll to position [179, 0]
drag, startPoint x: 526, startPoint y: 351, endPoint x: 524, endPoint y: 553, distance: 202.7
click at [524, 553] on div "[PERSON_NAME], 09:00 AM-09:45 AM, [PERSON_NAME] [PERSON_NAME], 10:00 AM-10:45 A…" at bounding box center [683, 544] width 370 height 934
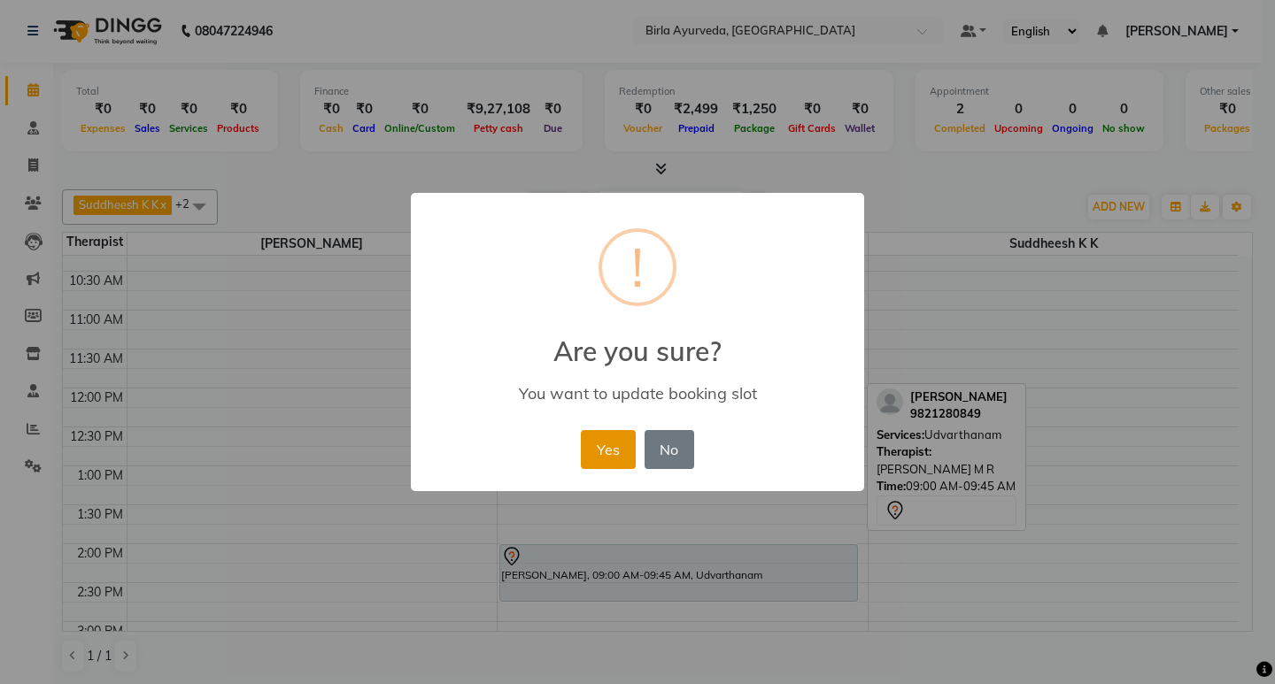
click at [618, 444] on button "Yes" at bounding box center [608, 449] width 54 height 39
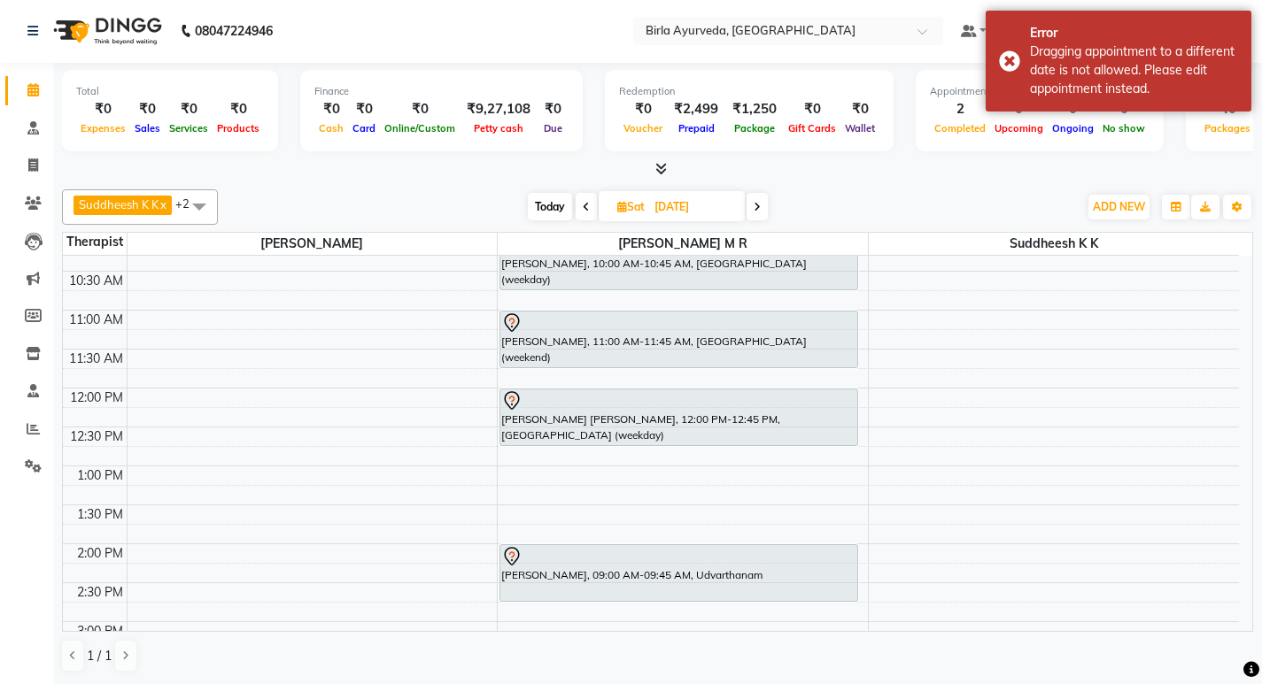
click at [575, 506] on div "8:00 AM 8:30 AM 9:00 AM 9:30 AM 10:00 AM 10:30 AM 11:00 AM 11:30 AM 12:00 PM 12…" at bounding box center [651, 544] width 1176 height 934
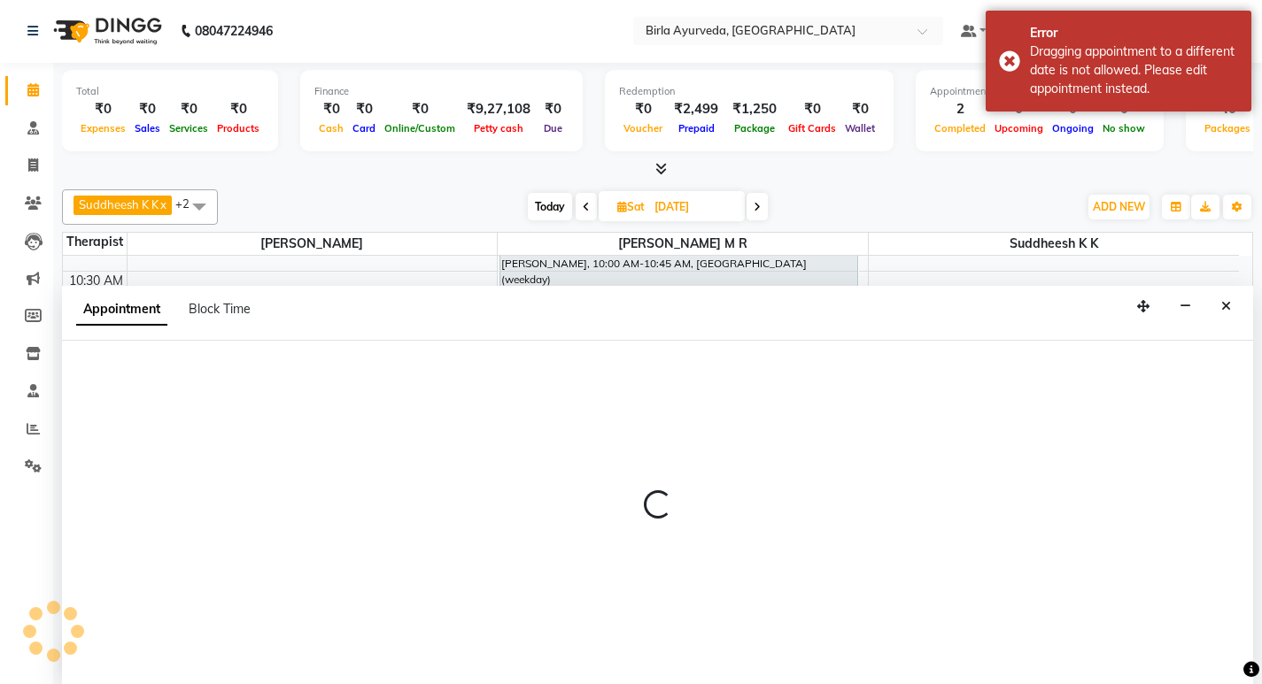
select select "56922"
select select "tentative"
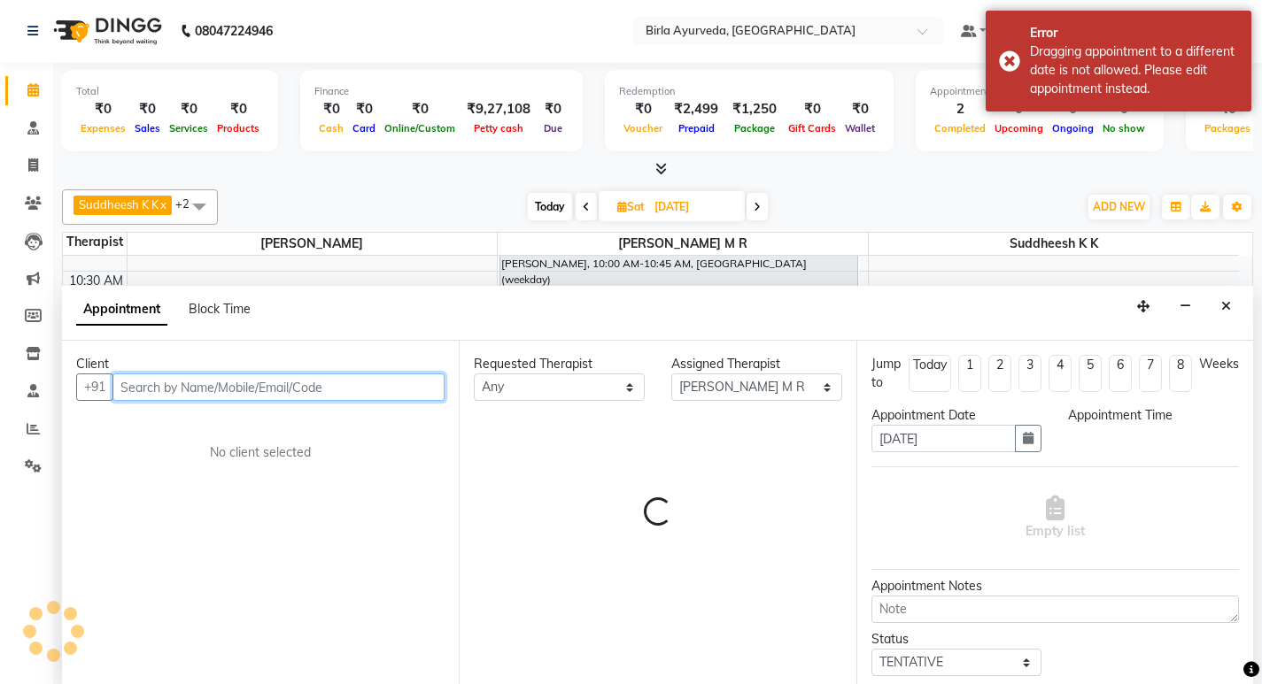
select select "810"
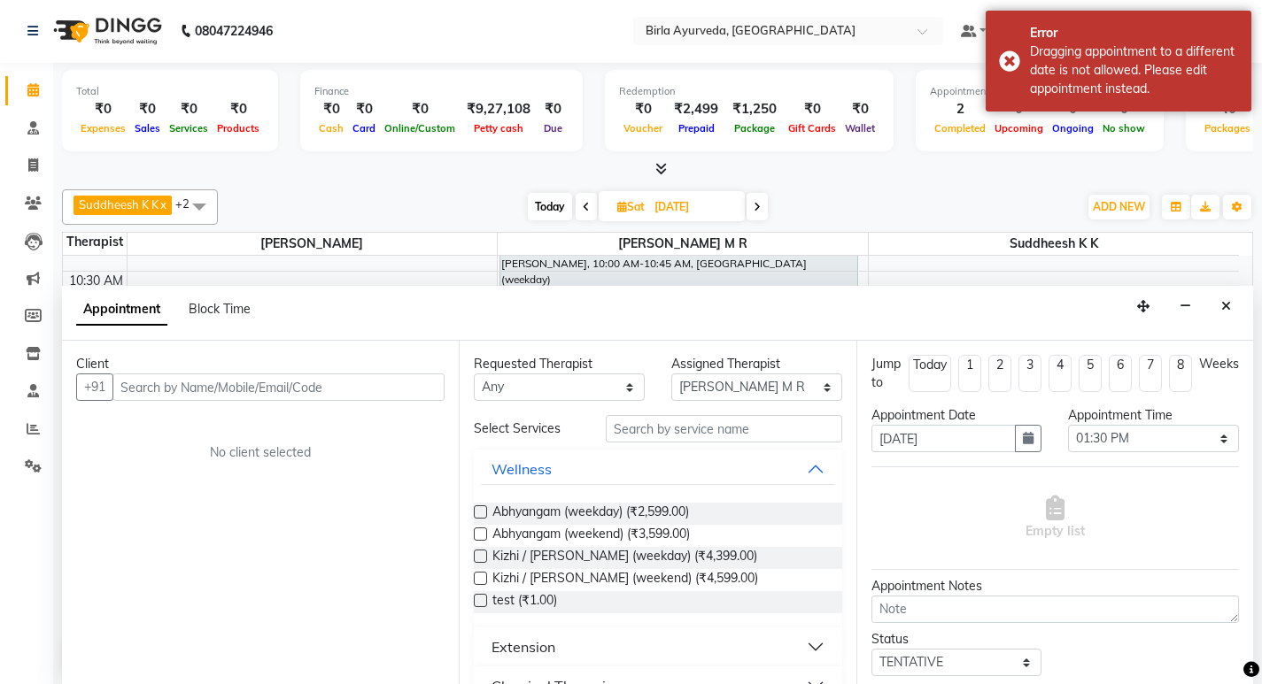
click at [644, 205] on span "Sat" at bounding box center [631, 206] width 36 height 13
select select "9"
select select "2025"
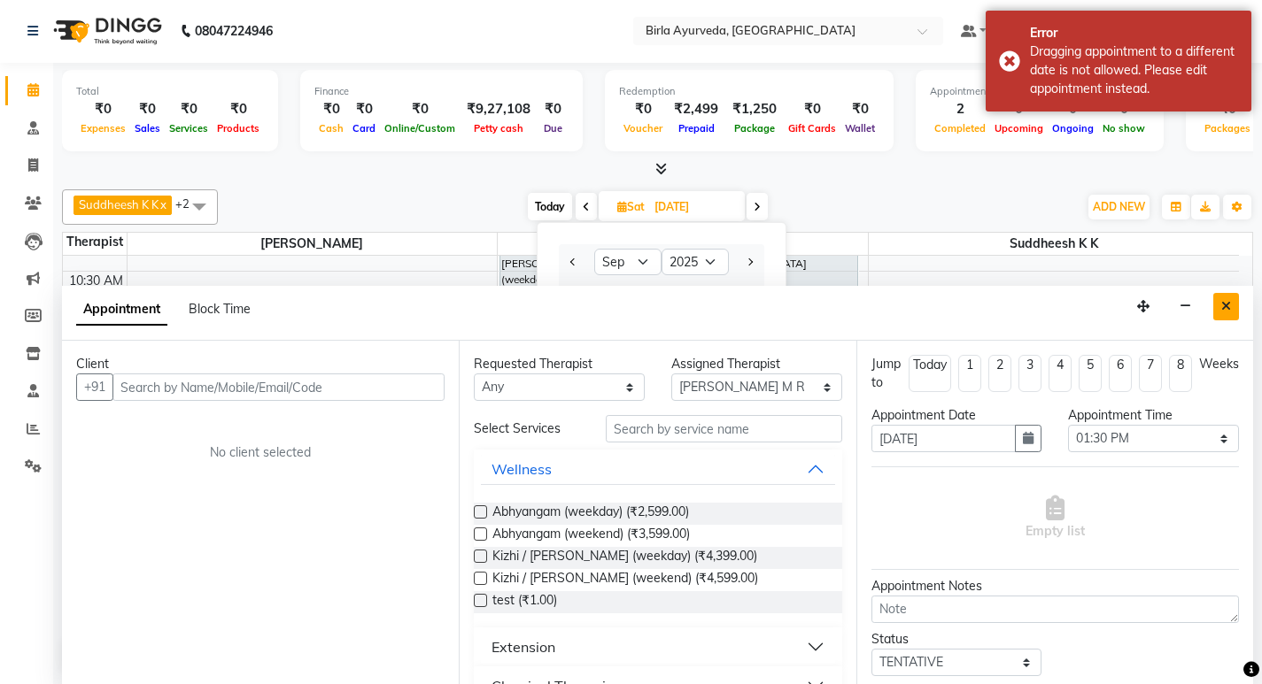
click at [1225, 304] on icon "Close" at bounding box center [1226, 306] width 10 height 12
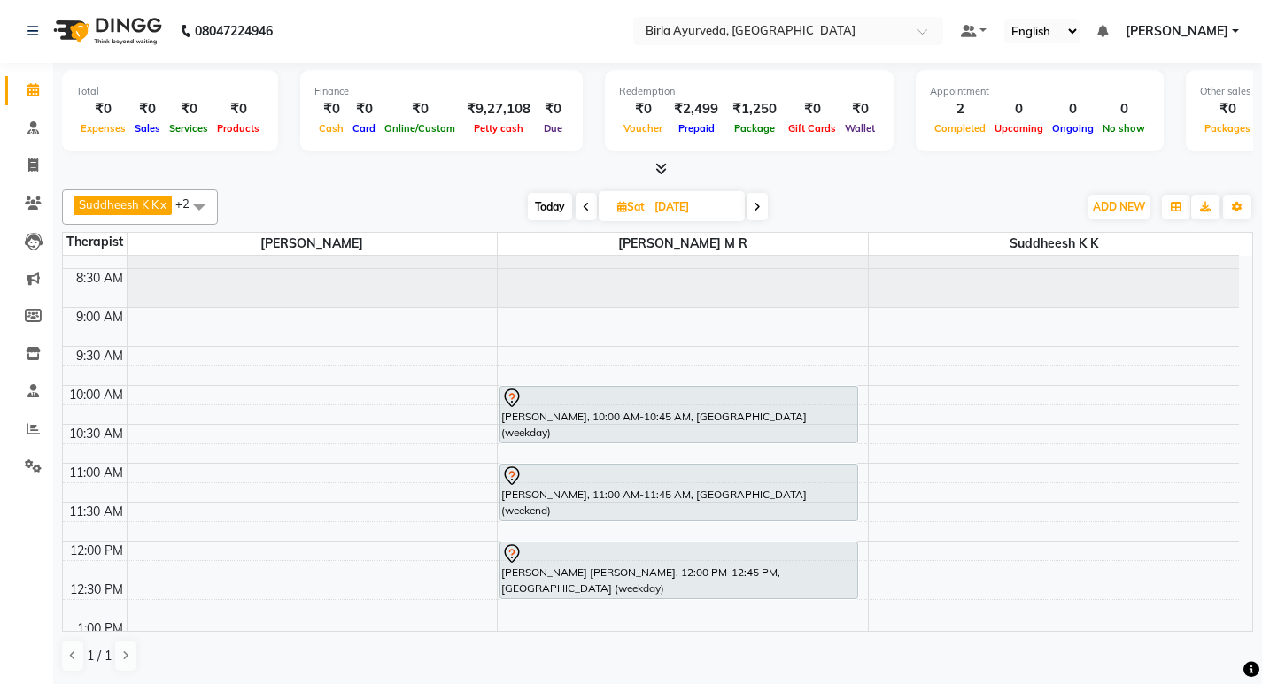
scroll to position [0, 0]
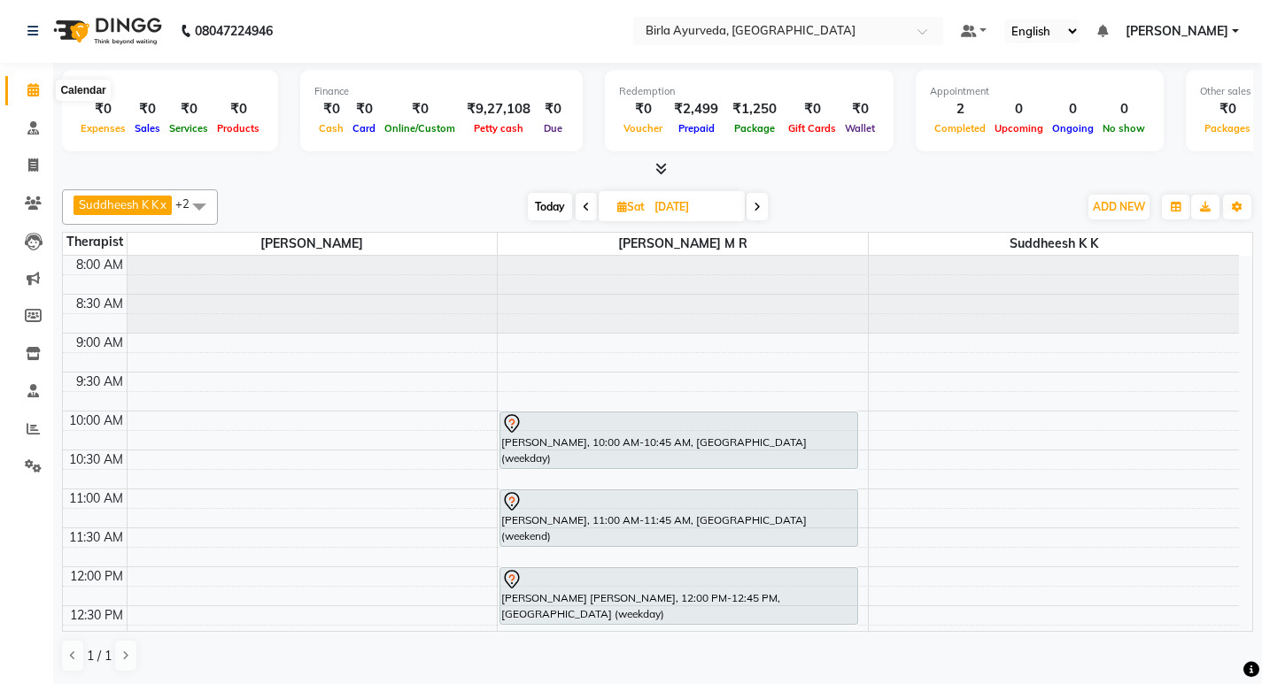
click at [35, 92] on icon at bounding box center [33, 89] width 12 height 13
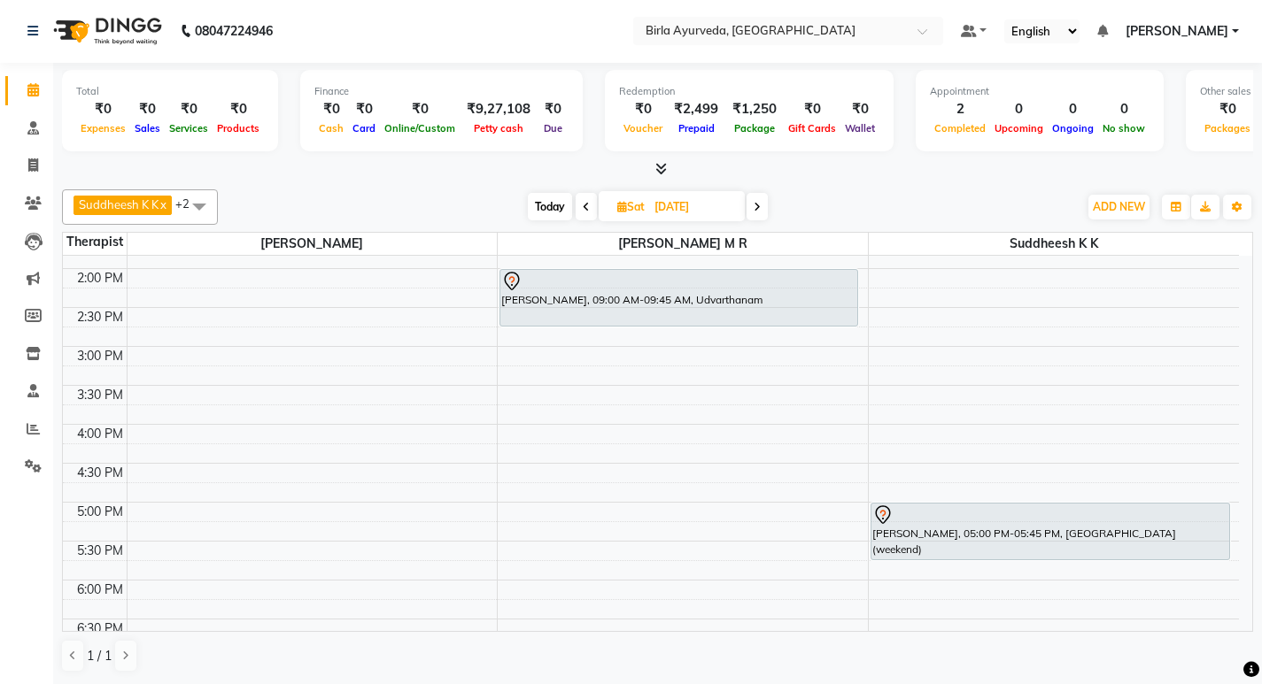
scroll to position [559, 0]
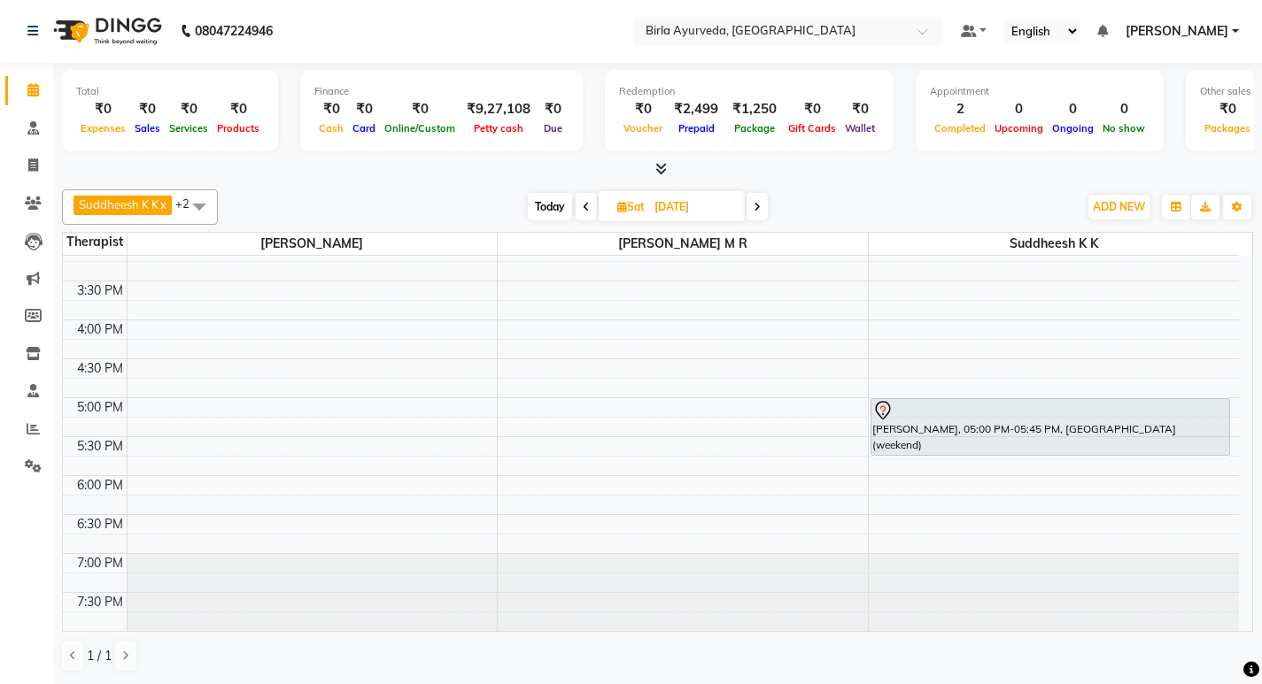
click at [553, 204] on span "Today" at bounding box center [550, 206] width 44 height 27
type input "[DATE]"
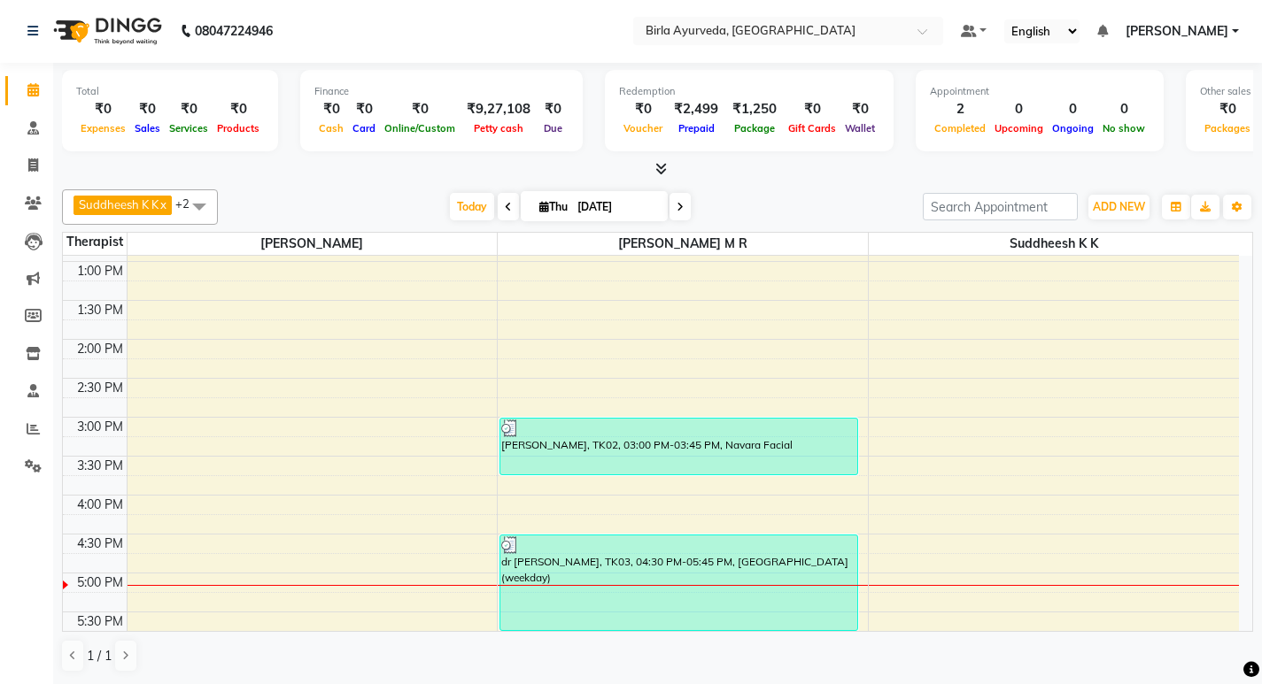
scroll to position [470, 0]
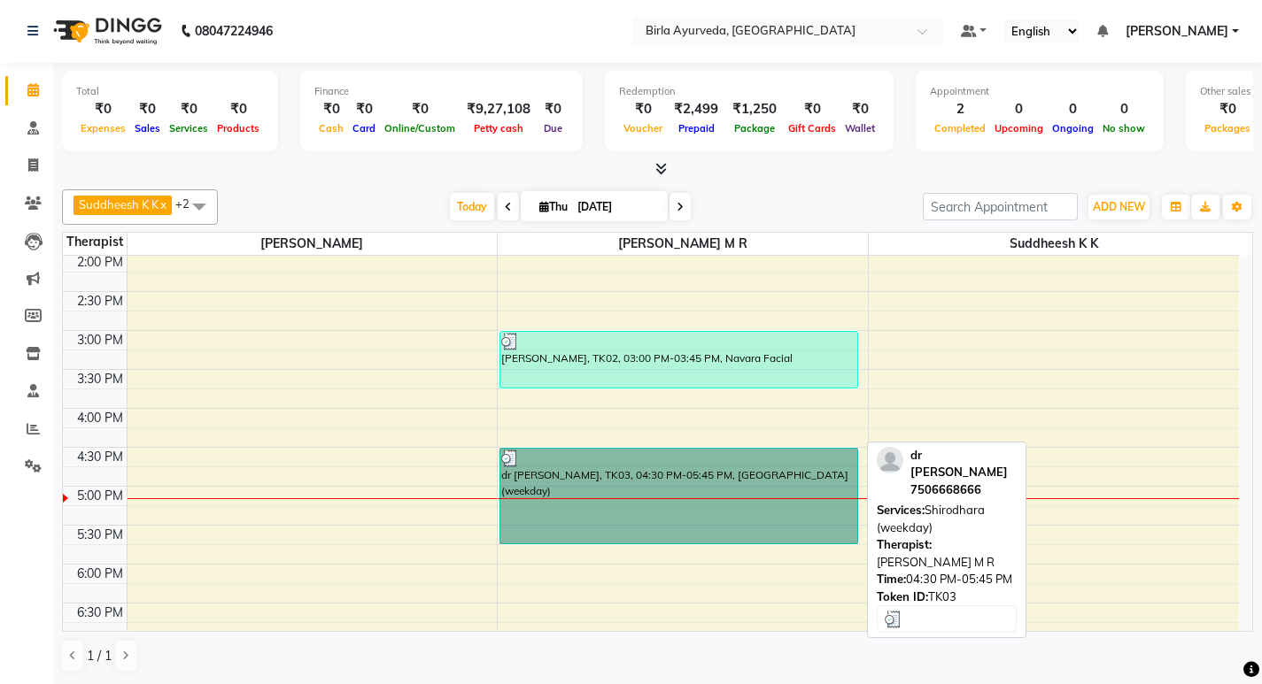
drag, startPoint x: 506, startPoint y: 443, endPoint x: 518, endPoint y: 459, distance: 20.2
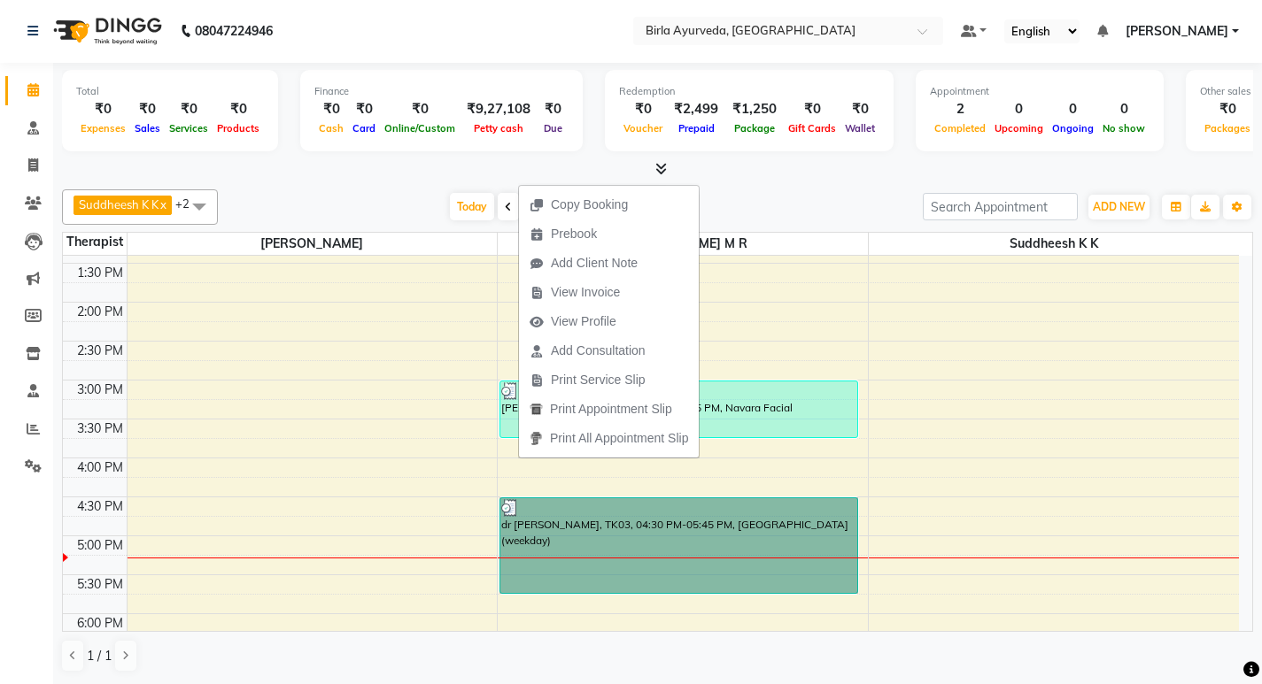
scroll to position [559, 0]
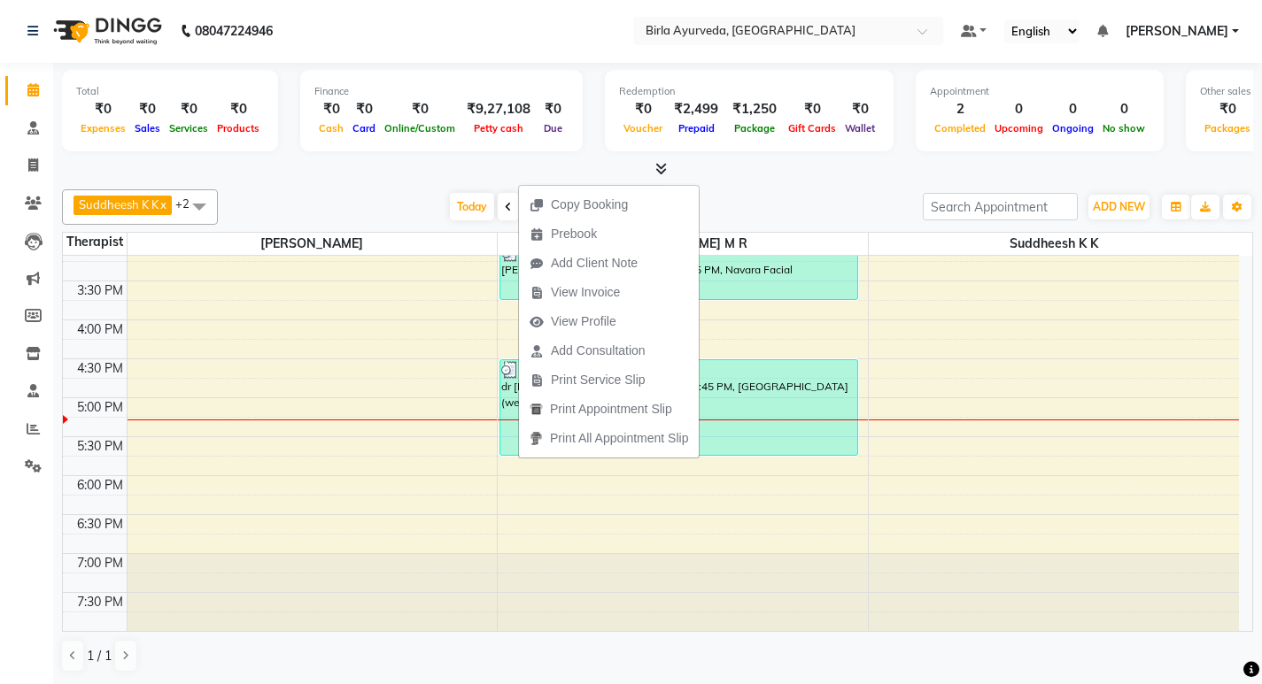
click at [789, 197] on div "[DATE] [DATE]" at bounding box center [570, 207] width 687 height 27
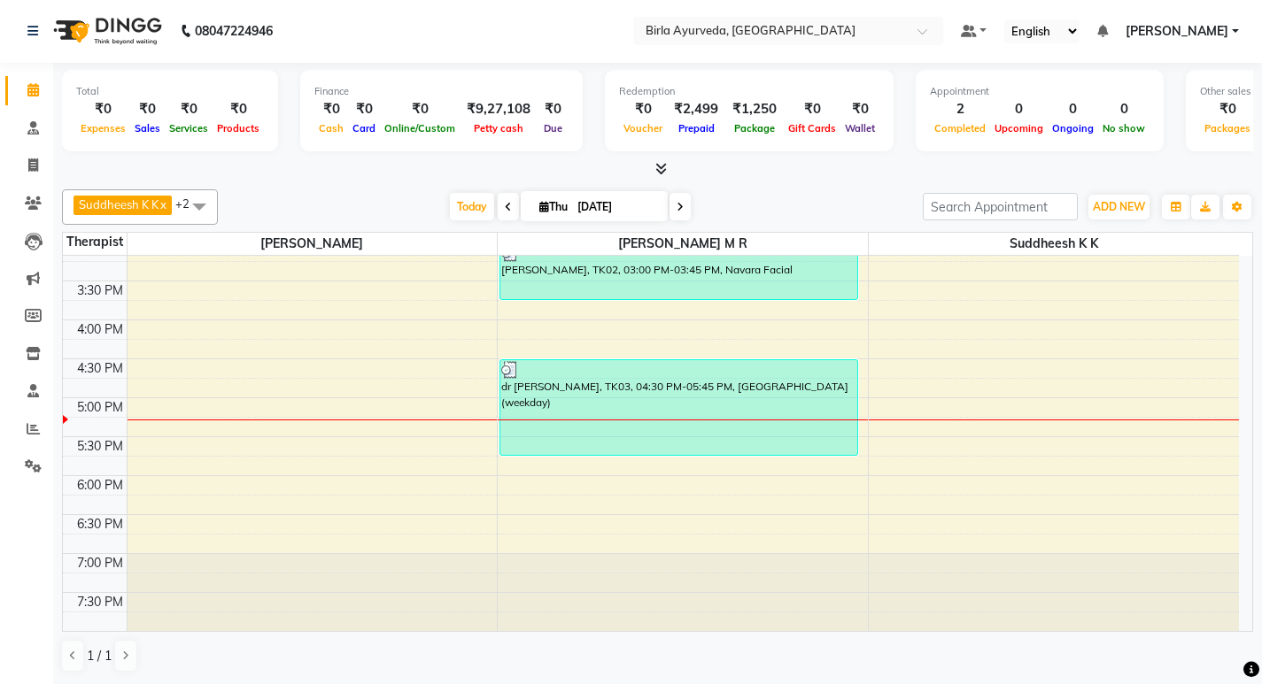
drag, startPoint x: 524, startPoint y: 369, endPoint x: 963, endPoint y: 364, distance: 439.1
click at [963, 364] on div "8:00 AM 8:30 AM 9:00 AM 9:30 AM 10:00 AM 10:30 AM 11:00 AM 11:30 AM 12:00 PM 12…" at bounding box center [651, 164] width 1176 height 934
drag, startPoint x: 875, startPoint y: 364, endPoint x: 947, endPoint y: 373, distance: 73.1
click at [947, 373] on div "8:00 AM 8:30 AM 9:00 AM 9:30 AM 10:00 AM 10:30 AM 11:00 AM 11:30 AM 12:00 PM 12…" at bounding box center [651, 164] width 1176 height 934
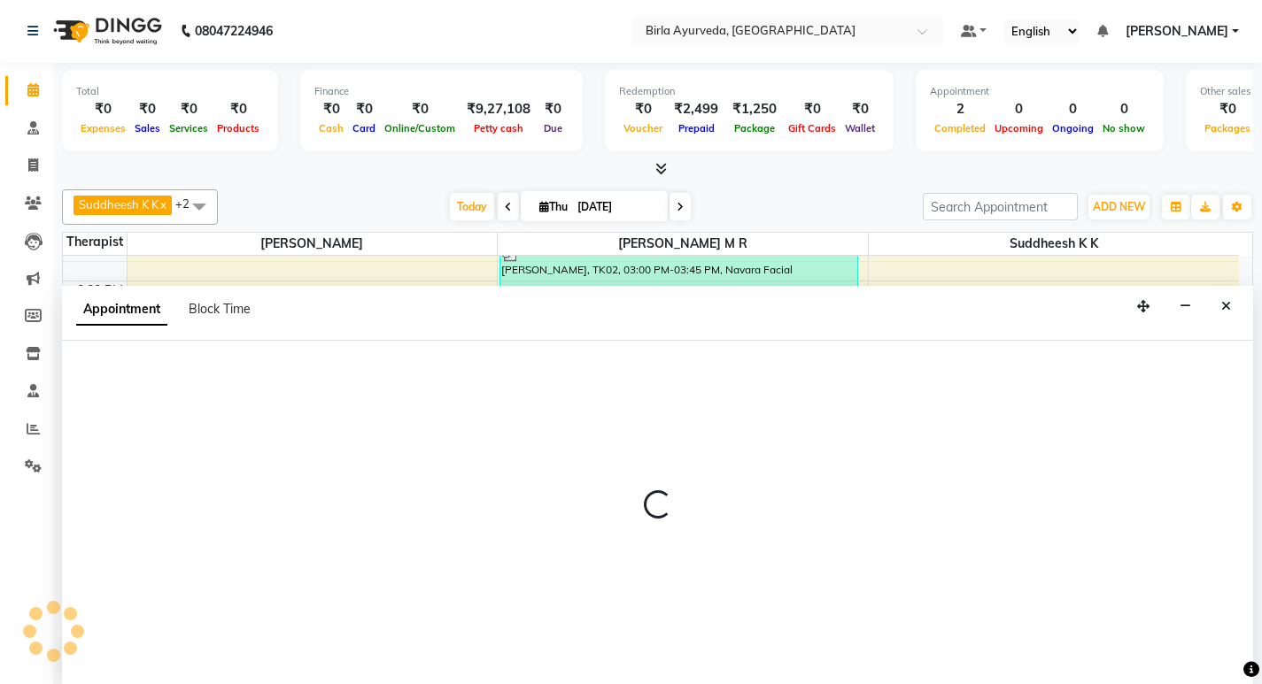
select select "56923"
select select "990"
select select "tentative"
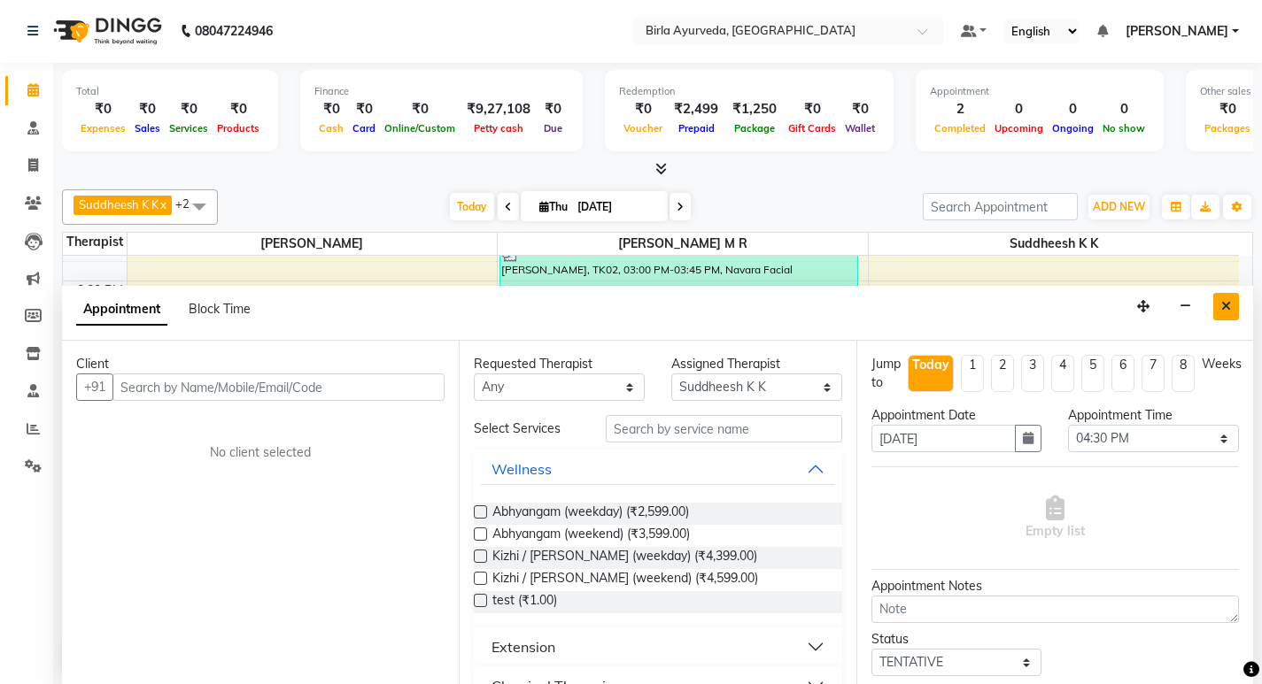
click at [1229, 309] on icon "Close" at bounding box center [1226, 306] width 10 height 12
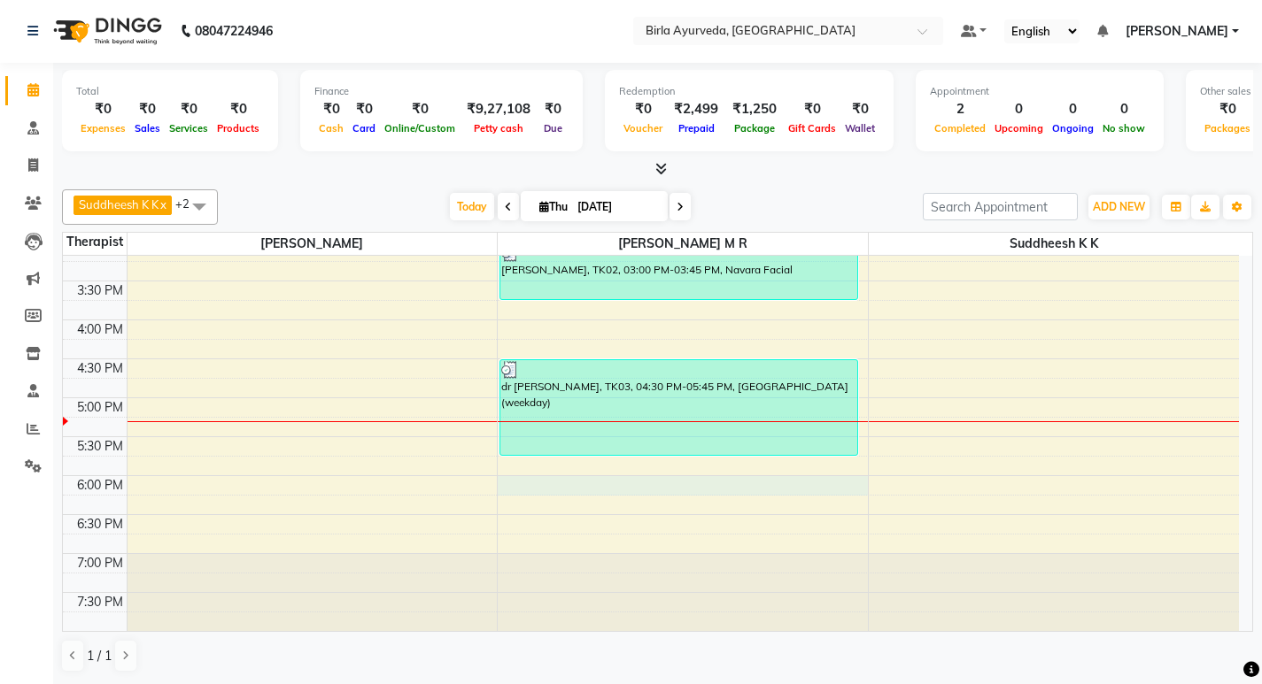
click at [519, 482] on div "8:00 AM 8:30 AM 9:00 AM 9:30 AM 10:00 AM 10:30 AM 11:00 AM 11:30 AM 12:00 PM 12…" at bounding box center [651, 164] width 1176 height 934
select select "56922"
select select "1080"
select select "tentative"
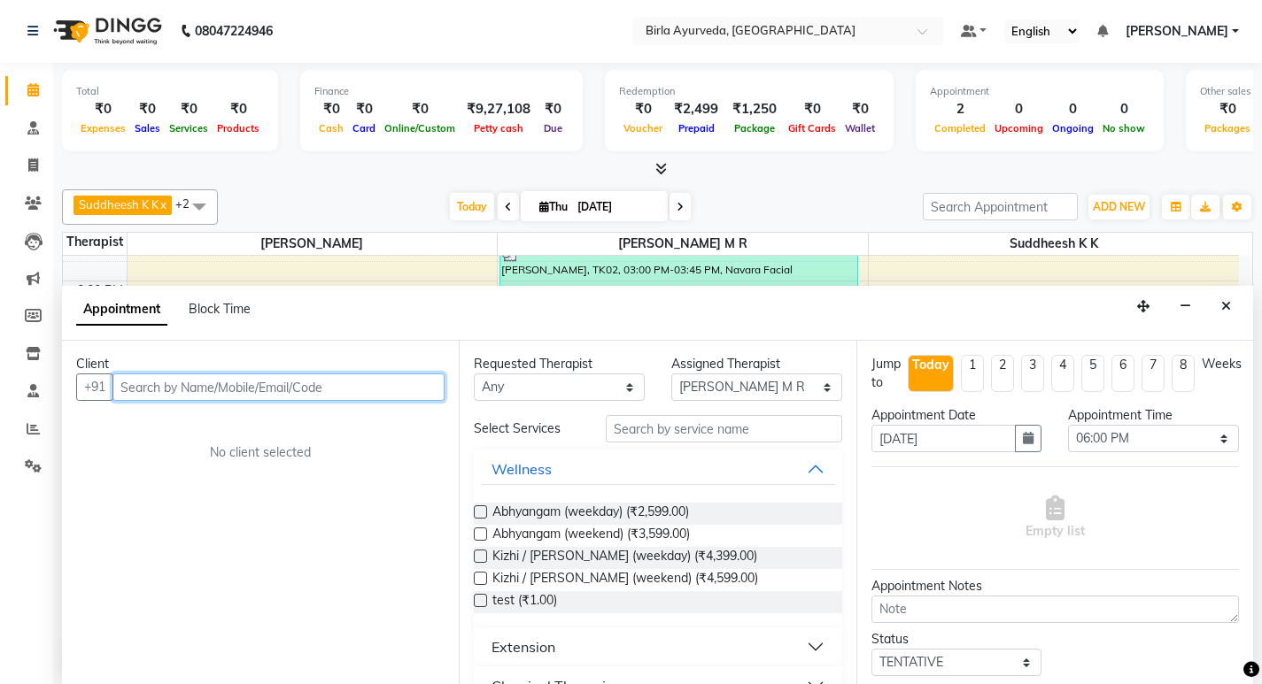
click at [205, 393] on input "text" at bounding box center [278, 387] width 332 height 27
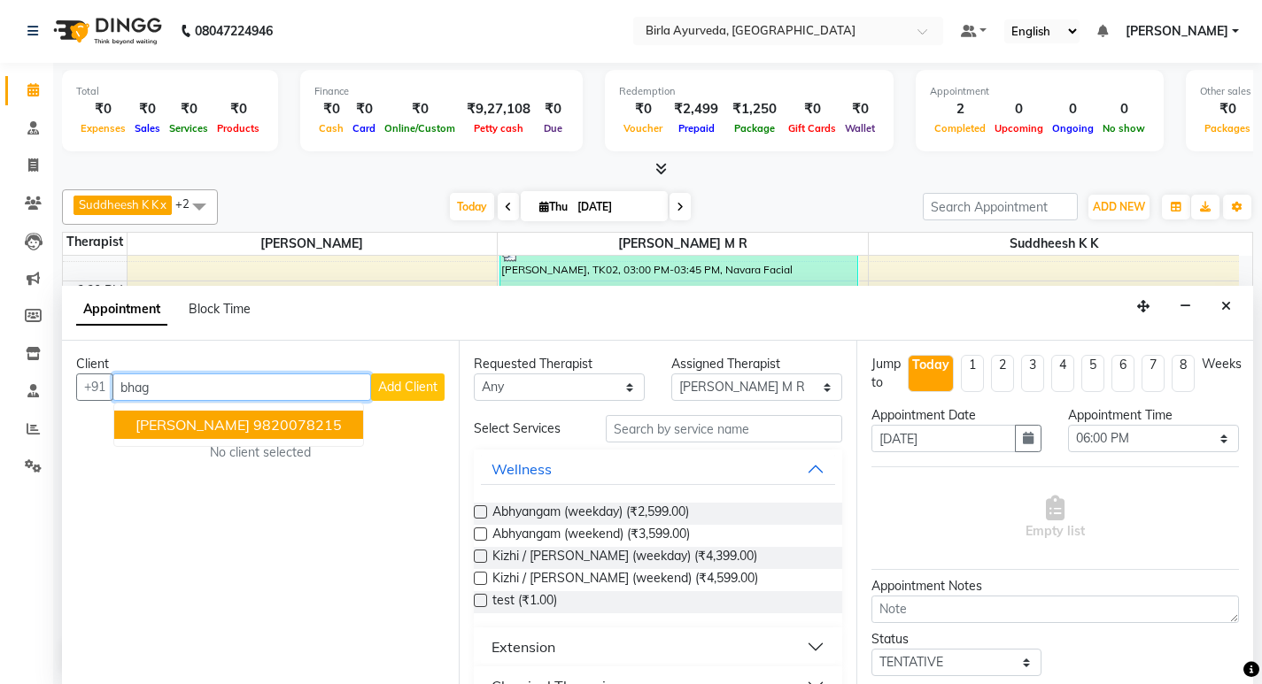
click at [253, 432] on ngb-highlight "9820078215" at bounding box center [297, 425] width 89 height 18
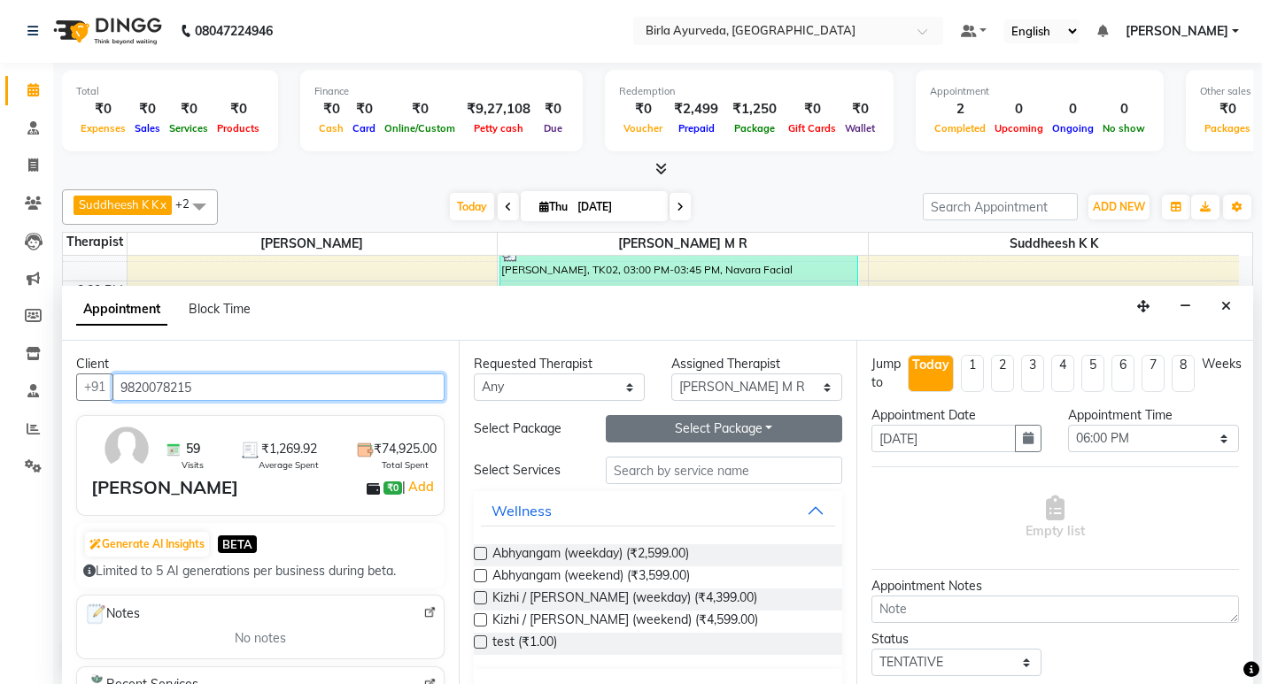
type input "9820078215"
click at [694, 433] on button "Select Package Toggle Dropdown" at bounding box center [724, 428] width 236 height 27
click at [677, 467] on li "[PERSON_NAME]" at bounding box center [676, 465] width 141 height 26
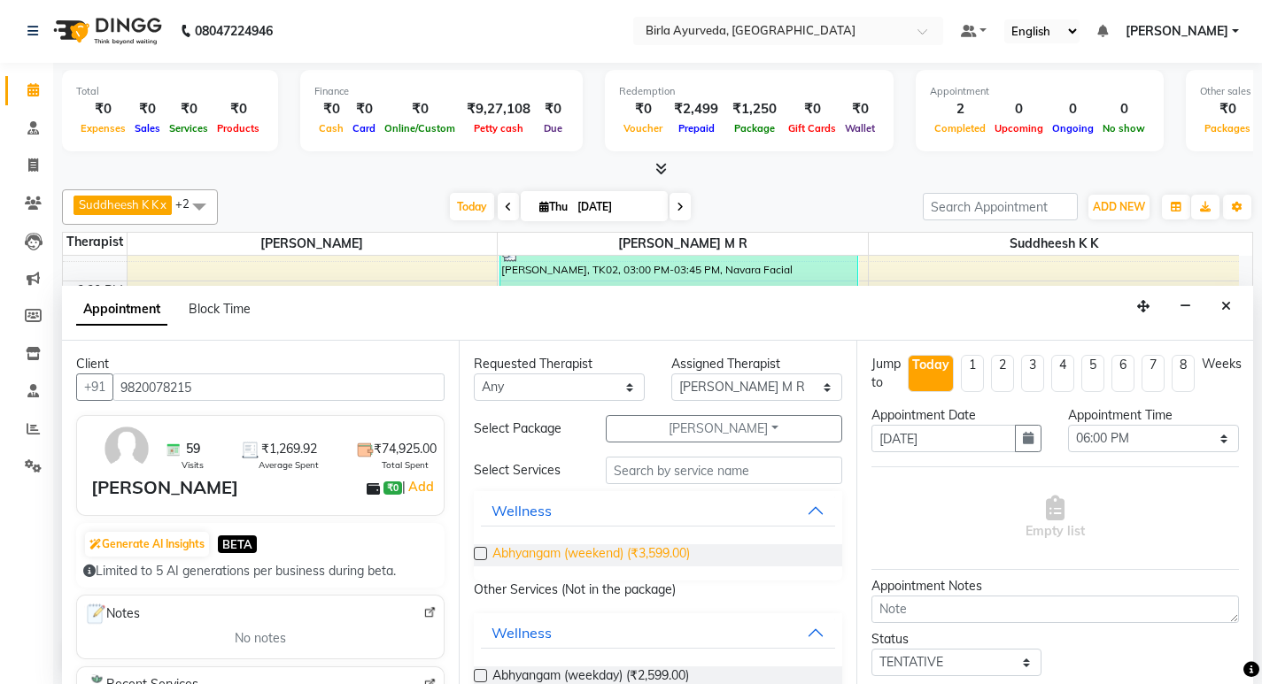
click at [546, 558] on span "Abhyangam (weekend) (₹3,599.00)" at bounding box center [590, 555] width 197 height 22
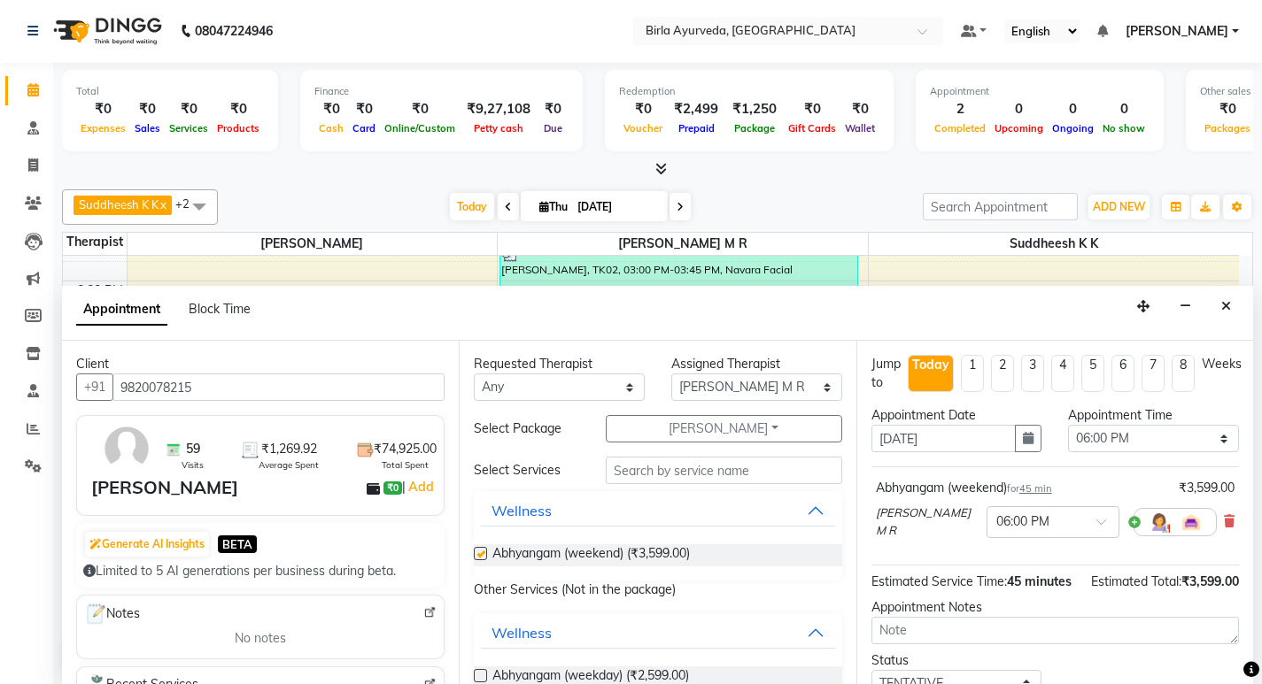
checkbox input "false"
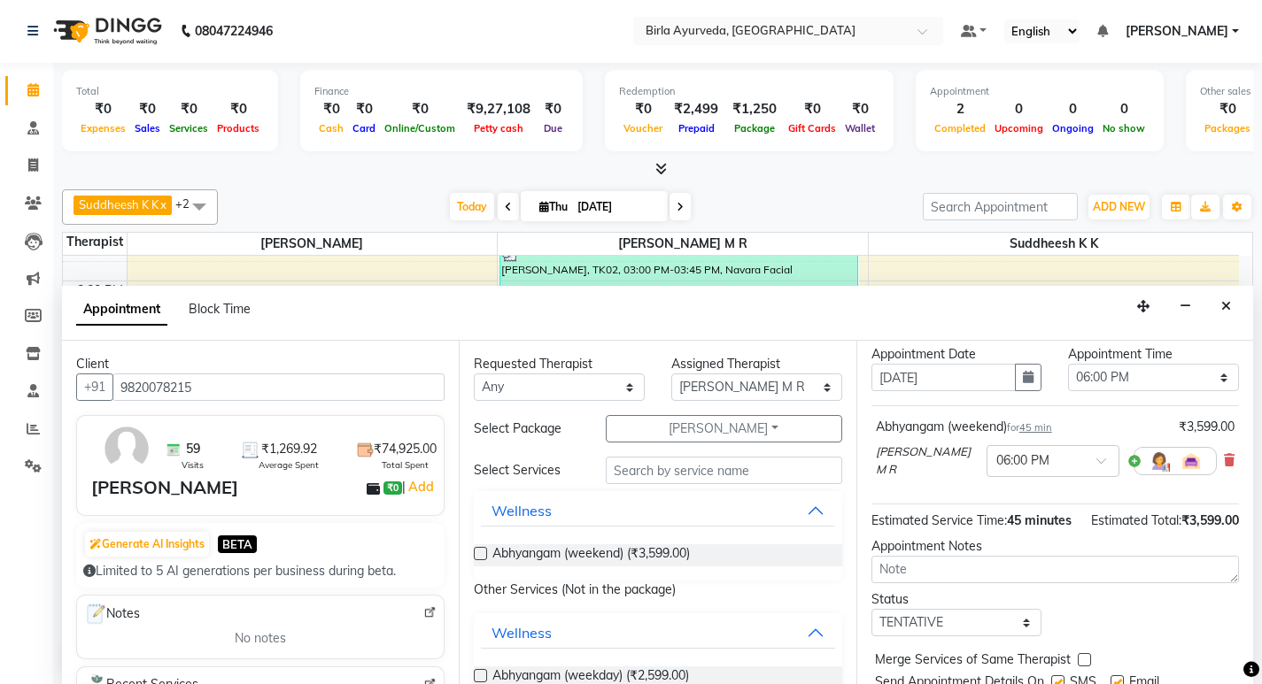
scroll to position [141, 0]
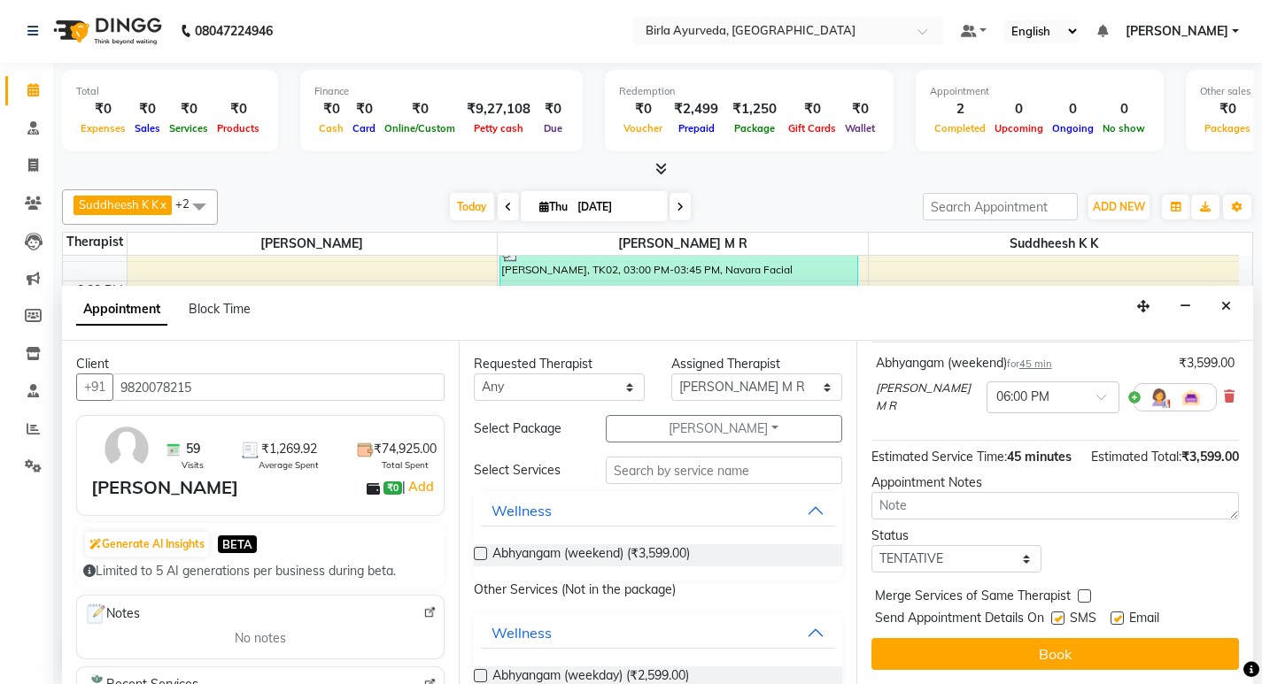
click at [1115, 619] on label at bounding box center [1116, 618] width 13 height 13
click at [1115, 619] on input "checkbox" at bounding box center [1116, 620] width 12 height 12
checkbox input "false"
drag, startPoint x: 967, startPoint y: 557, endPoint x: 930, endPoint y: 555, distance: 37.2
click at [967, 557] on select "Select TENTATIVE CONFIRM CHECK-IN UPCOMING" at bounding box center [956, 558] width 171 height 27
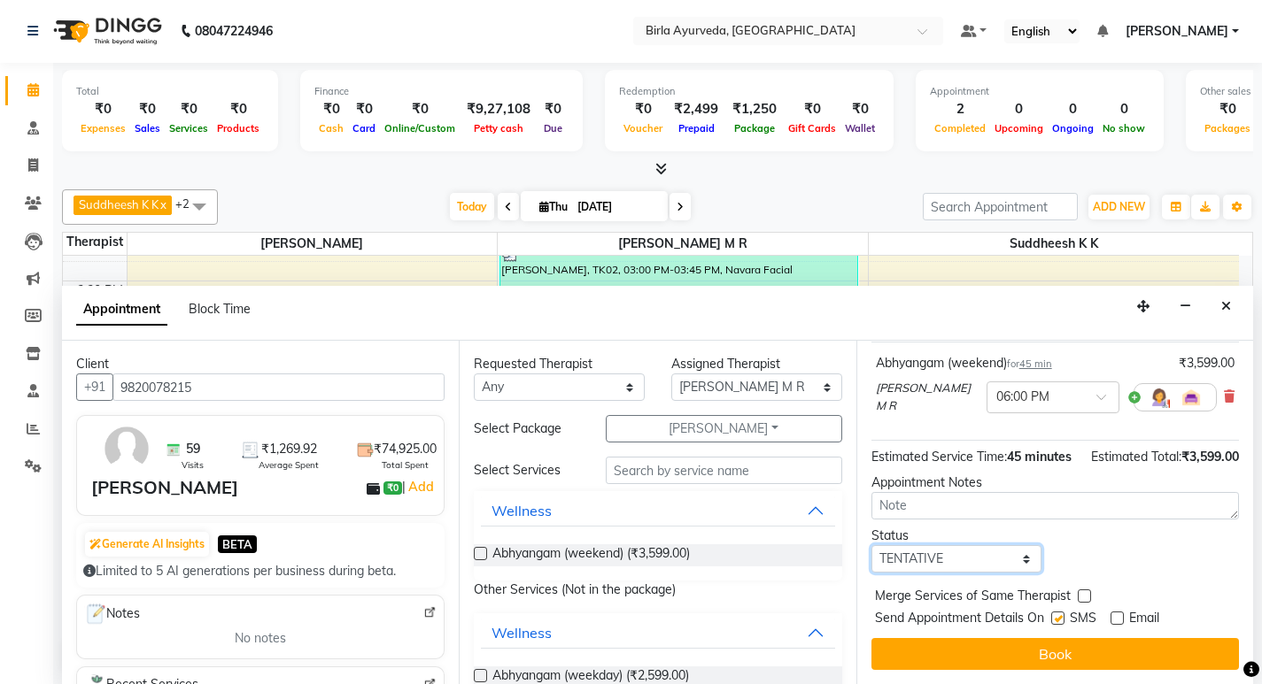
select select "confirm booking"
click at [871, 545] on select "Select TENTATIVE CONFIRM CHECK-IN UPCOMING" at bounding box center [956, 558] width 171 height 27
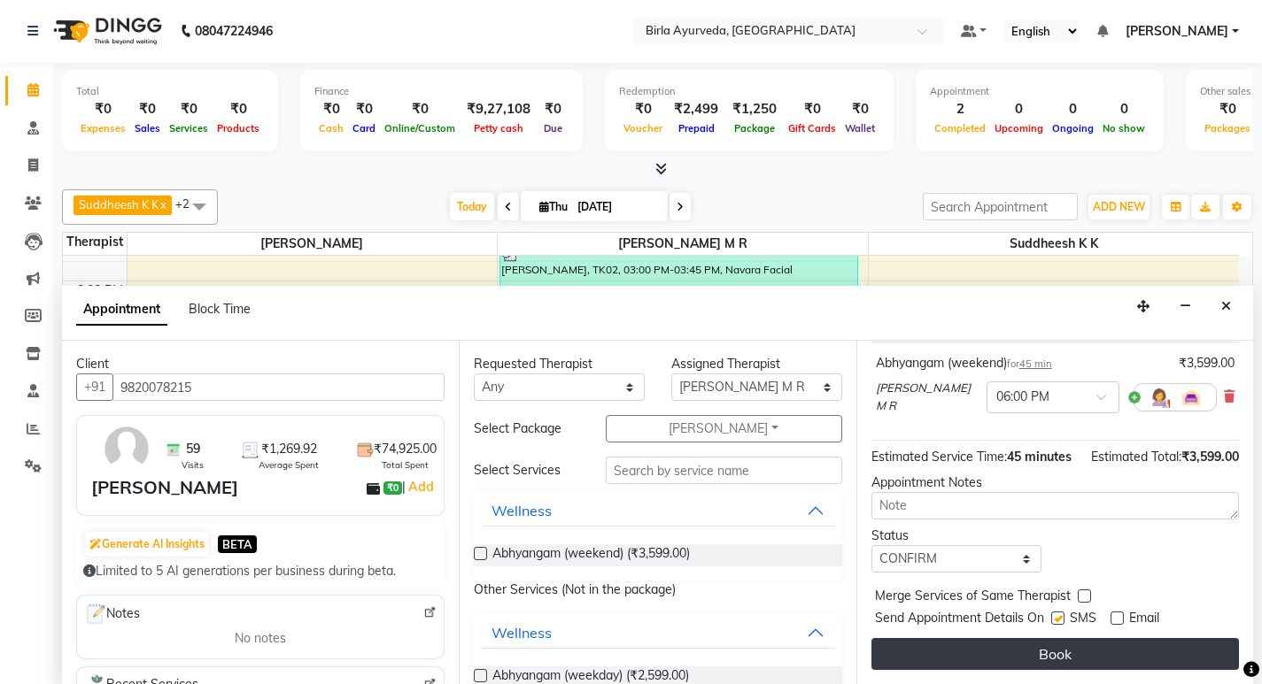
click at [1039, 656] on button "Book" at bounding box center [1054, 654] width 367 height 32
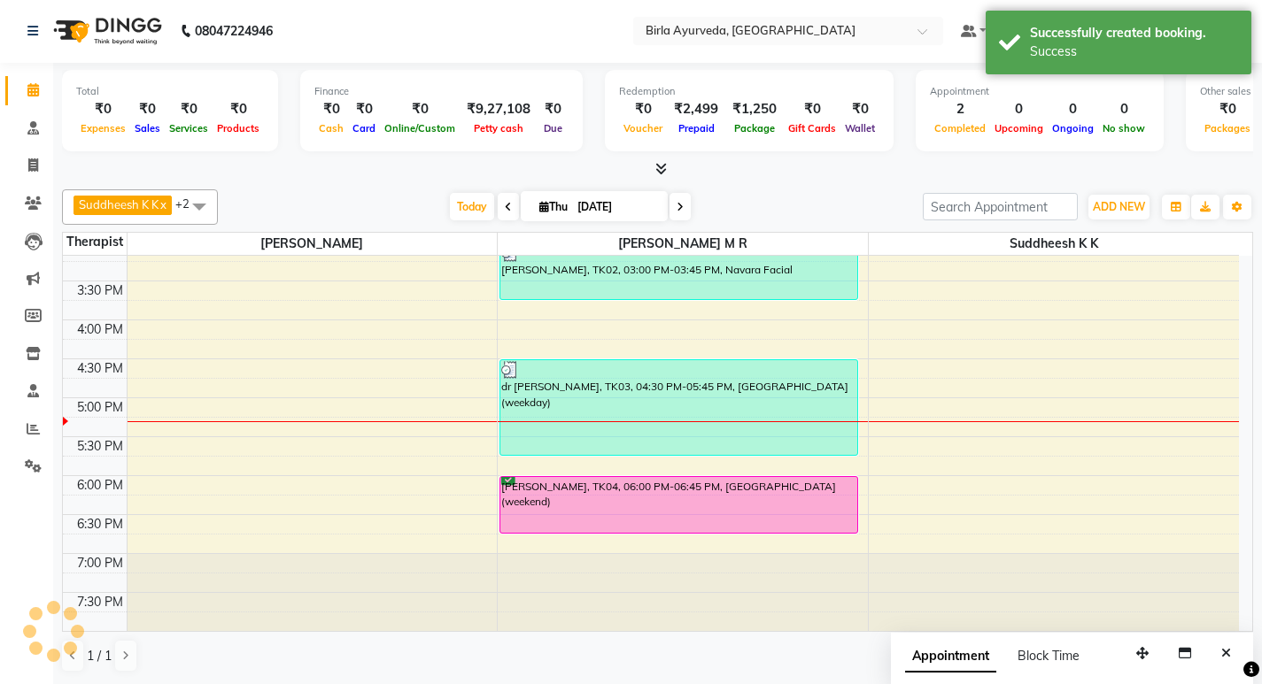
scroll to position [0, 0]
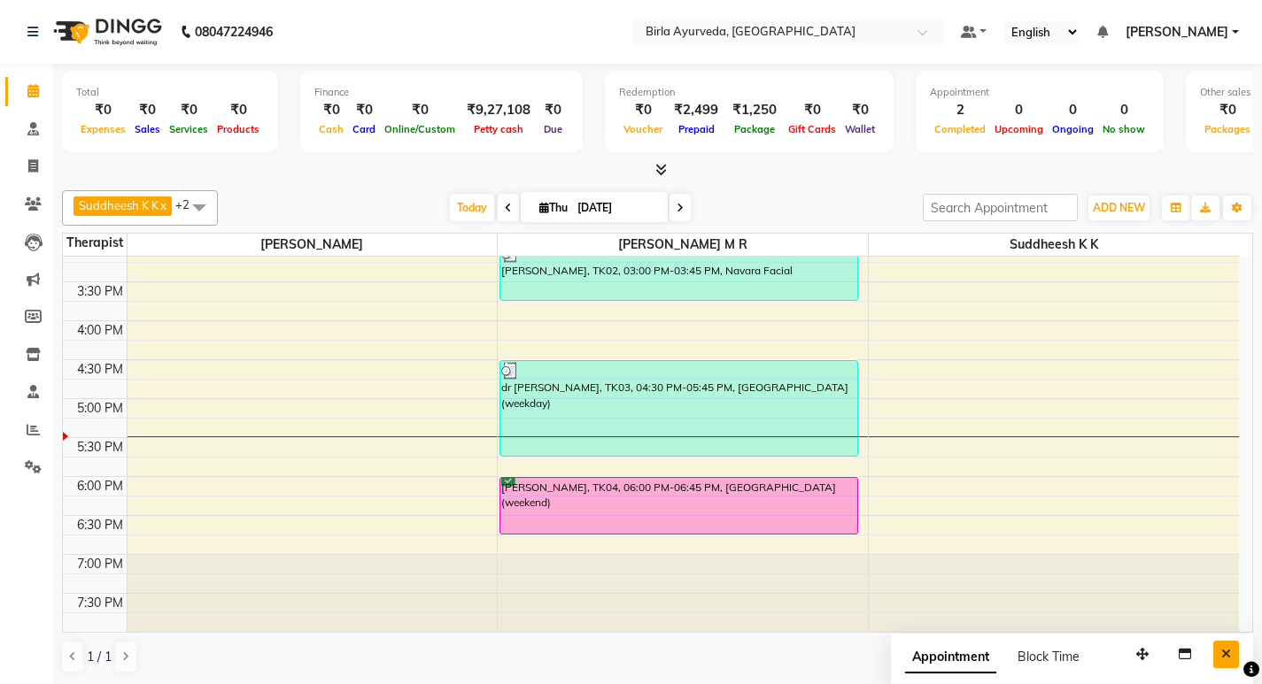
click at [1227, 651] on icon "Close" at bounding box center [1226, 654] width 10 height 12
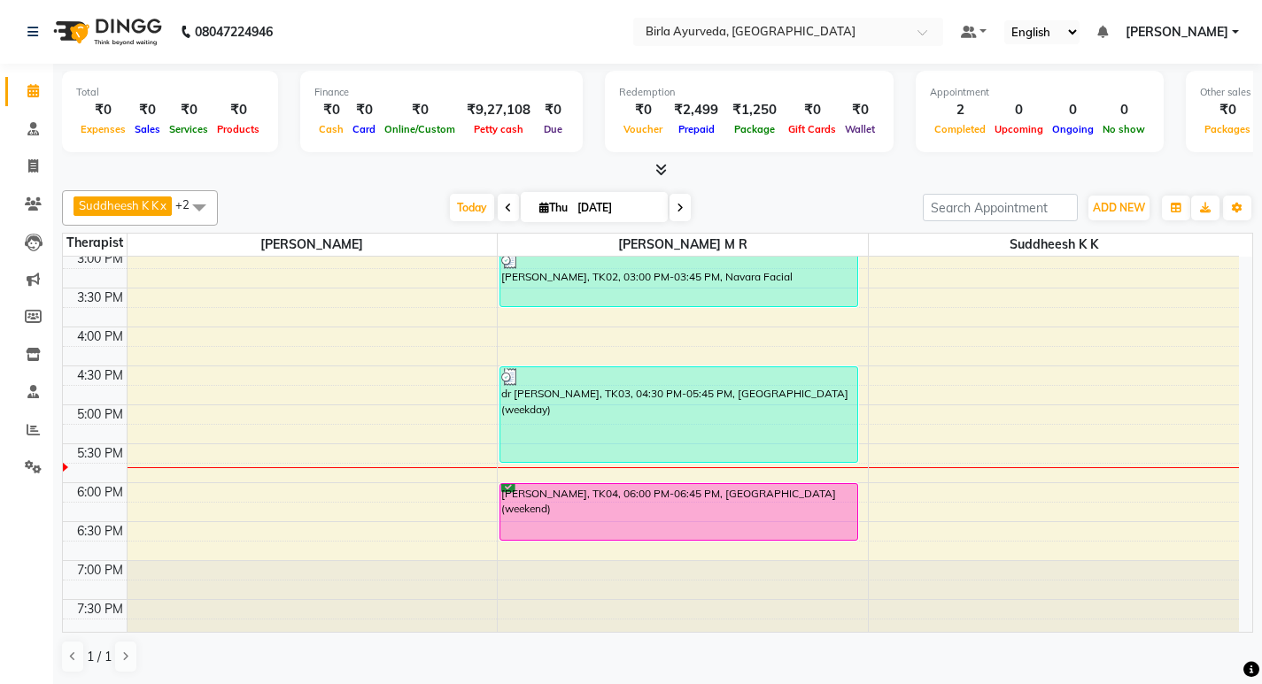
scroll to position [559, 0]
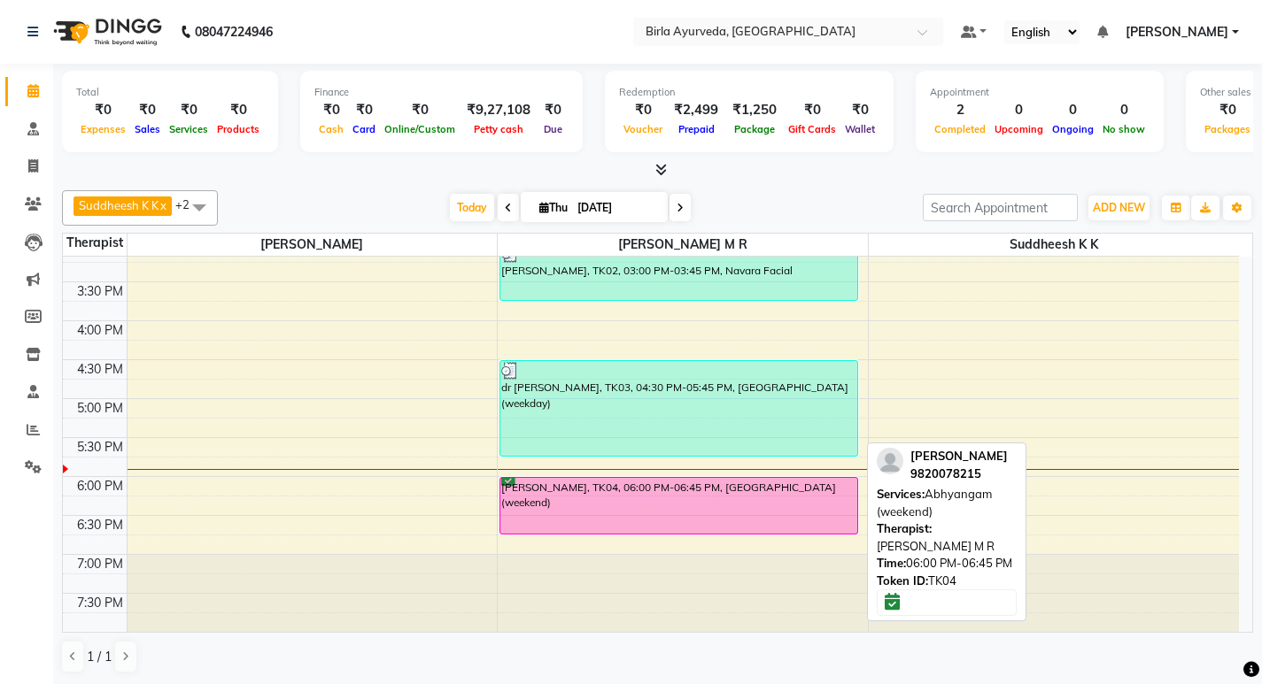
click at [559, 489] on div "[PERSON_NAME], TK04, 06:00 PM-06:45 PM, [GEOGRAPHIC_DATA] (weekend)" at bounding box center [678, 506] width 357 height 56
click at [526, 490] on div "[PERSON_NAME], TK04, 06:00 PM-06:45 PM, [GEOGRAPHIC_DATA] (weekend)" at bounding box center [678, 506] width 357 height 56
select select "6"
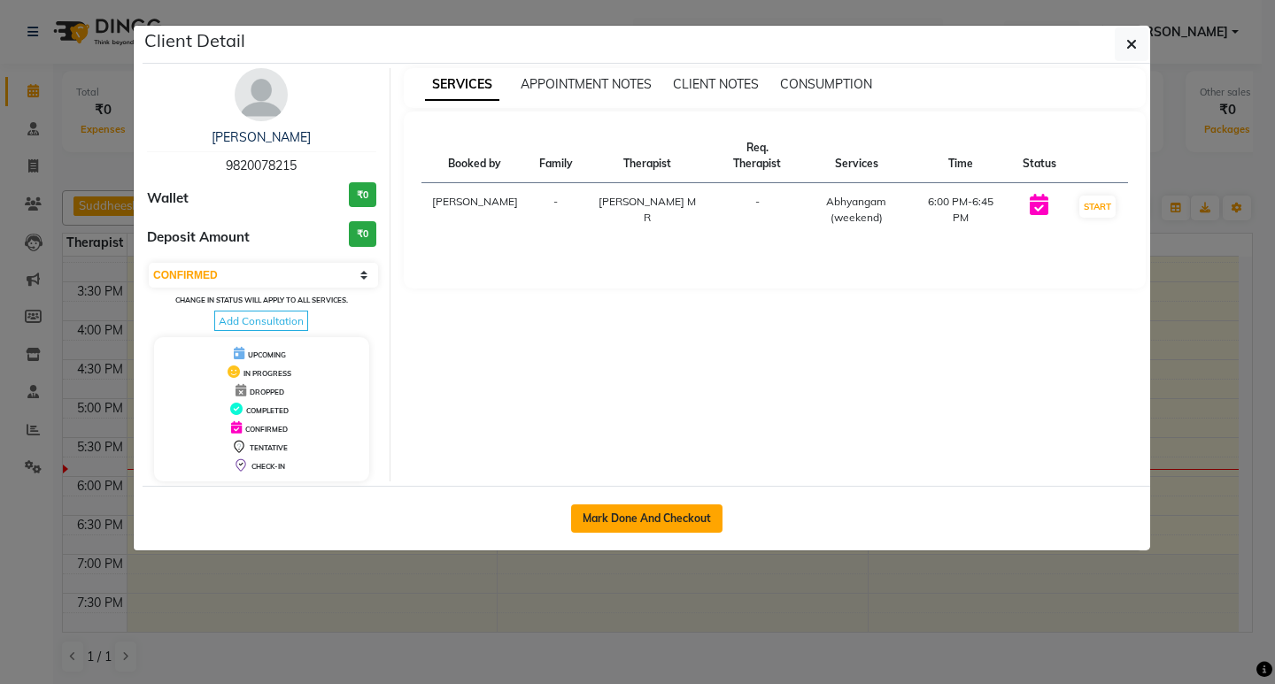
click at [655, 521] on button "Mark Done And Checkout" at bounding box center [646, 519] width 151 height 28
select select "service"
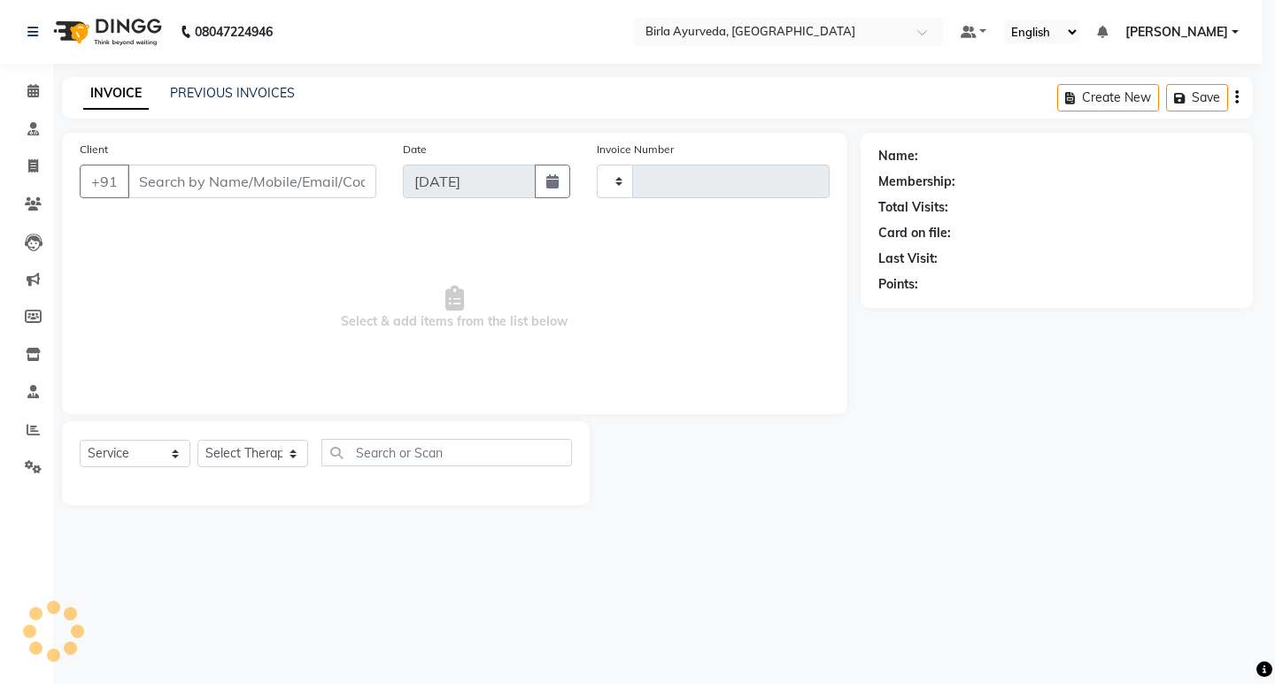
type input "0427"
select select "6820"
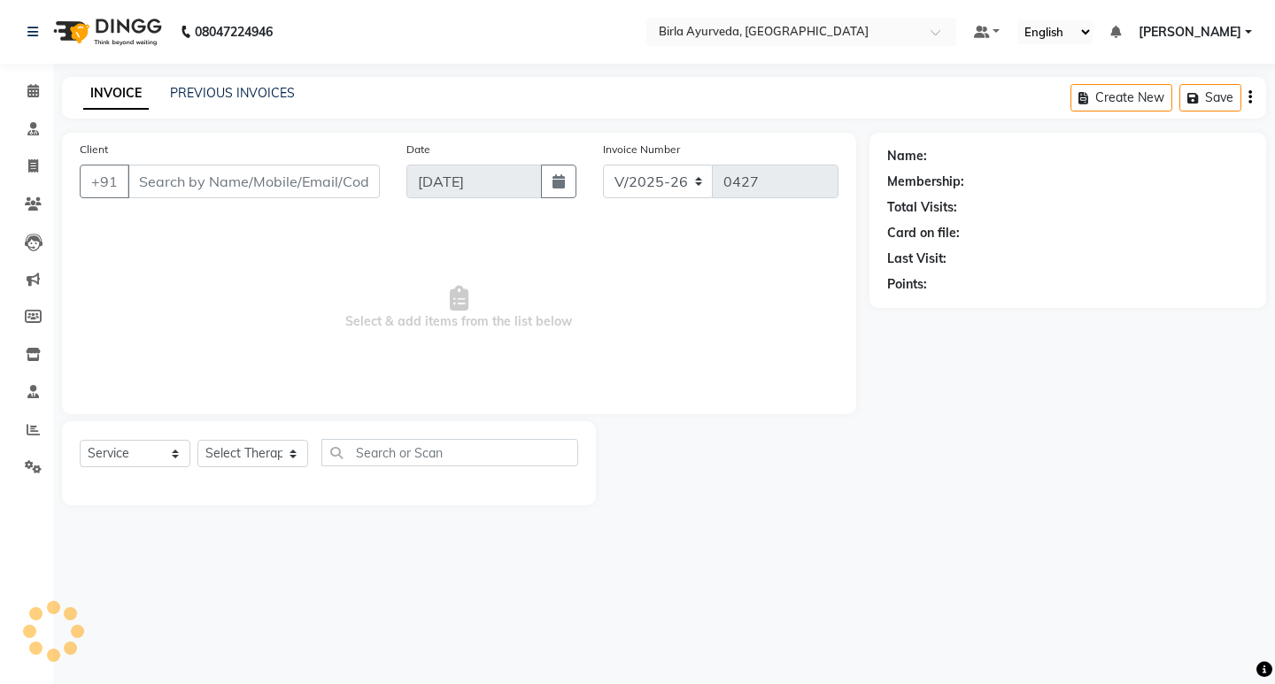
select select "package"
type input "9820078215"
select select "56922"
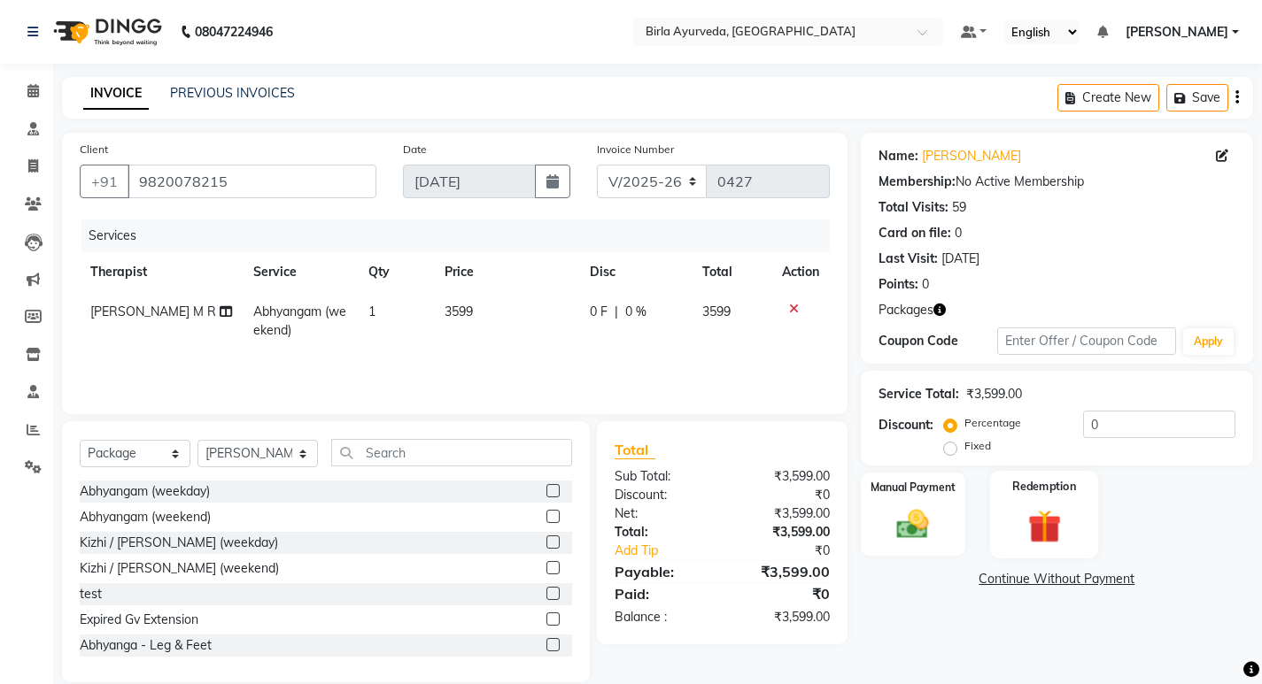
click at [1051, 516] on img at bounding box center [1044, 527] width 54 height 42
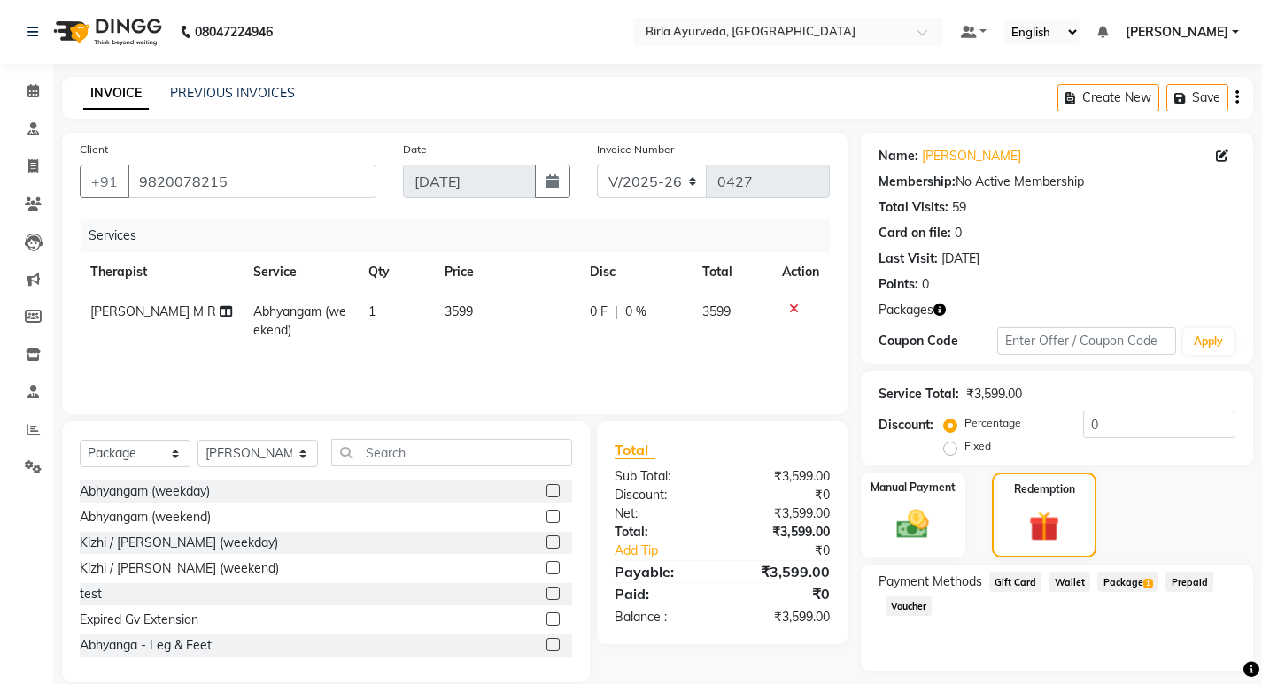
click at [1129, 581] on span "Package 1" at bounding box center [1127, 582] width 61 height 20
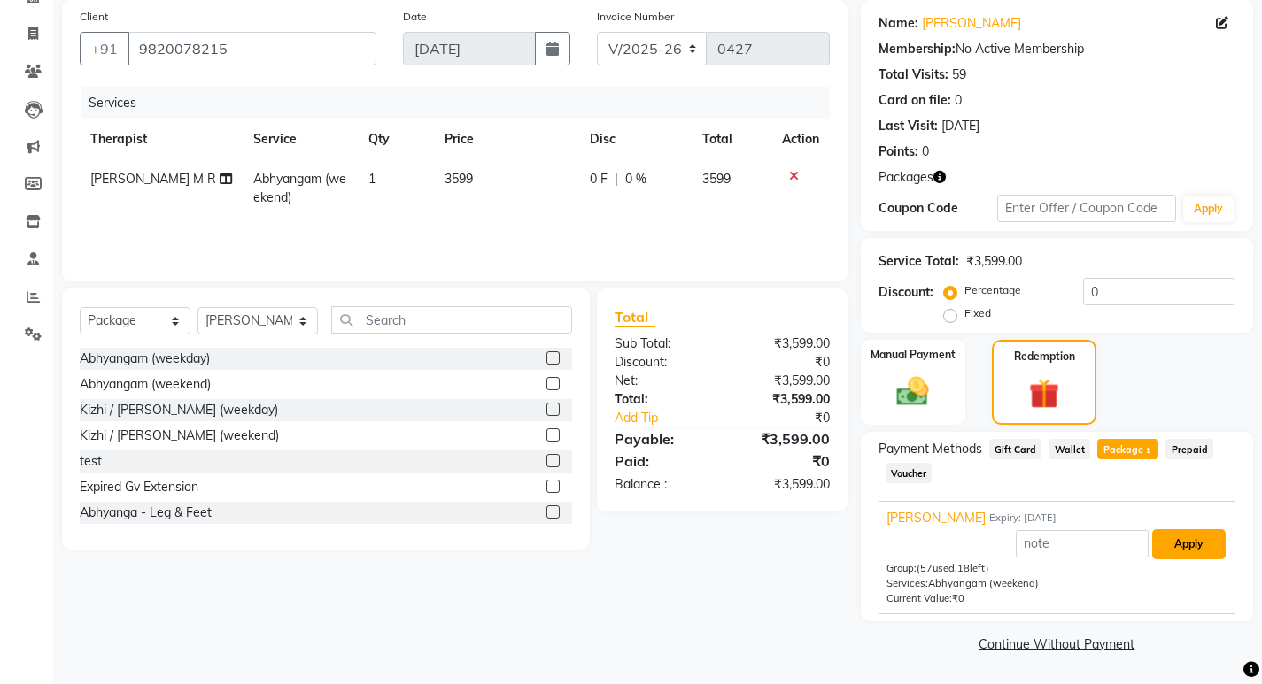
click at [1193, 549] on button "Apply" at bounding box center [1188, 544] width 73 height 30
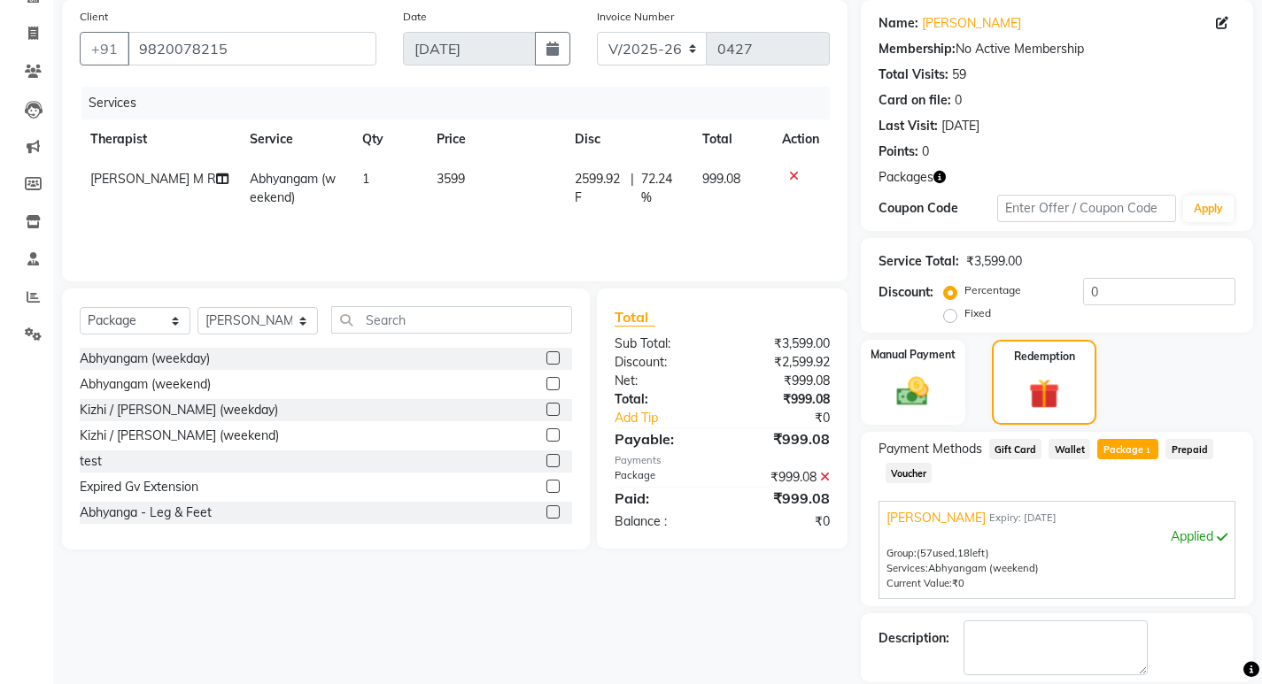
scroll to position [218, 0]
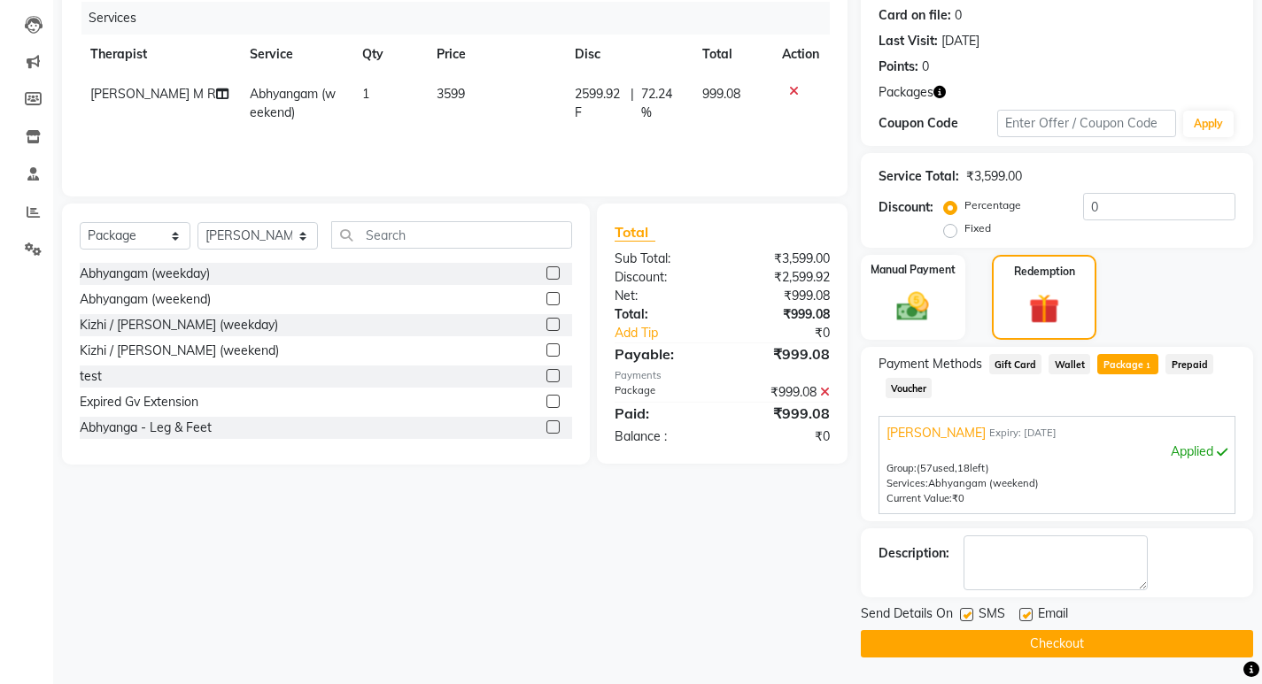
click at [1022, 616] on label at bounding box center [1025, 614] width 13 height 13
click at [1022, 616] on input "checkbox" at bounding box center [1025, 616] width 12 height 12
checkbox input "false"
click at [965, 616] on label at bounding box center [966, 614] width 13 height 13
click at [965, 616] on input "checkbox" at bounding box center [966, 616] width 12 height 12
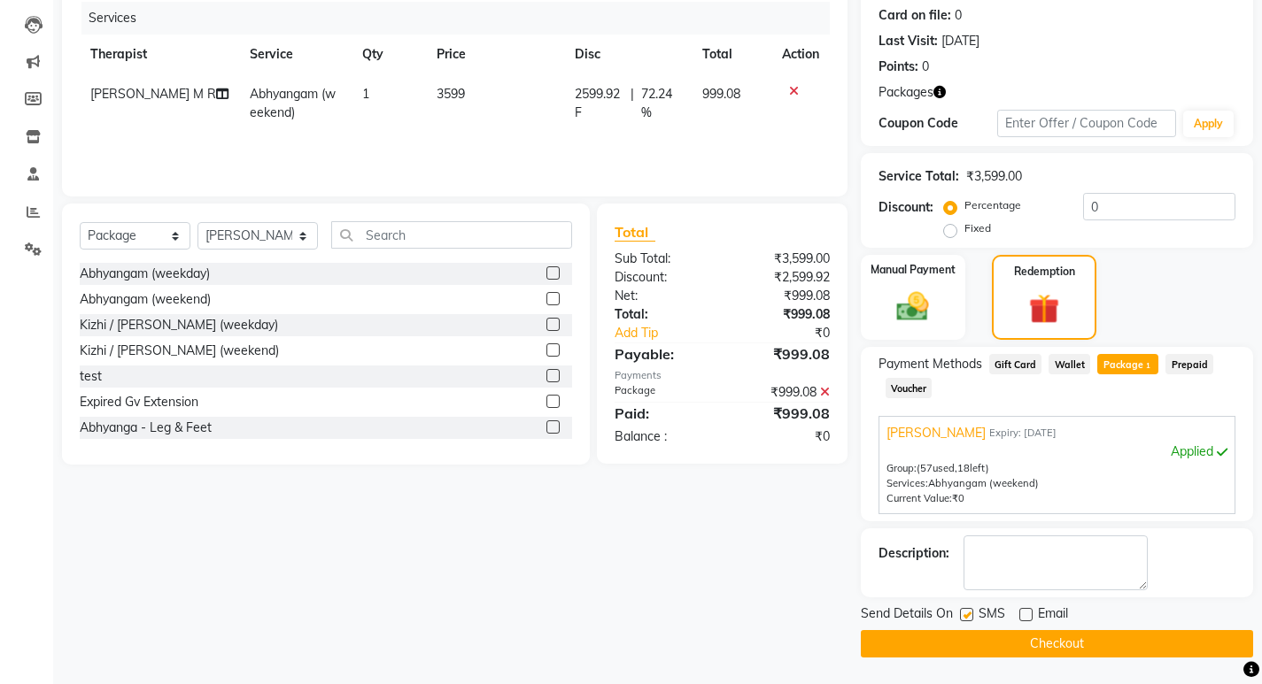
checkbox input "false"
click at [1015, 639] on button "Checkout" at bounding box center [1057, 643] width 392 height 27
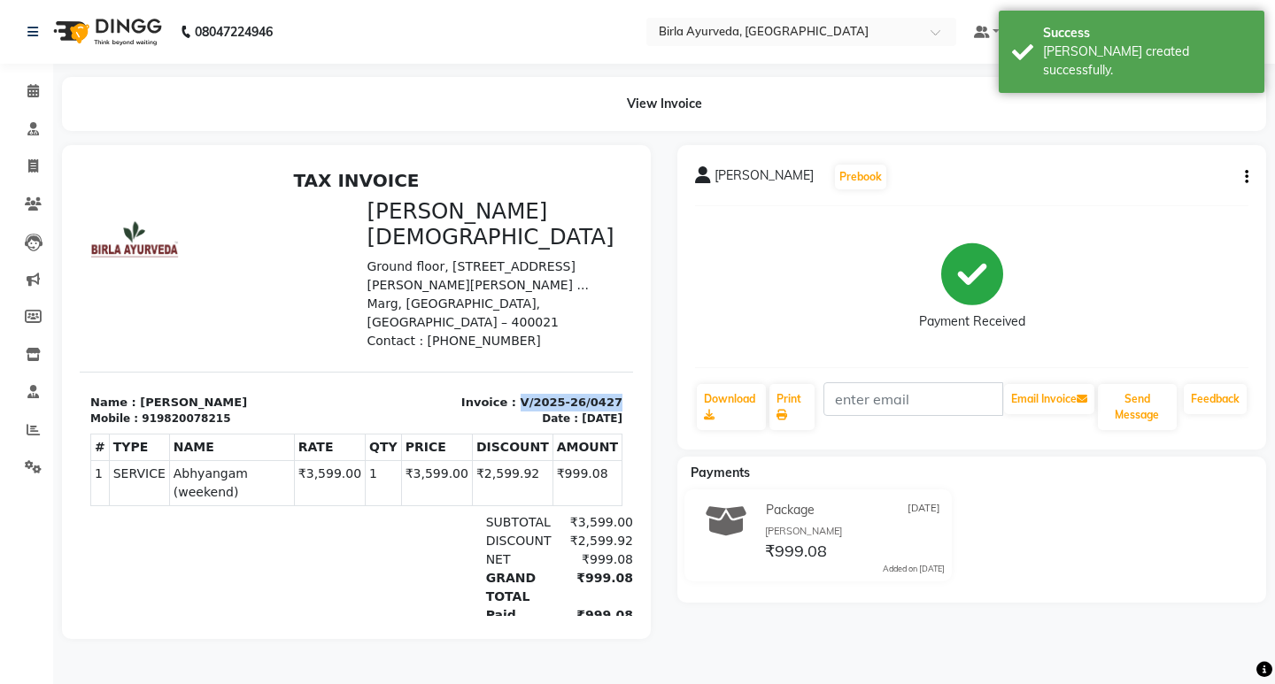
drag, startPoint x: 506, startPoint y: 359, endPoint x: 598, endPoint y: 353, distance: 91.3
click at [598, 394] on div "Invoice : V/2025-26/0427 Date : [DATE]" at bounding box center [495, 411] width 277 height 34
copy p "V/2025-26/0427"
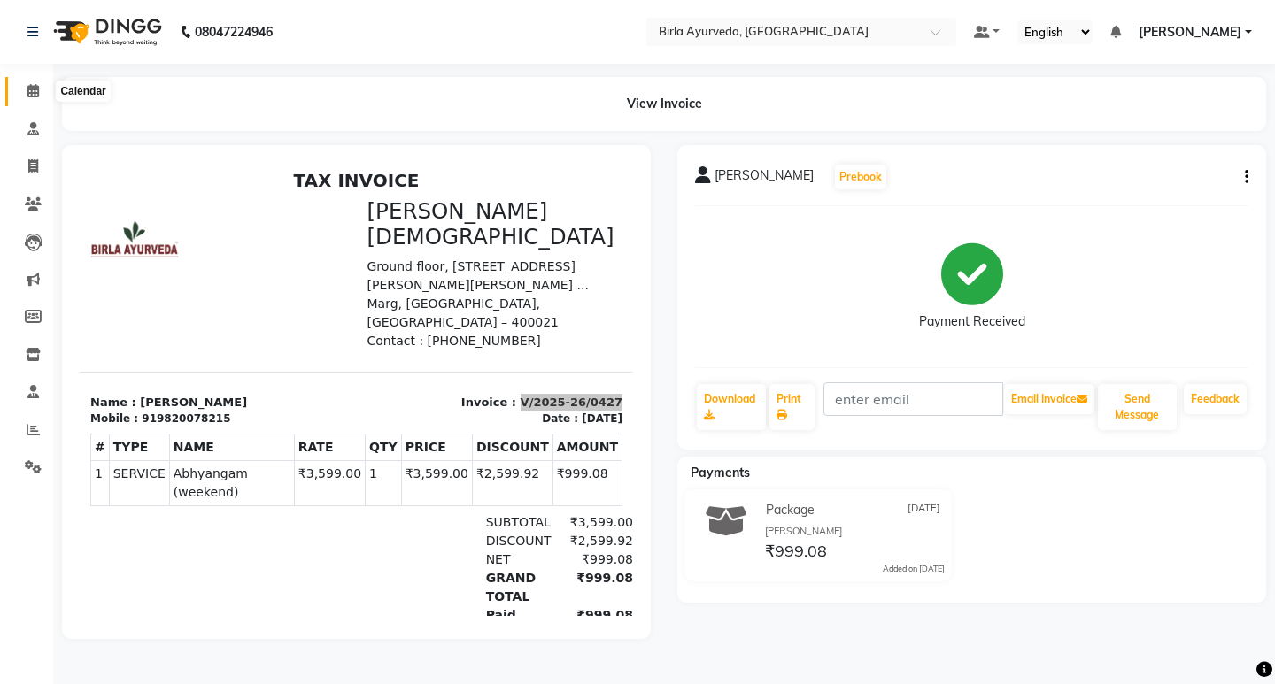
click at [29, 90] on icon at bounding box center [33, 90] width 12 height 13
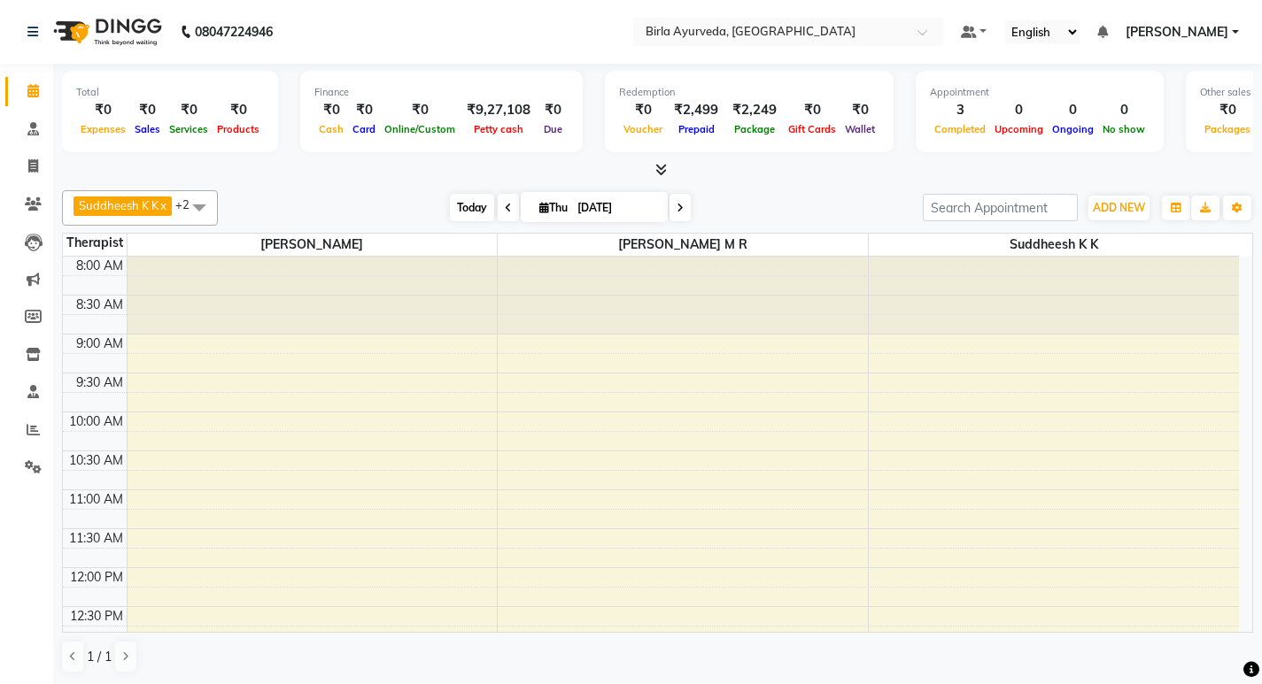
click at [467, 207] on span "Today" at bounding box center [472, 207] width 44 height 27
click at [1233, 28] on link "[PERSON_NAME]" at bounding box center [1181, 32] width 113 height 19
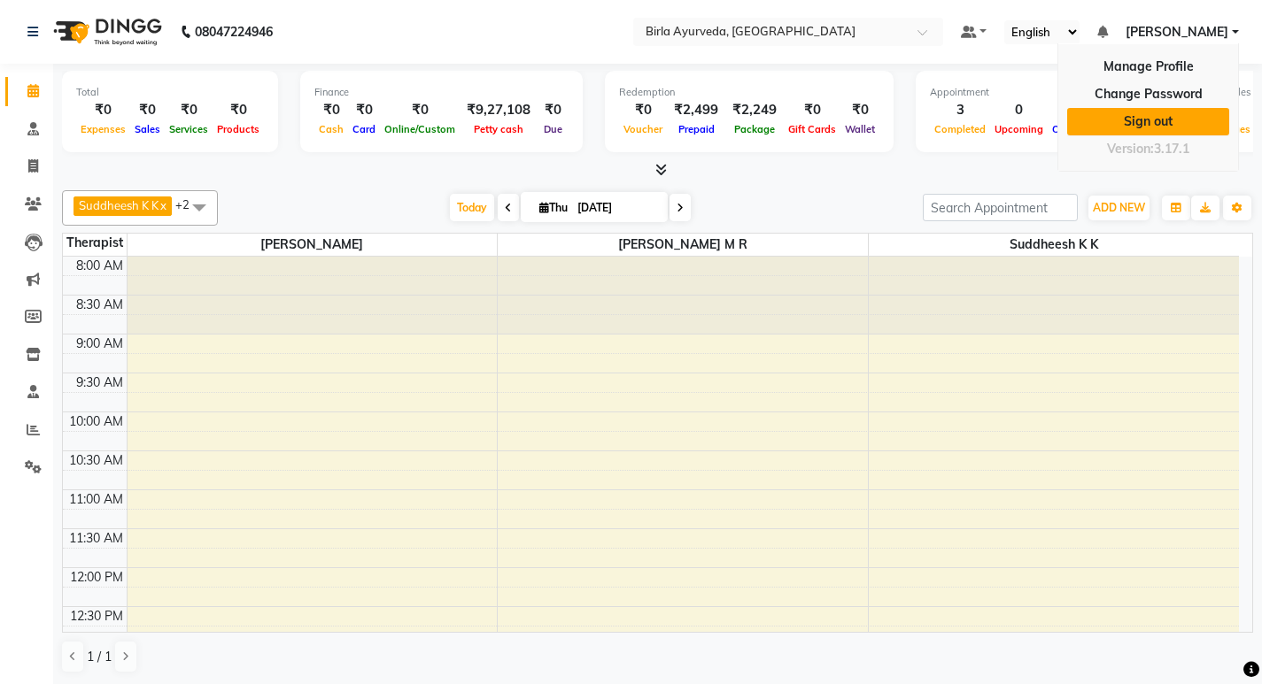
click at [1160, 120] on link "Sign out" at bounding box center [1148, 121] width 162 height 27
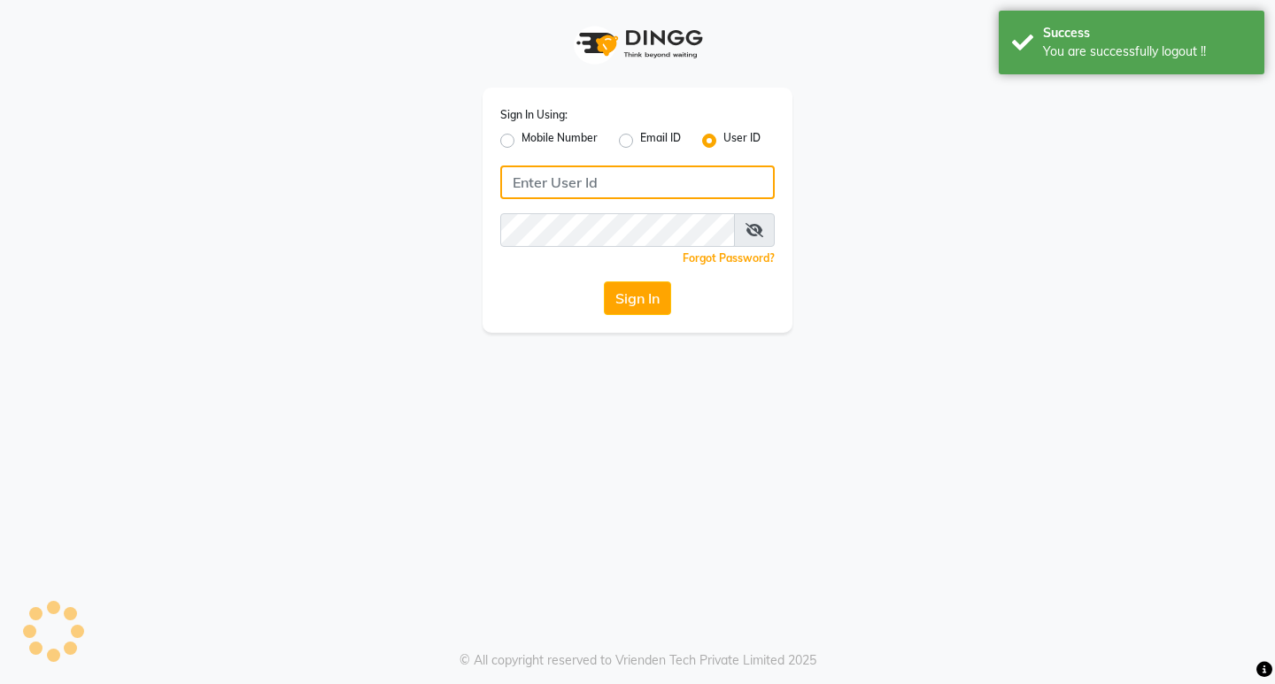
type input "8779788468"
